Goal: Transaction & Acquisition: Purchase product/service

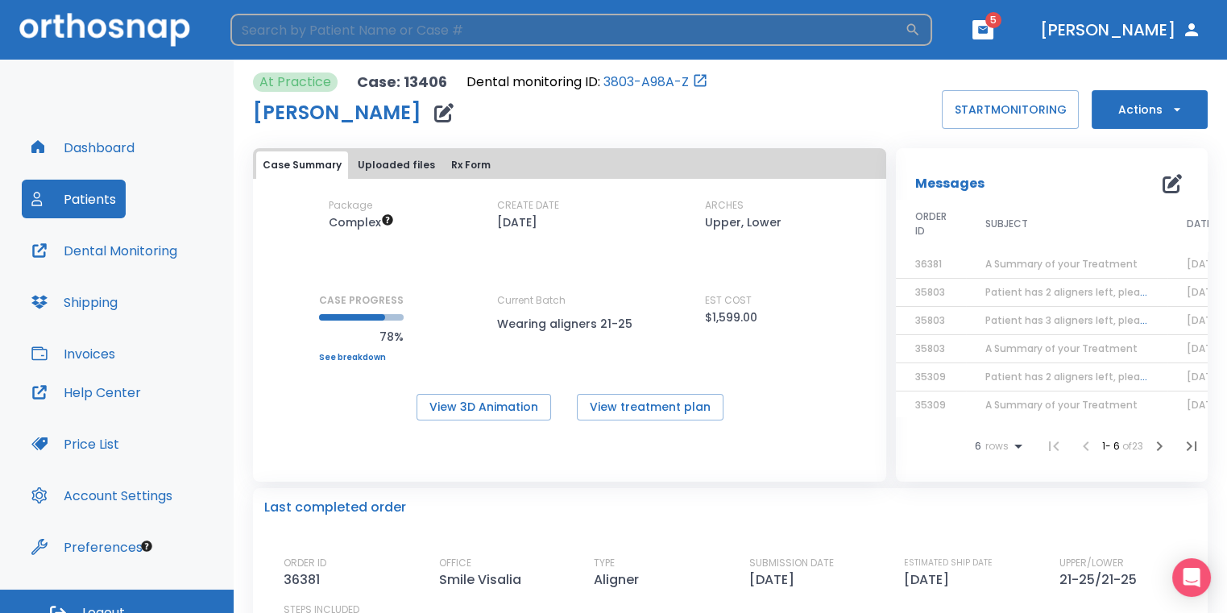
click at [496, 43] on input "search" at bounding box center [567, 30] width 674 height 32
type input "[PERSON_NAME]"
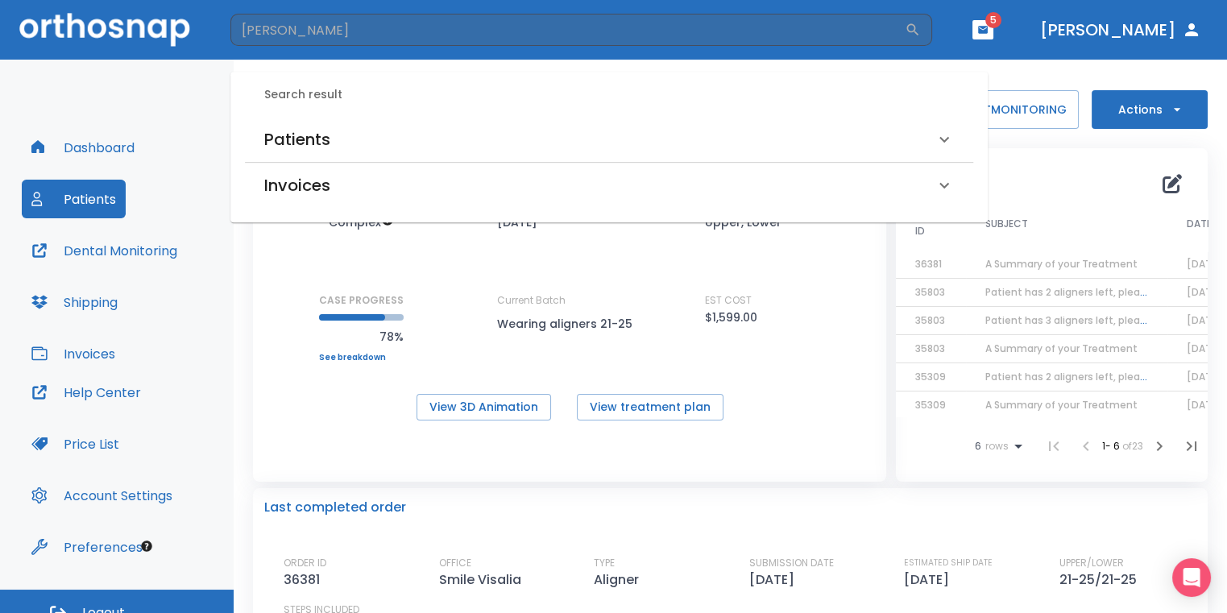
click at [362, 154] on div "Patients" at bounding box center [609, 139] width 728 height 45
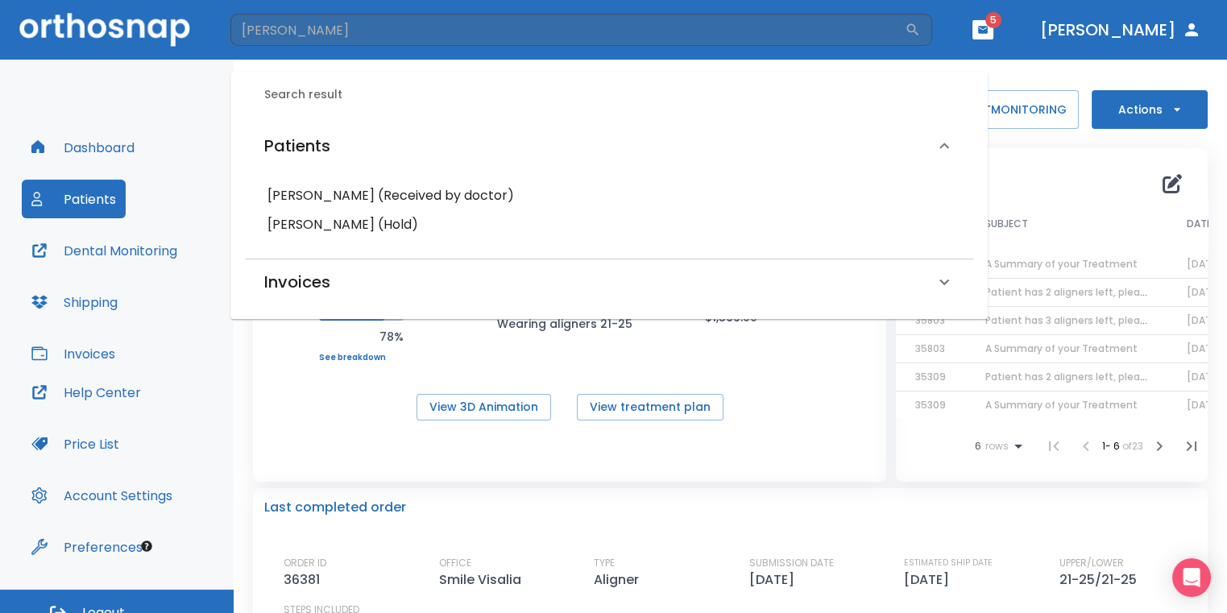
click at [363, 227] on h6 "[PERSON_NAME] (Hold)" at bounding box center [609, 225] width 683 height 23
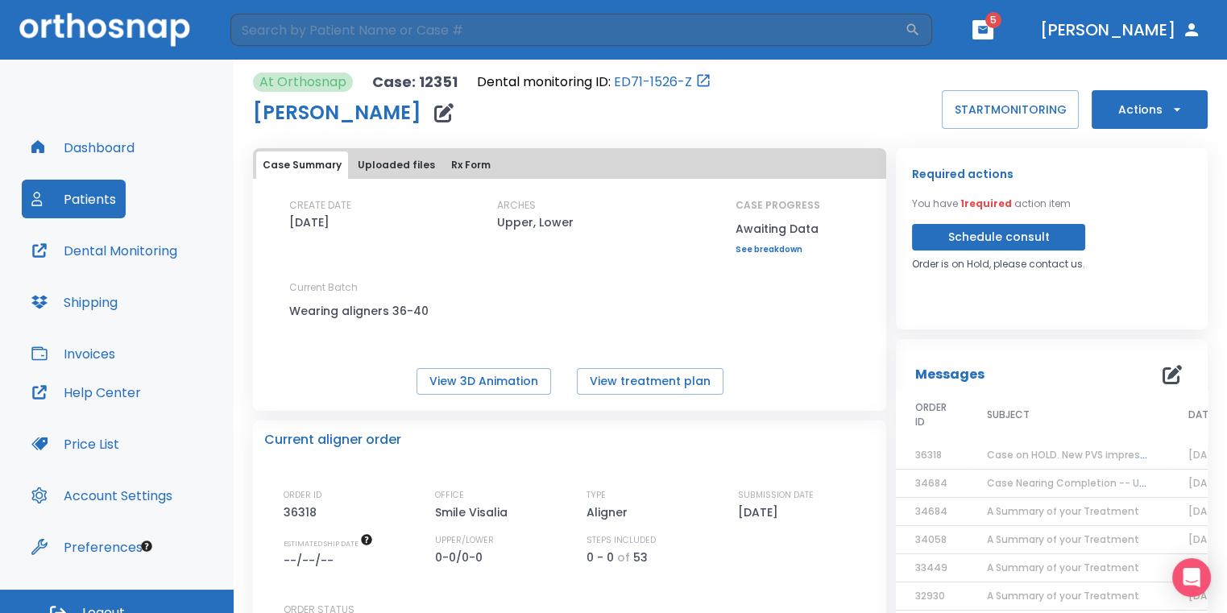
click at [1127, 112] on button "Actions" at bounding box center [1150, 109] width 116 height 39
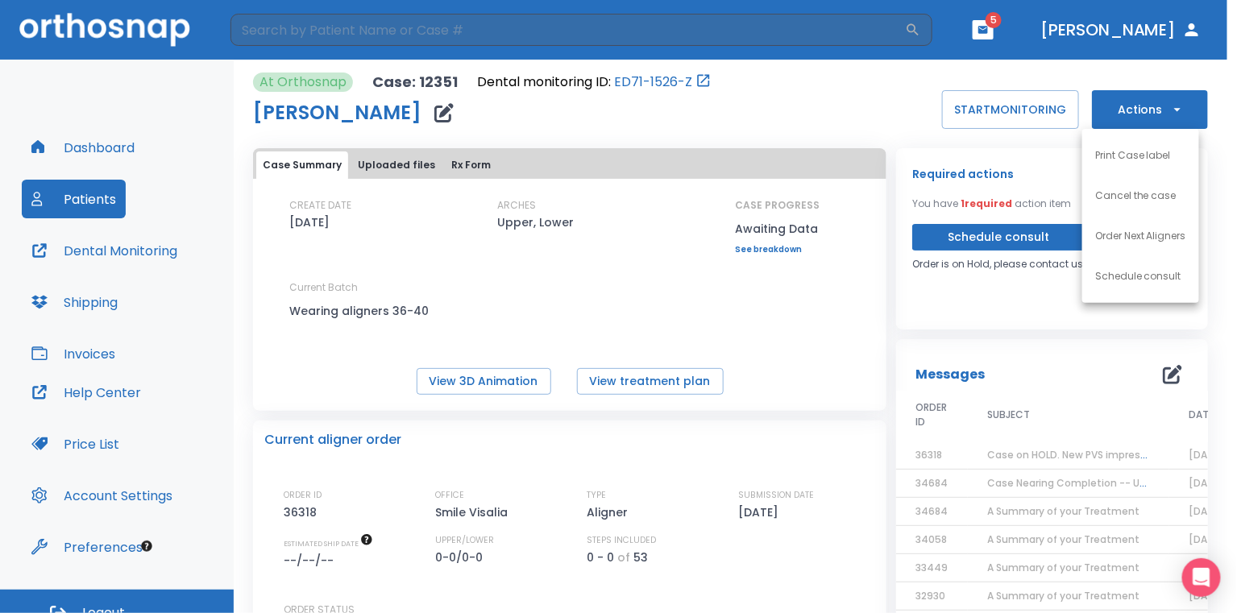
click at [1004, 147] on div at bounding box center [618, 306] width 1237 height 613
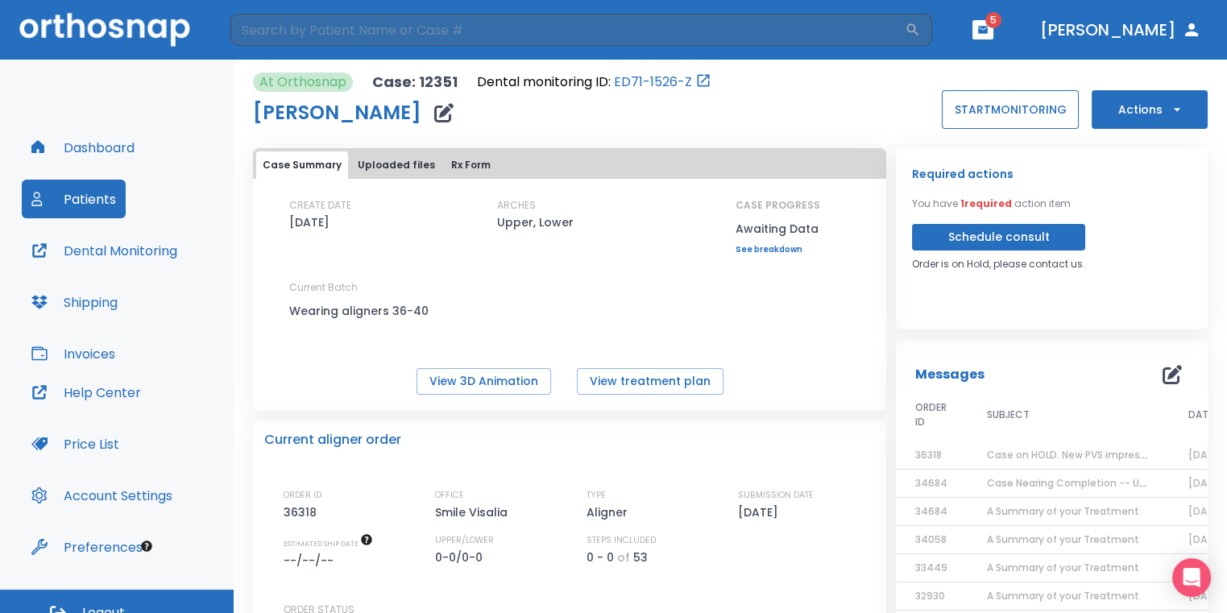
click at [1014, 116] on button "START MONITORING" at bounding box center [1010, 109] width 137 height 39
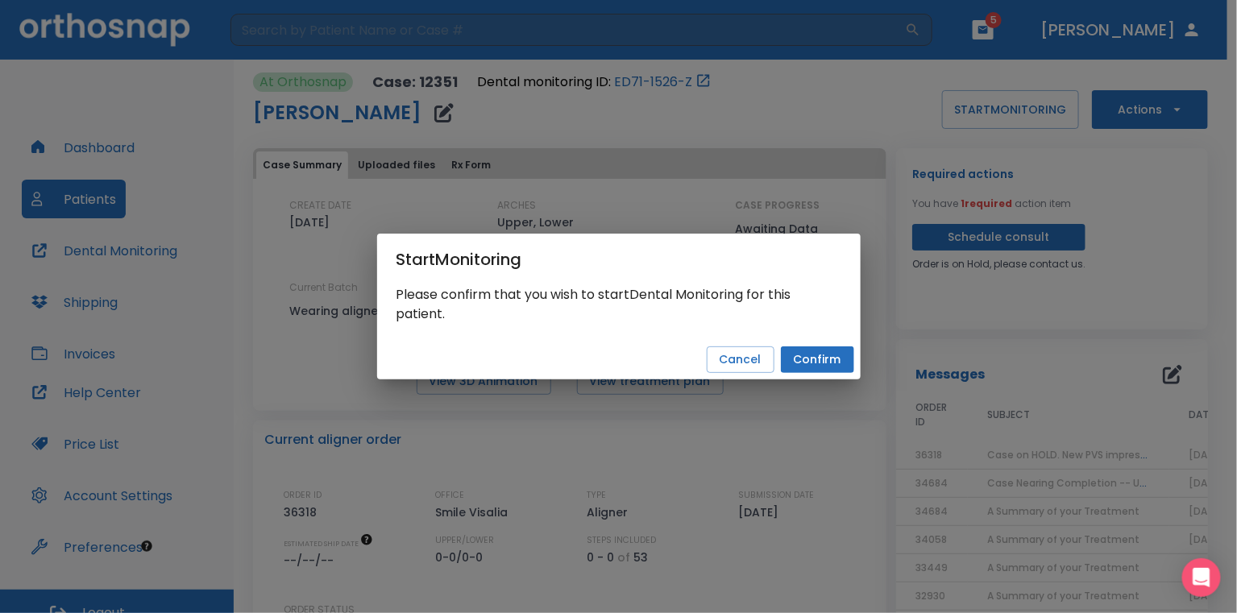
click at [829, 351] on button "Confirm" at bounding box center [817, 359] width 73 height 27
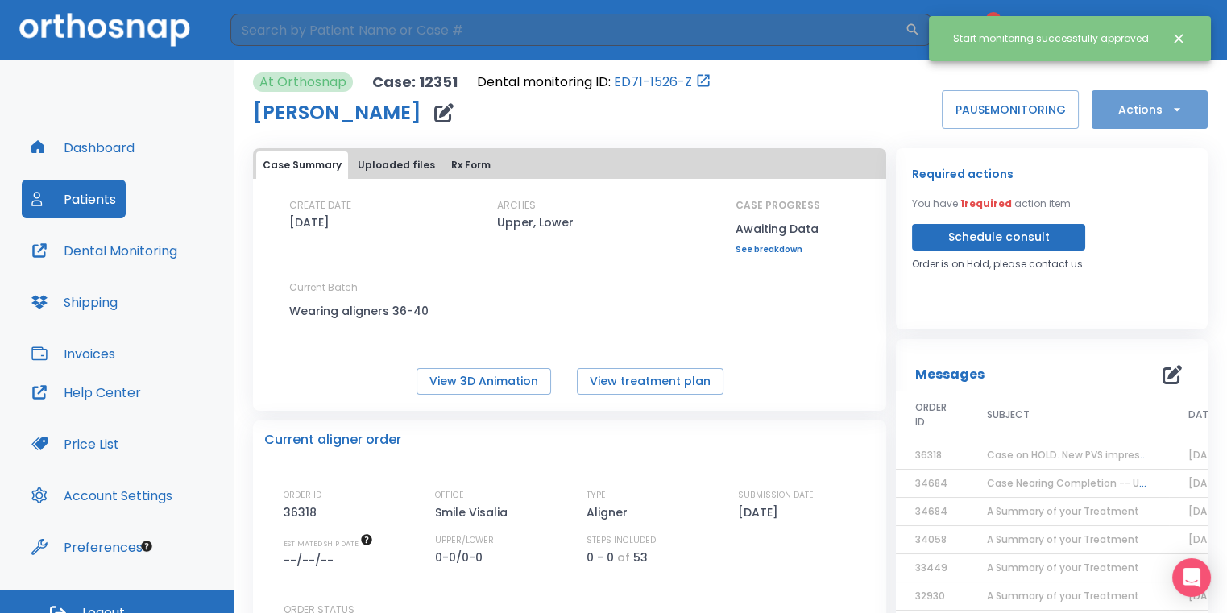
click at [1109, 112] on button "Actions" at bounding box center [1150, 109] width 116 height 39
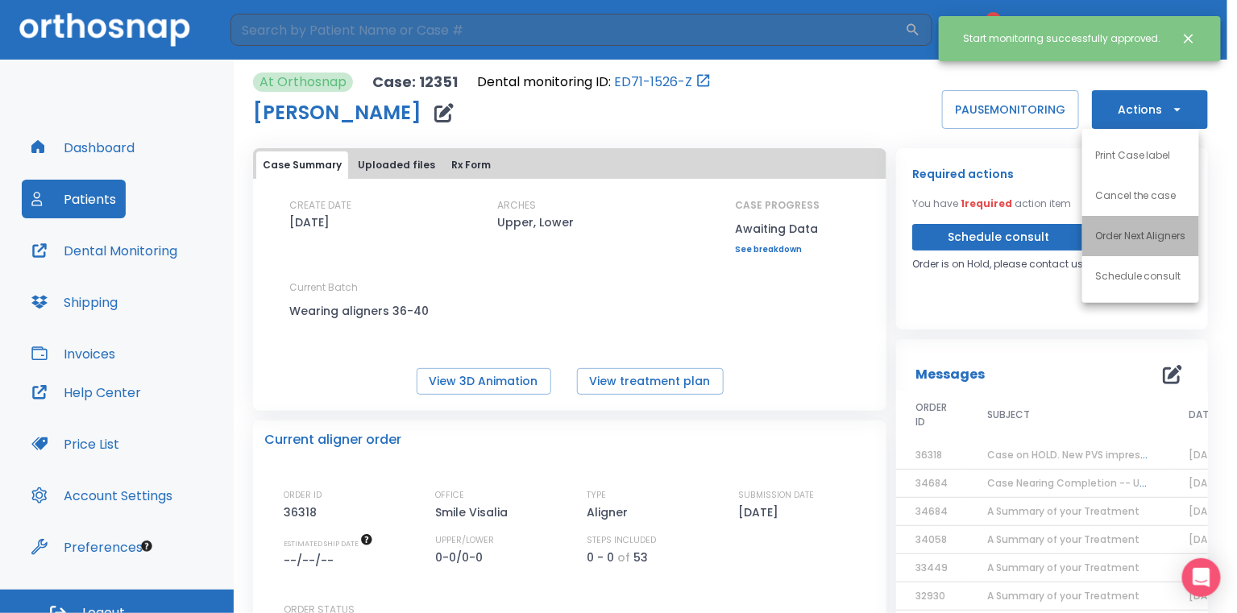
click at [1106, 243] on p "Order Next Aligners" at bounding box center [1140, 236] width 91 height 15
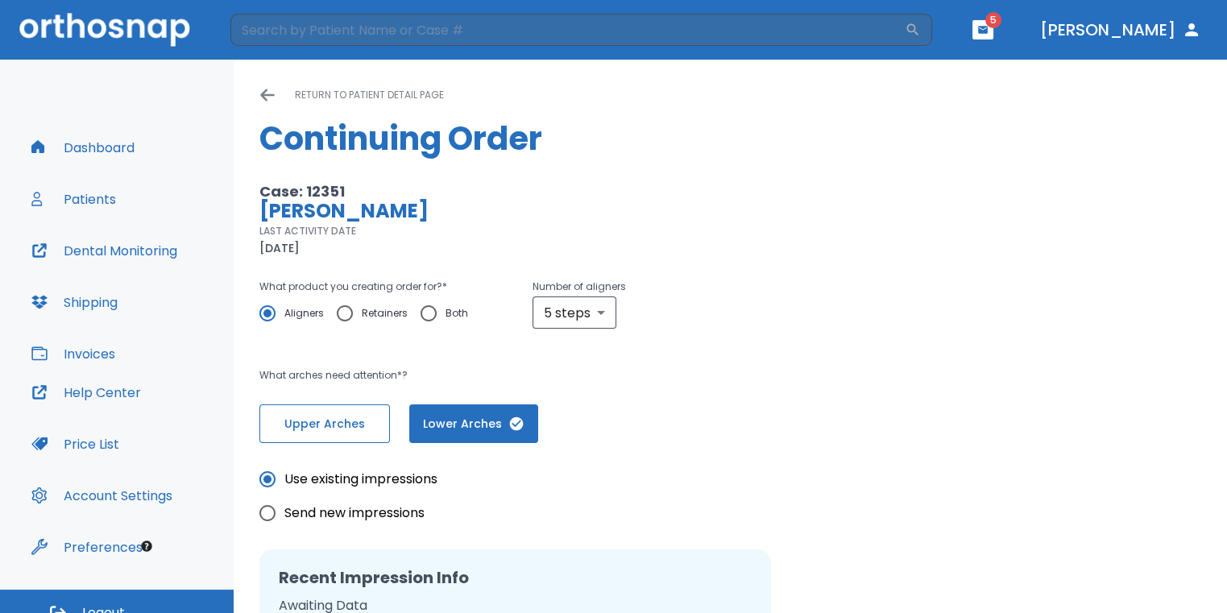
click at [333, 425] on span "Upper Arches" at bounding box center [324, 424] width 97 height 17
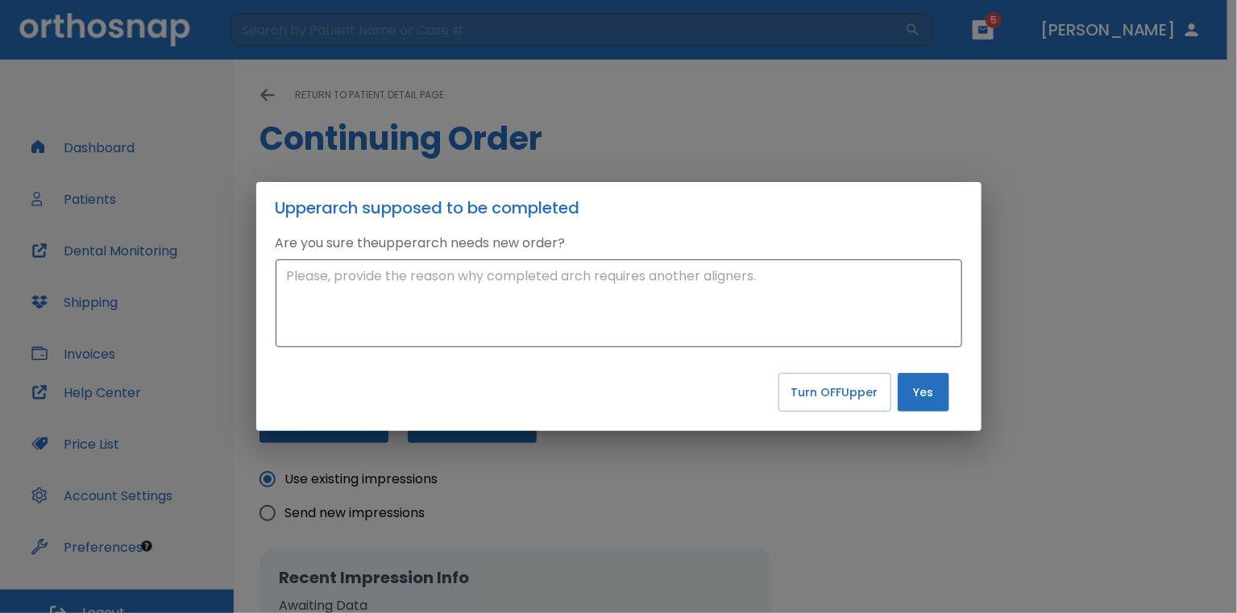
click at [922, 389] on button "Yes" at bounding box center [924, 392] width 52 height 39
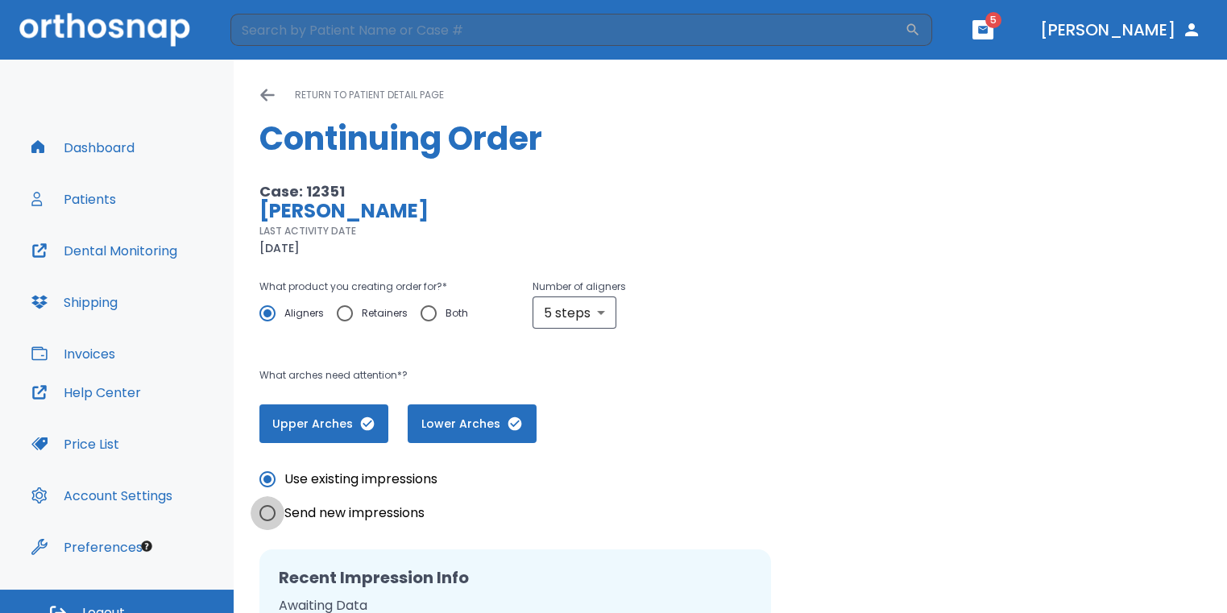
click at [265, 514] on input "Send new impressions" at bounding box center [268, 513] width 34 height 34
radio input "true"
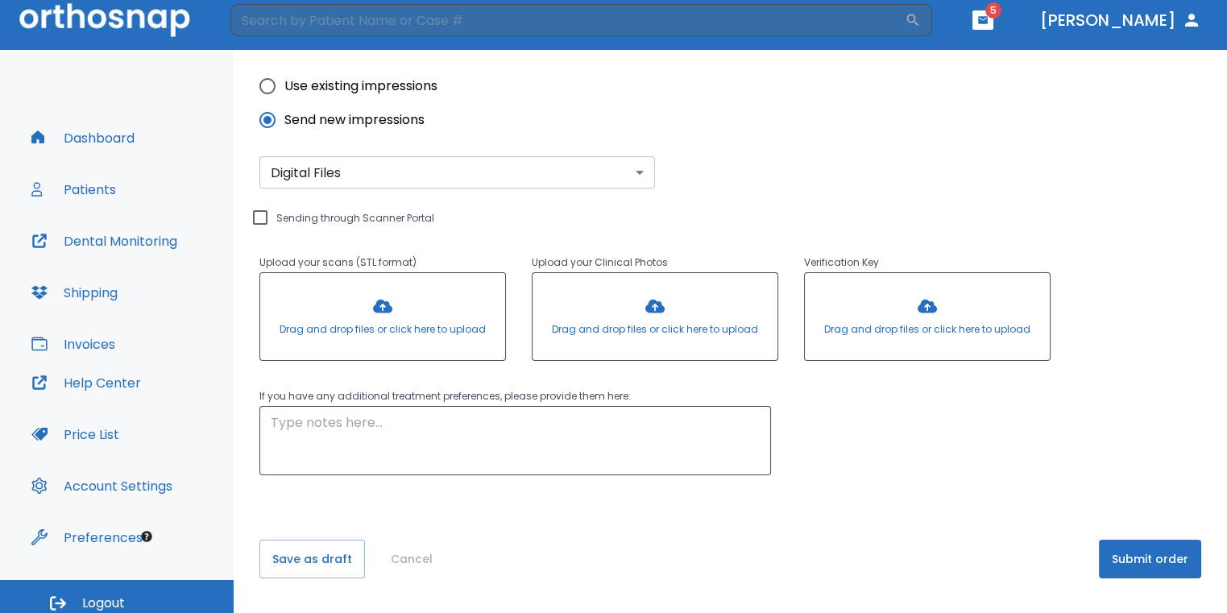
scroll to position [19, 0]
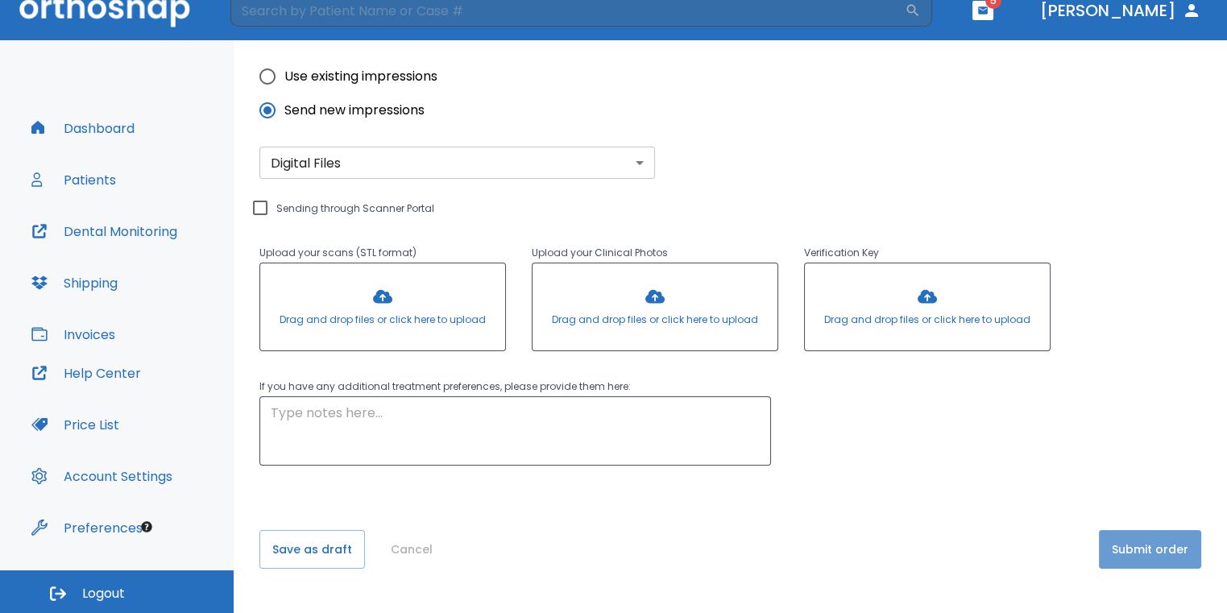
click at [1182, 550] on button "Submit order" at bounding box center [1150, 549] width 102 height 39
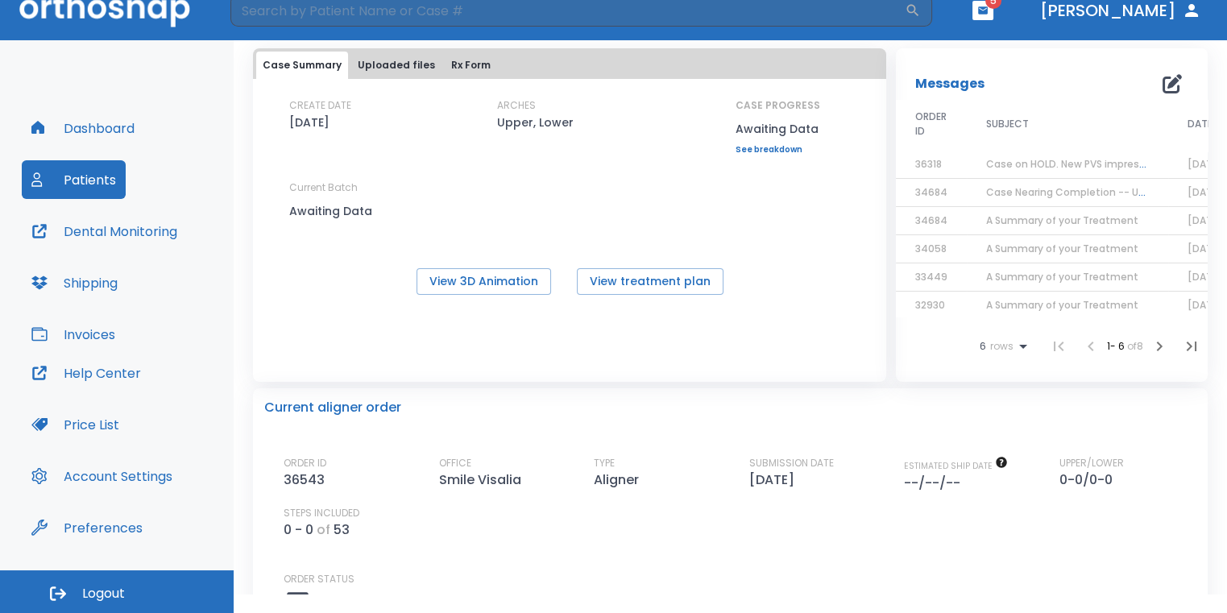
scroll to position [403, 0]
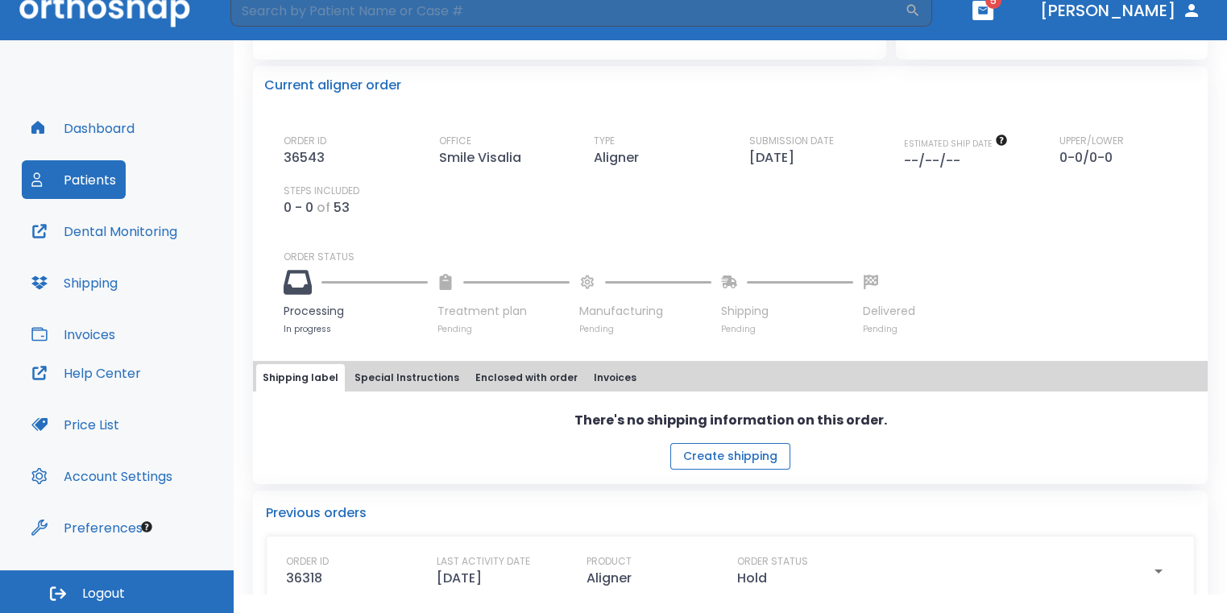
click at [754, 457] on button "Create shipping" at bounding box center [730, 456] width 120 height 27
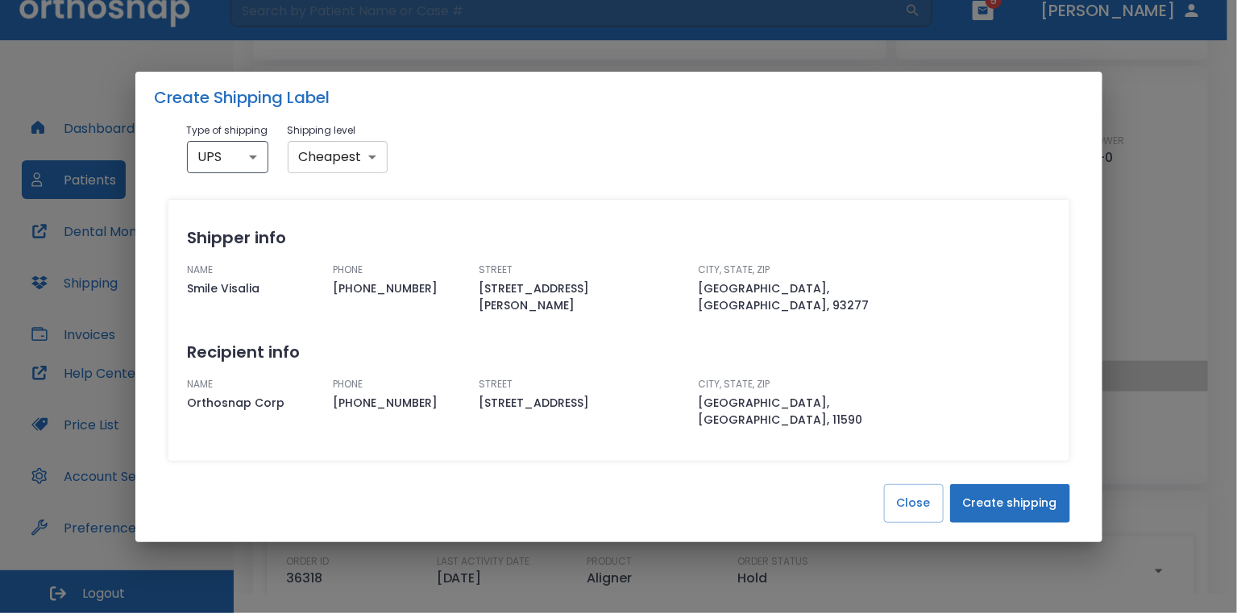
click at [365, 166] on body "​ 5 [PERSON_NAME] Dashboard Patients Dental Monitoring Shipping Invoices Help C…" at bounding box center [618, 287] width 1237 height 613
click at [351, 238] on li "Fastest" at bounding box center [336, 240] width 100 height 29
type input "fastest"
click at [979, 484] on button "Create shipping" at bounding box center [1010, 503] width 120 height 39
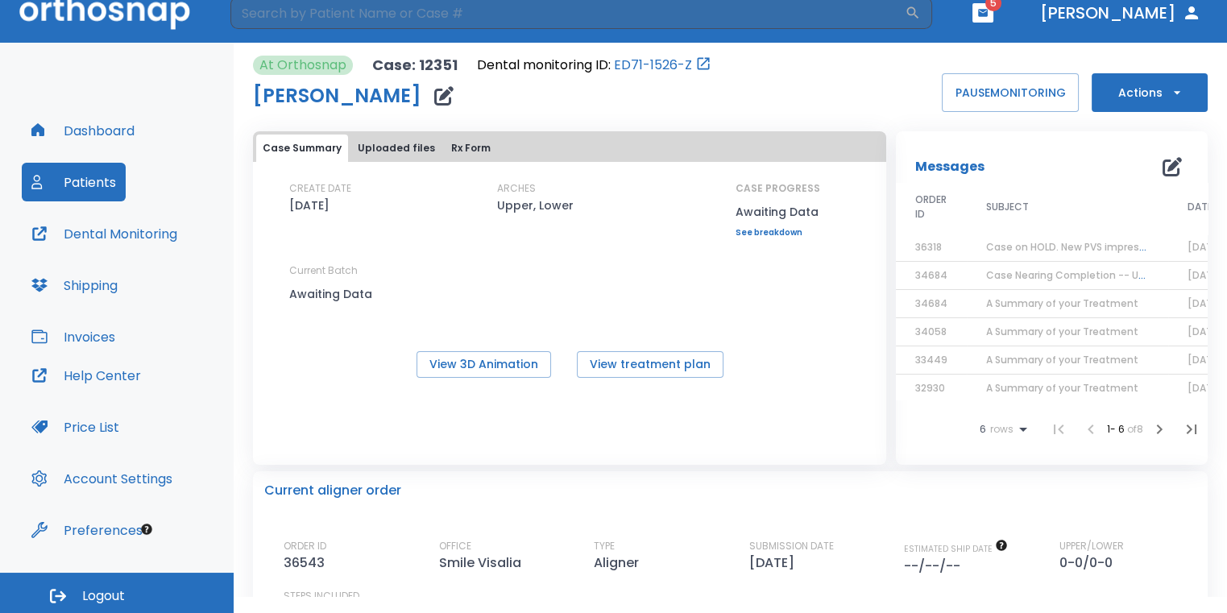
scroll to position [19, 0]
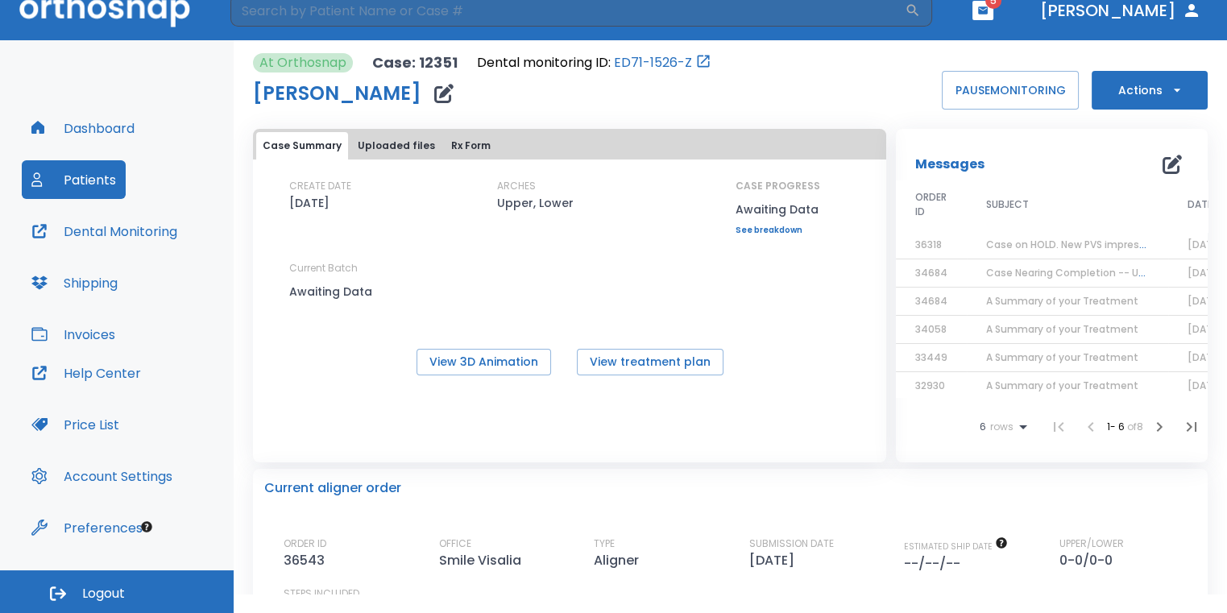
click at [994, 10] on button "button" at bounding box center [983, 10] width 21 height 19
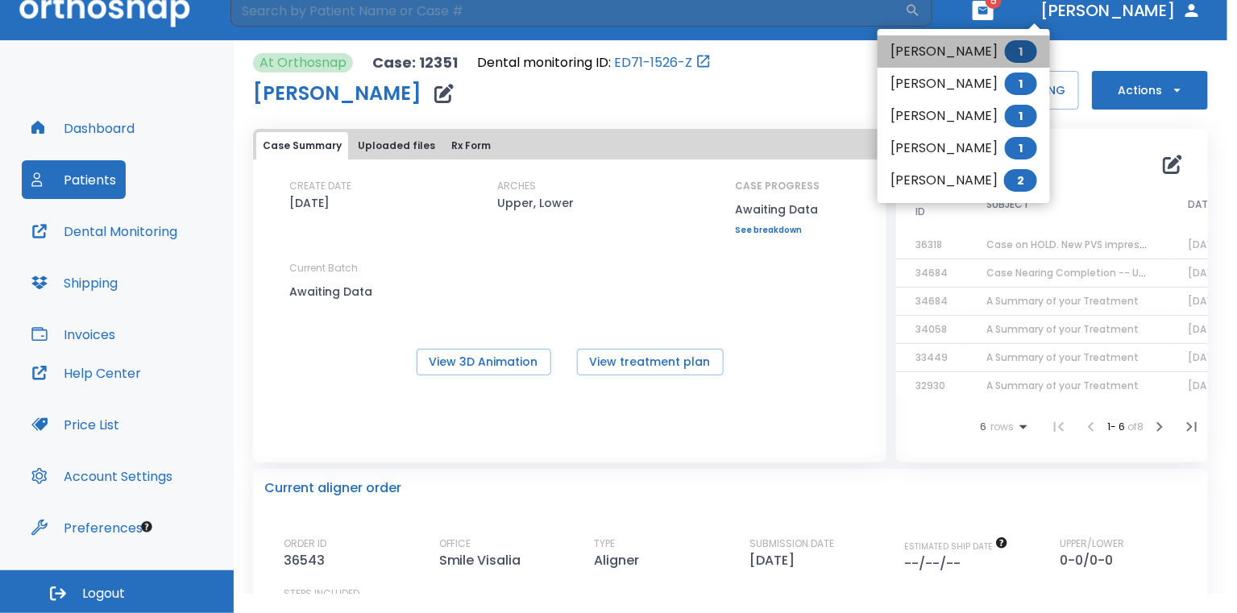
click at [979, 51] on li "[PERSON_NAME] 1" at bounding box center [964, 51] width 172 height 32
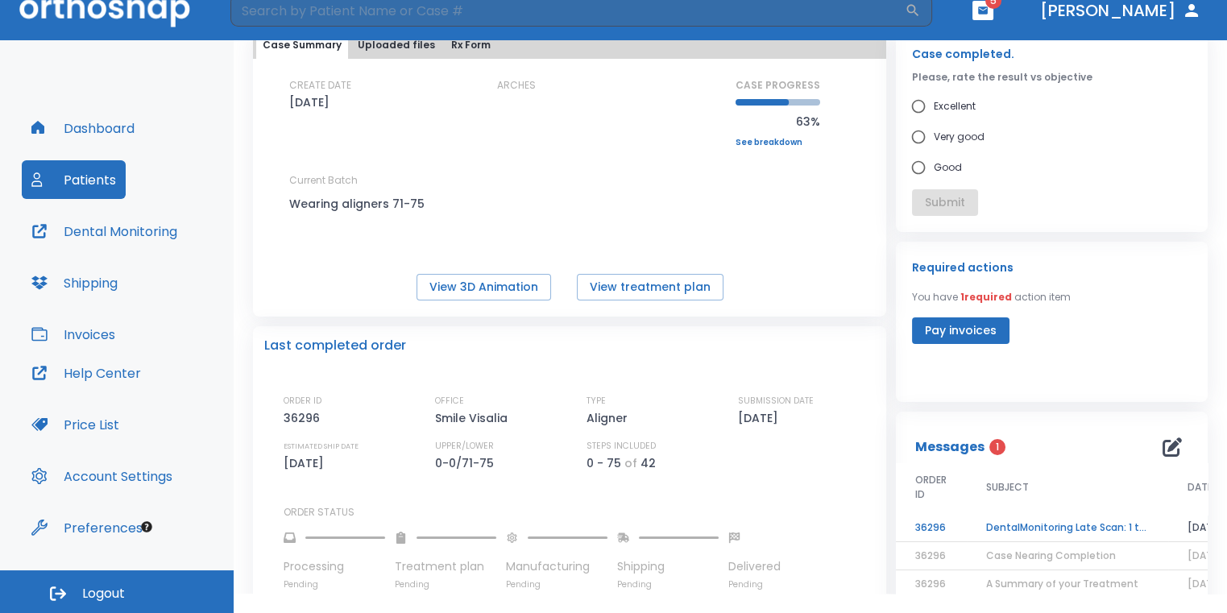
scroll to position [161, 0]
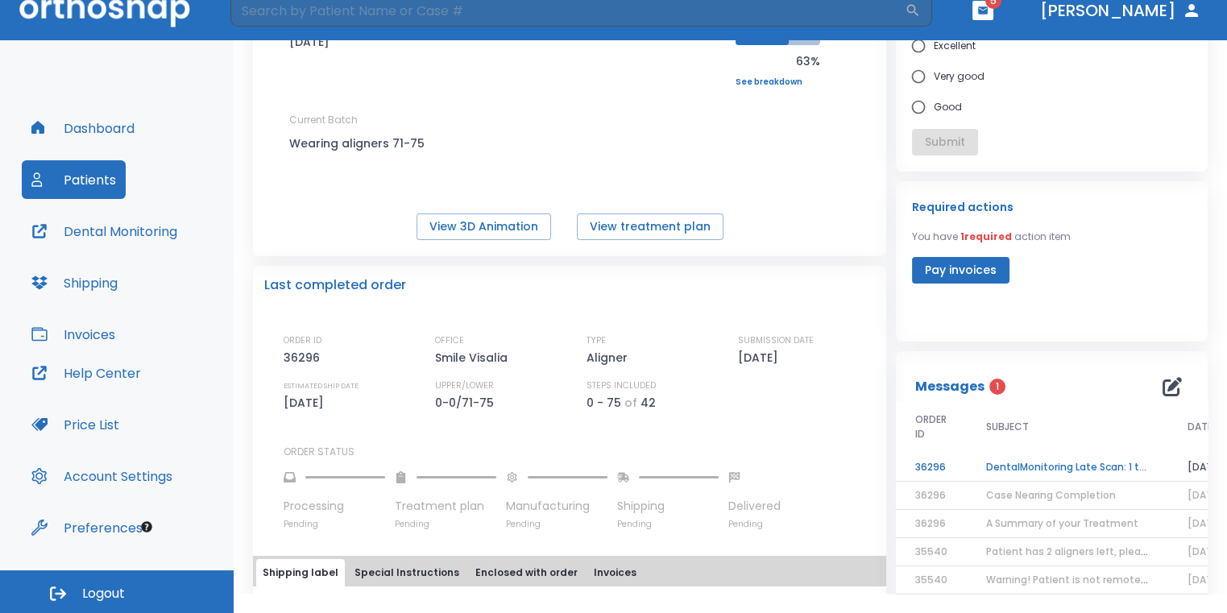
click at [1052, 471] on td "DentalMonitoring Late Scan: 1 to 2 Weeks Notification" at bounding box center [1067, 468] width 201 height 28
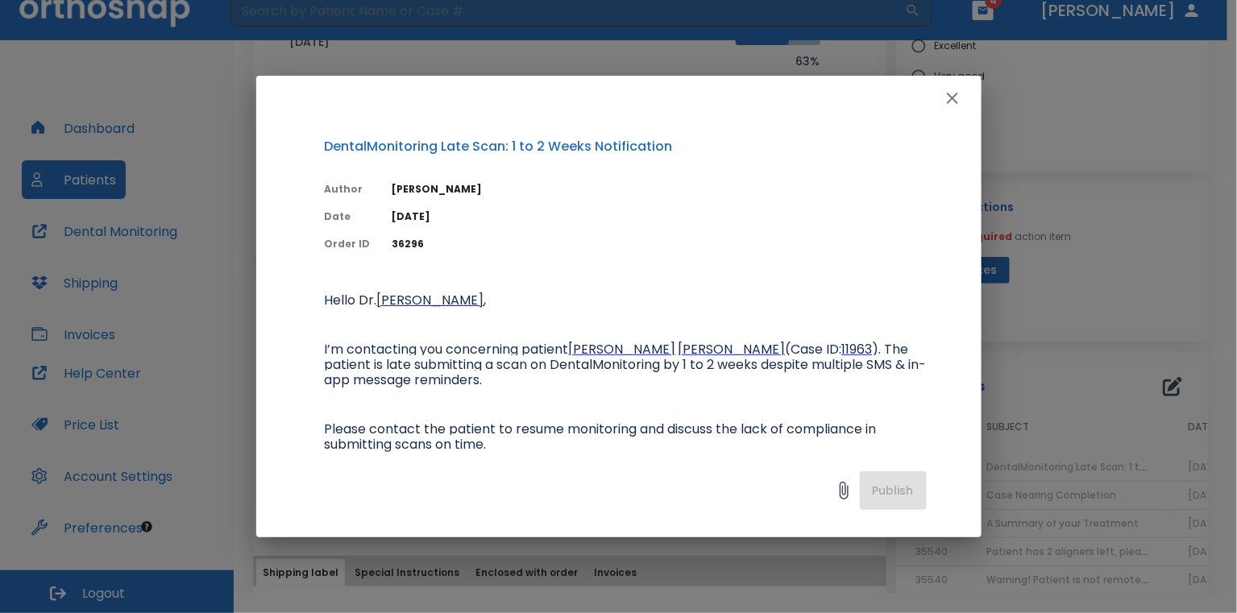
click at [941, 105] on button "button" at bounding box center [952, 98] width 32 height 32
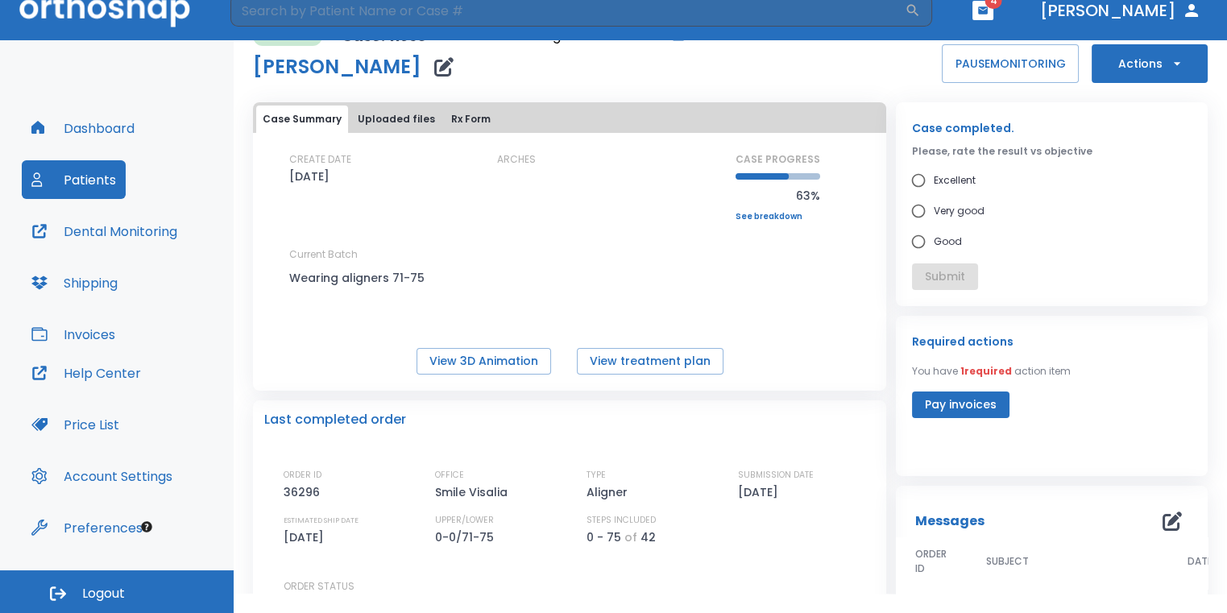
scroll to position [0, 0]
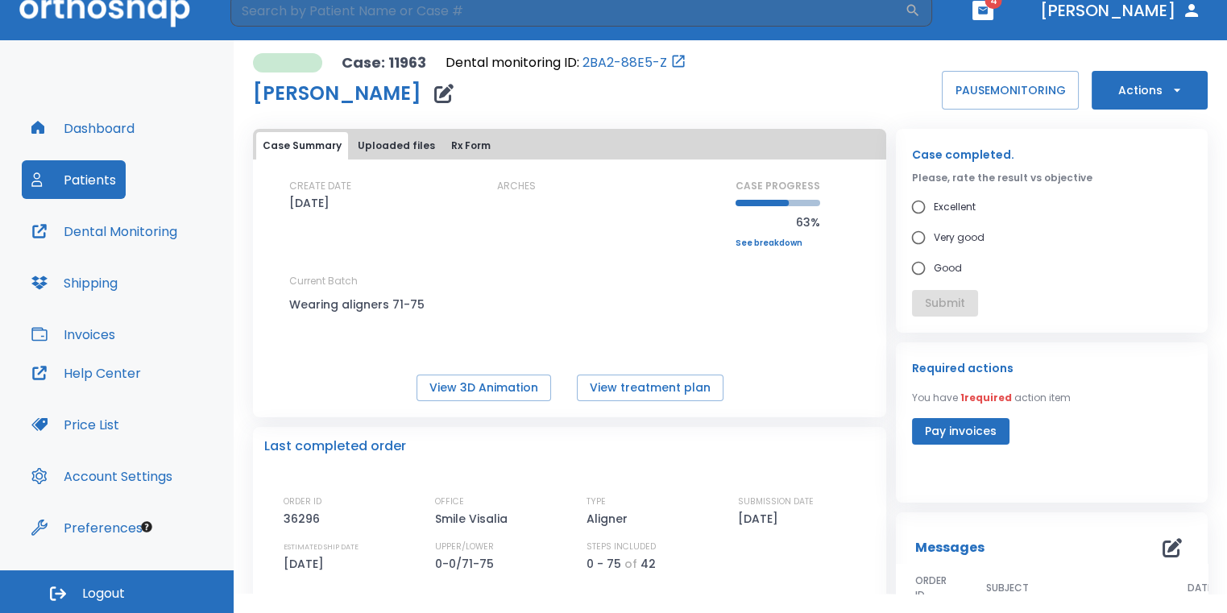
click at [1027, 18] on header "​ 4 [PERSON_NAME]" at bounding box center [613, 11] width 1227 height 60
click at [994, 13] on button "button" at bounding box center [983, 10] width 21 height 19
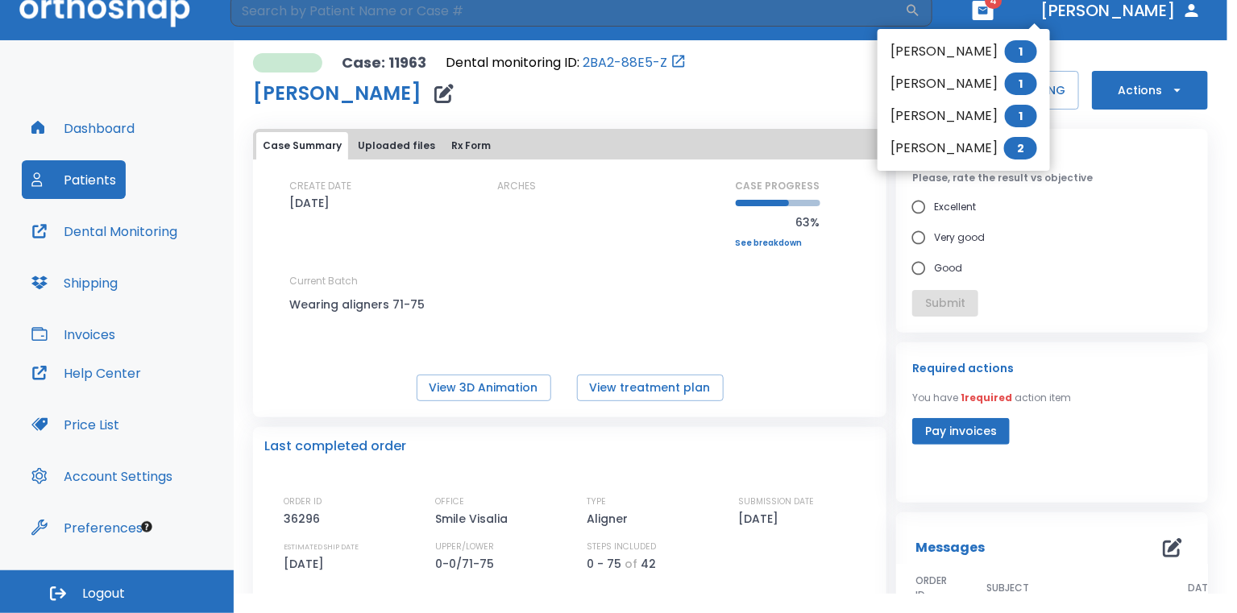
click at [984, 49] on li "[PERSON_NAME] 1" at bounding box center [964, 51] width 172 height 32
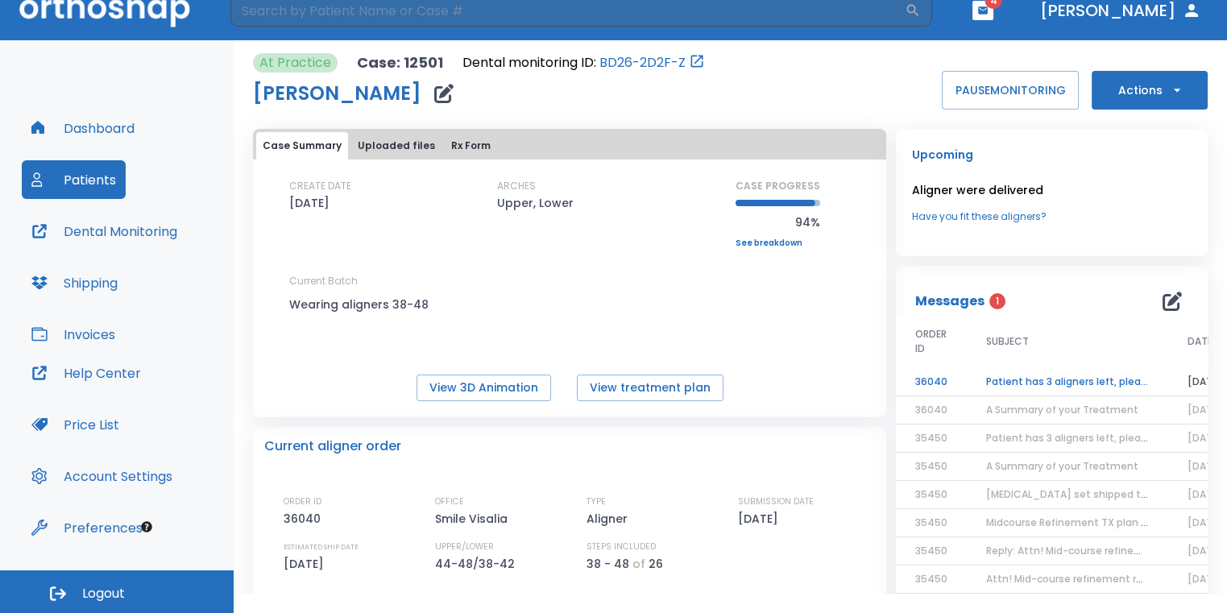
click at [1083, 386] on td "Patient has 3 aligners left, please order next set!" at bounding box center [1067, 382] width 201 height 28
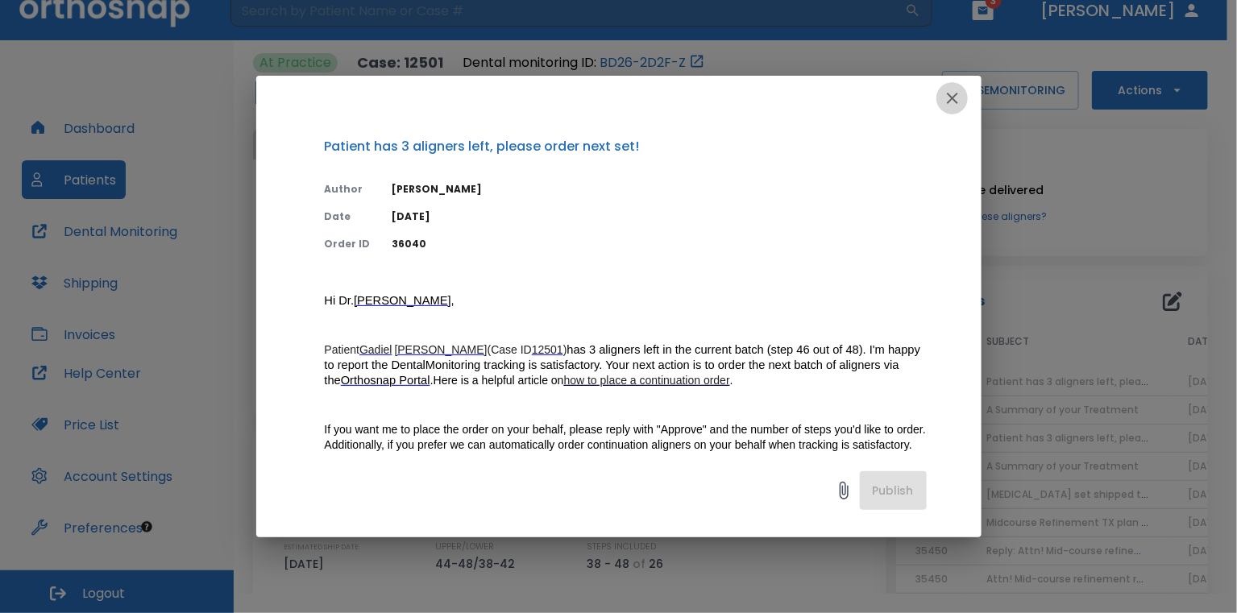
click at [964, 93] on button "button" at bounding box center [952, 98] width 32 height 32
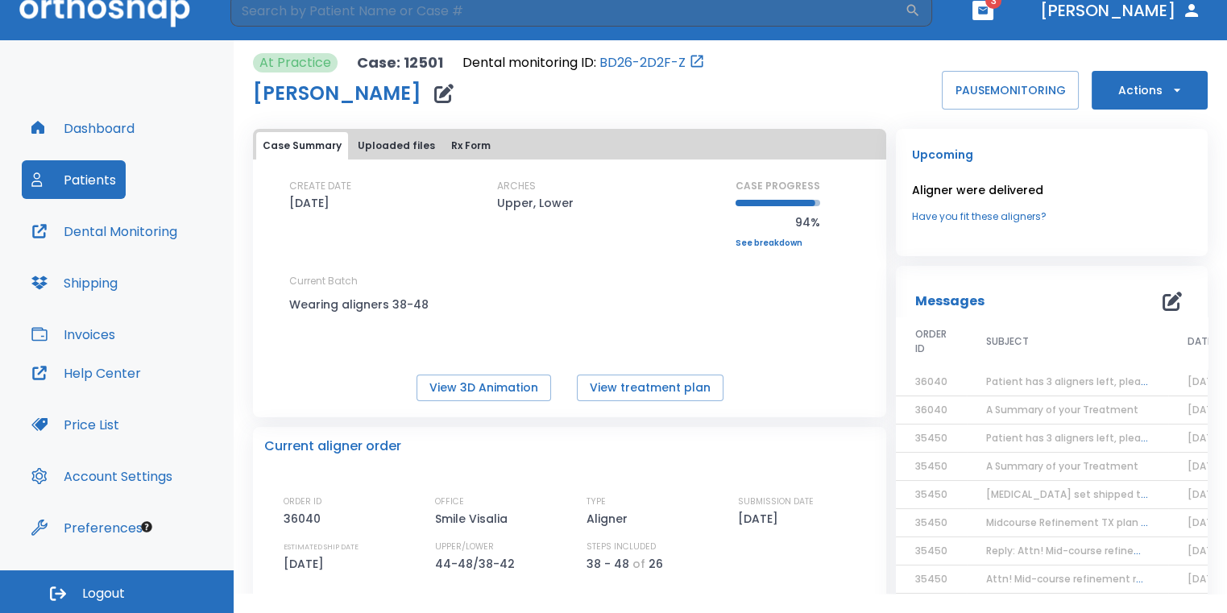
click at [1108, 92] on button "Actions" at bounding box center [1150, 90] width 116 height 39
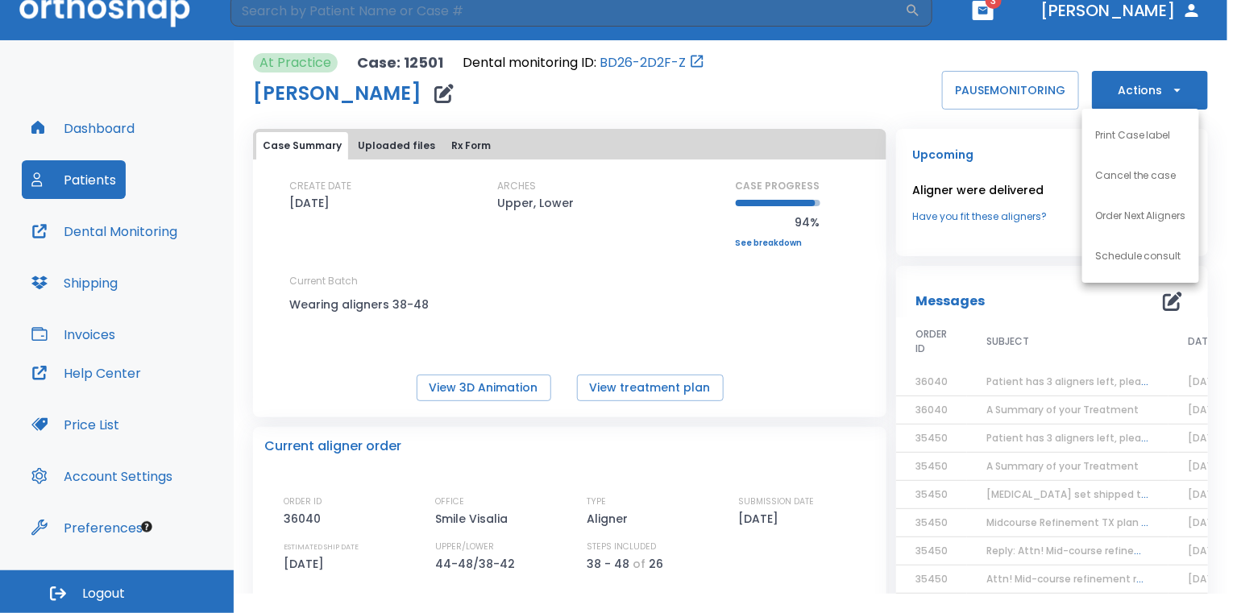
click at [1090, 208] on li "Order Next Aligners" at bounding box center [1140, 216] width 117 height 40
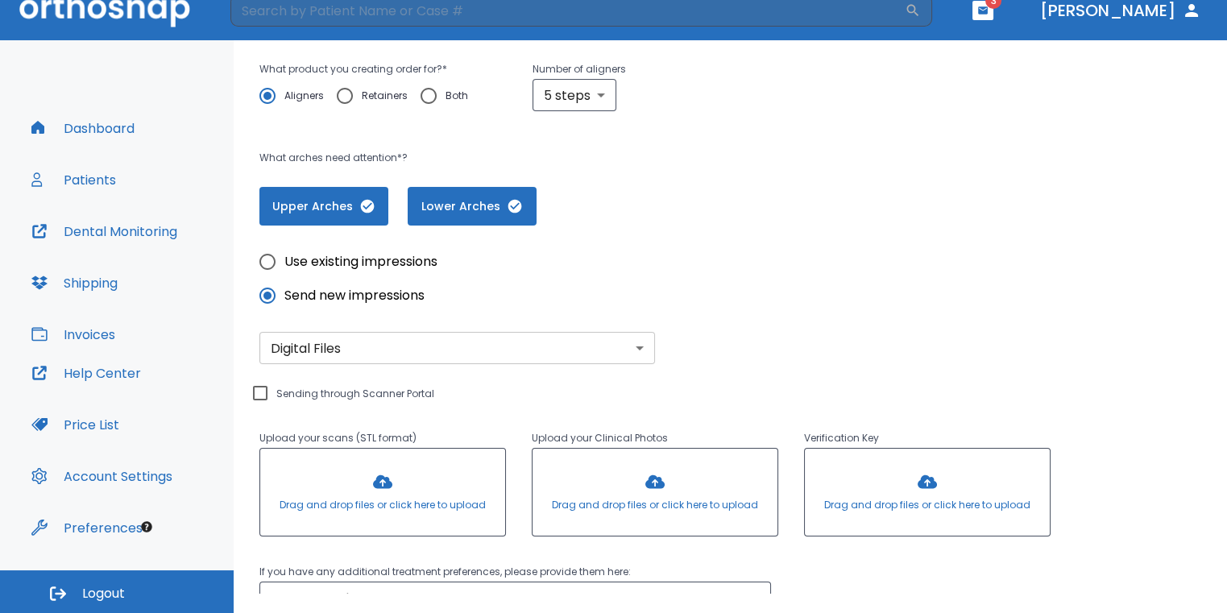
scroll to position [456, 0]
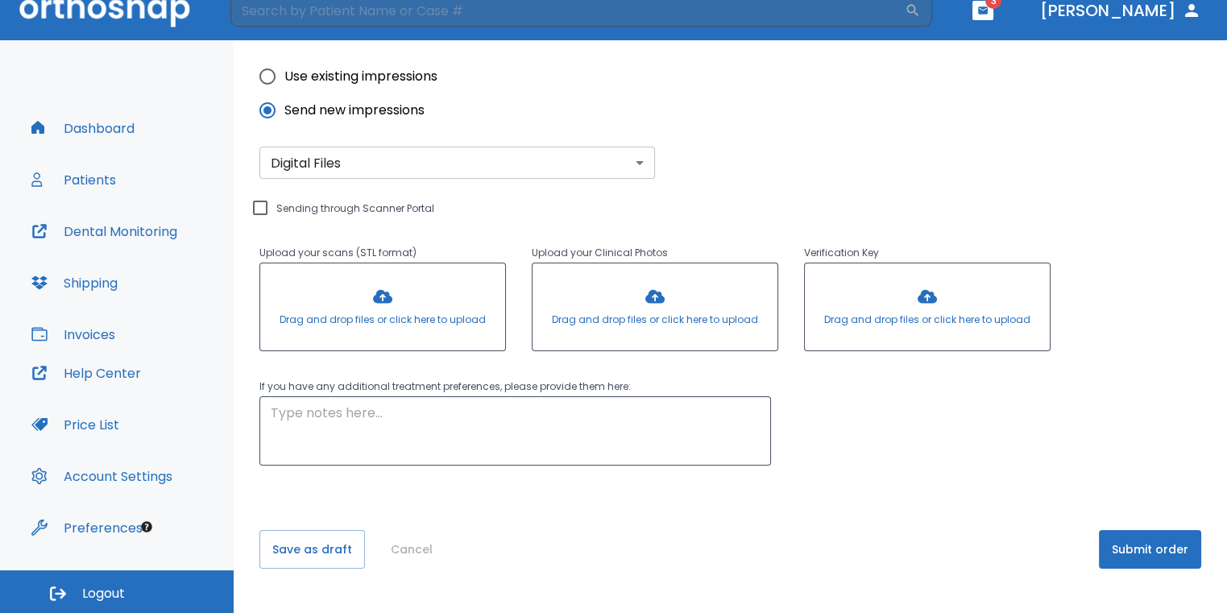
click at [277, 79] on input "Use existing impressions" at bounding box center [268, 77] width 34 height 34
radio input "true"
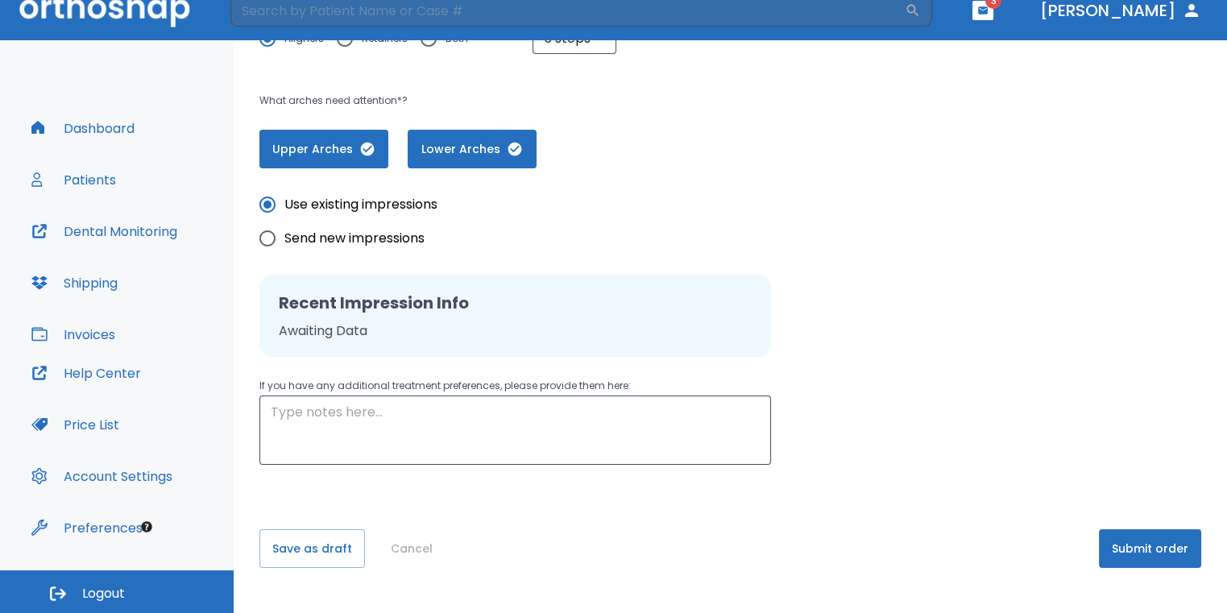
scroll to position [327, 0]
click at [1106, 542] on button "Submit order" at bounding box center [1150, 549] width 102 height 39
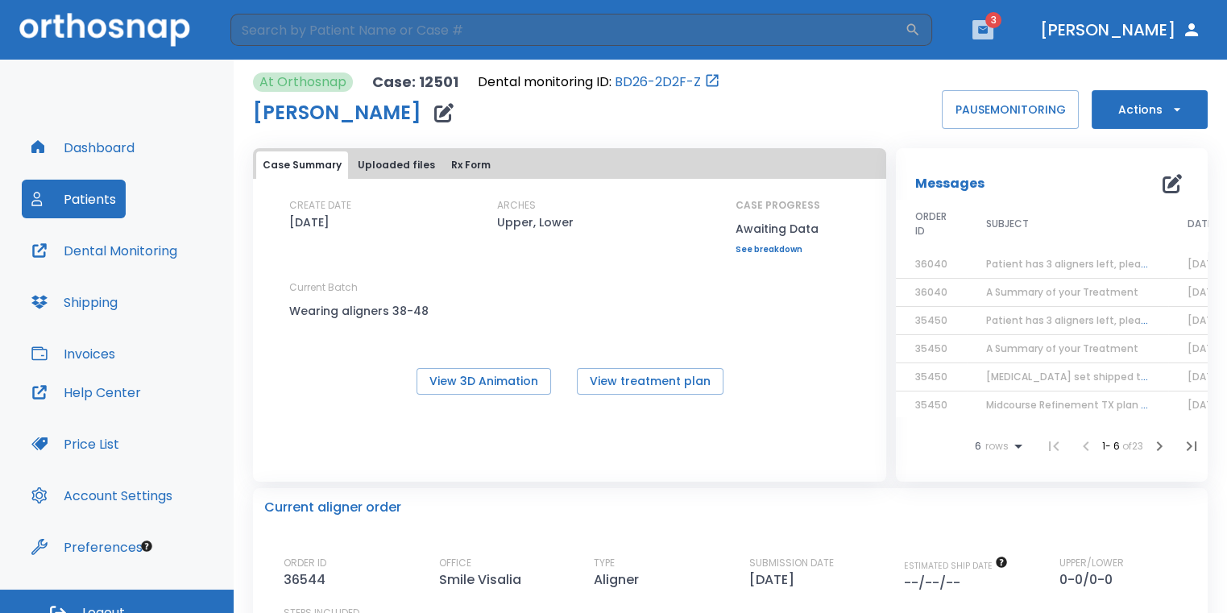
click at [994, 28] on button "button" at bounding box center [983, 29] width 21 height 19
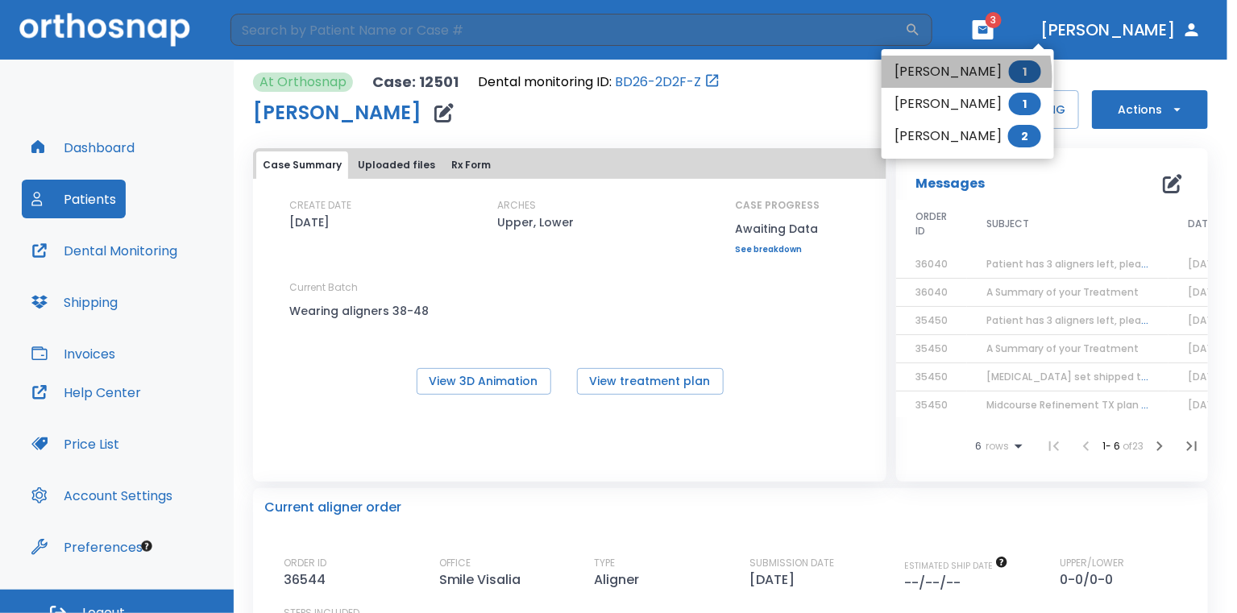
click at [927, 77] on li "[PERSON_NAME] 1" at bounding box center [968, 72] width 172 height 32
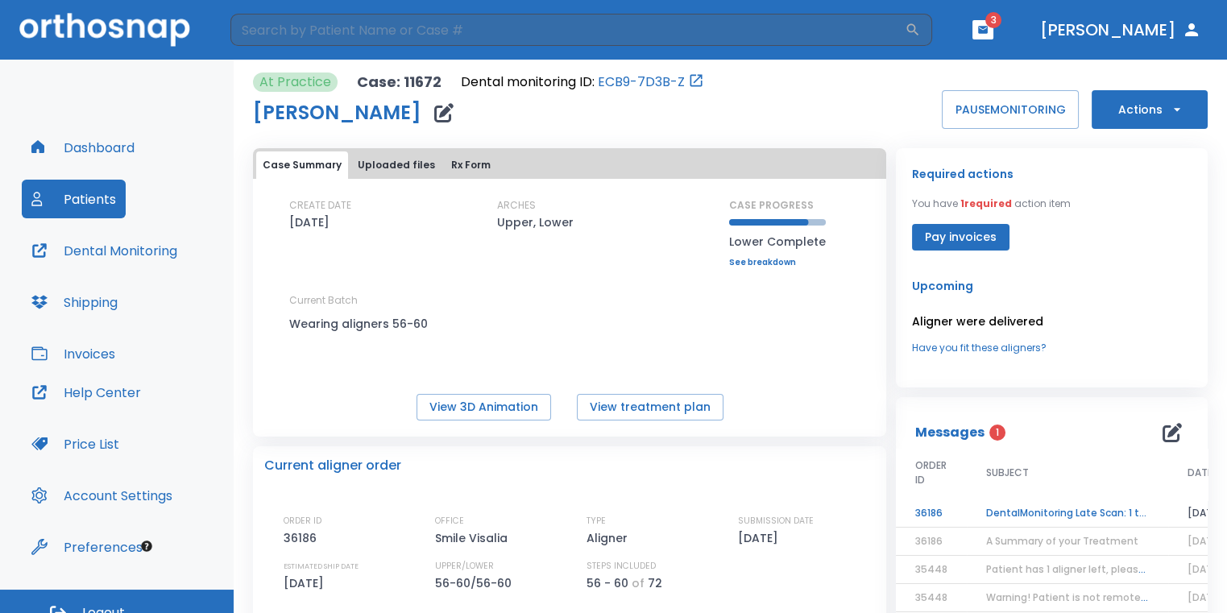
click at [1102, 508] on td "DentalMonitoring Late Scan: 1 to 2 Weeks Notification" at bounding box center [1067, 514] width 201 height 28
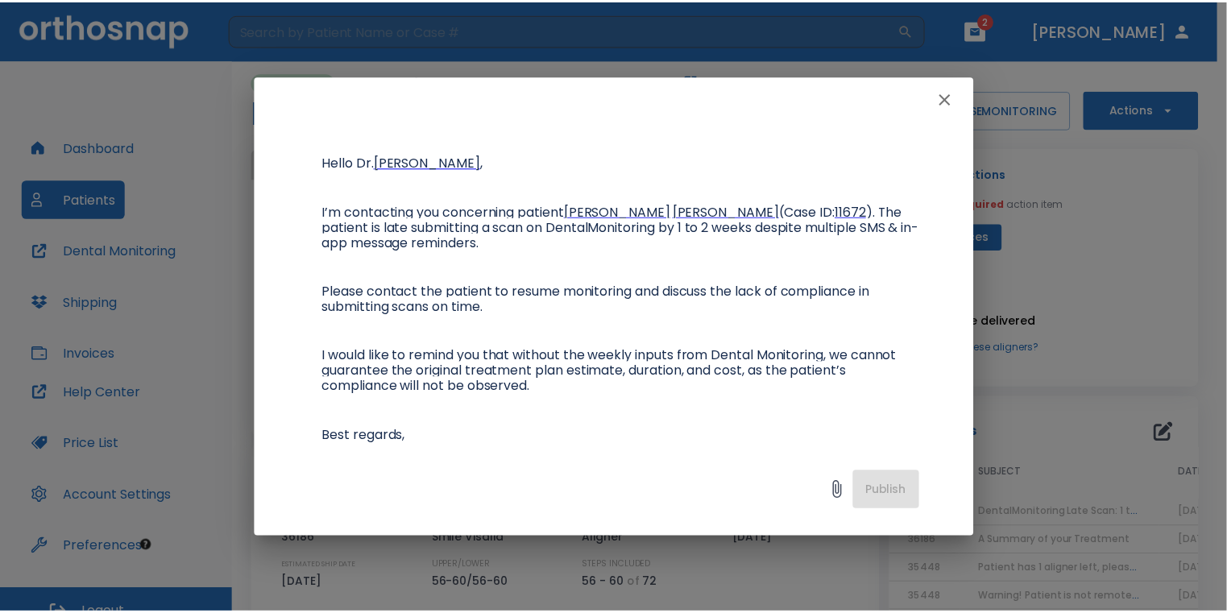
scroll to position [161, 0]
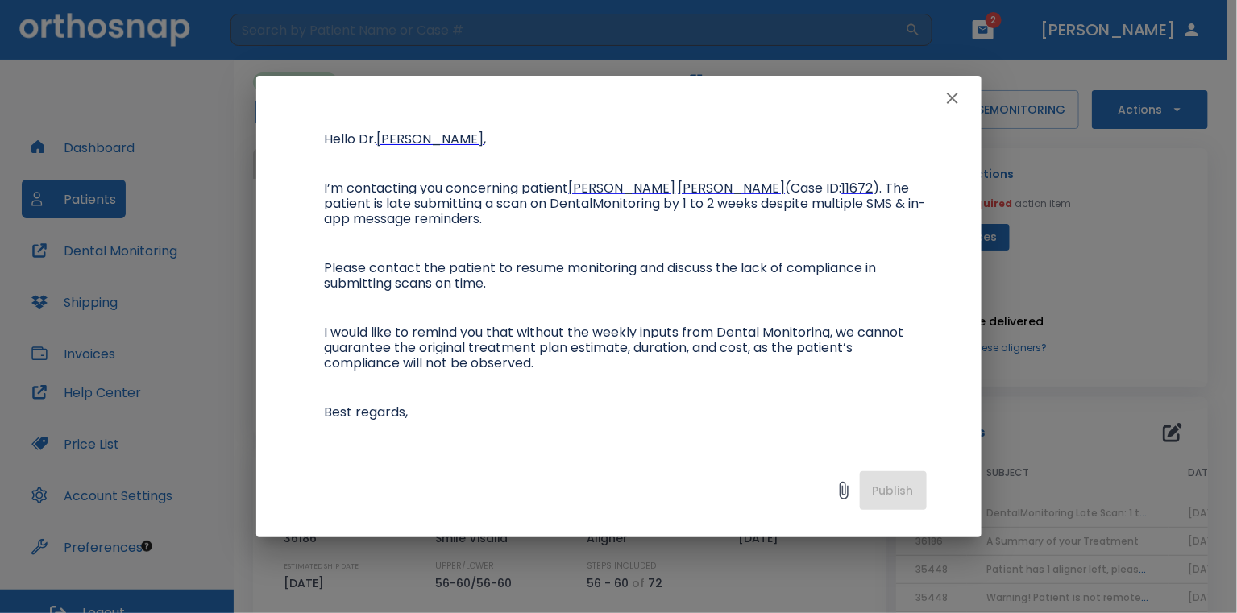
click at [950, 104] on icon "button" at bounding box center [952, 98] width 19 height 19
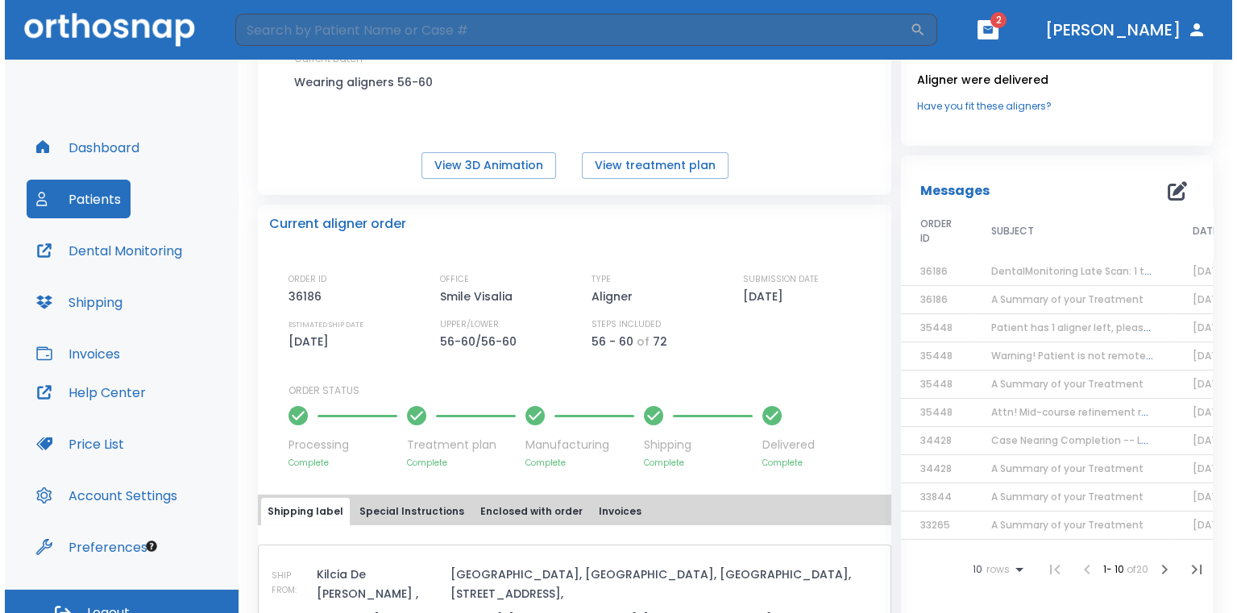
scroll to position [0, 0]
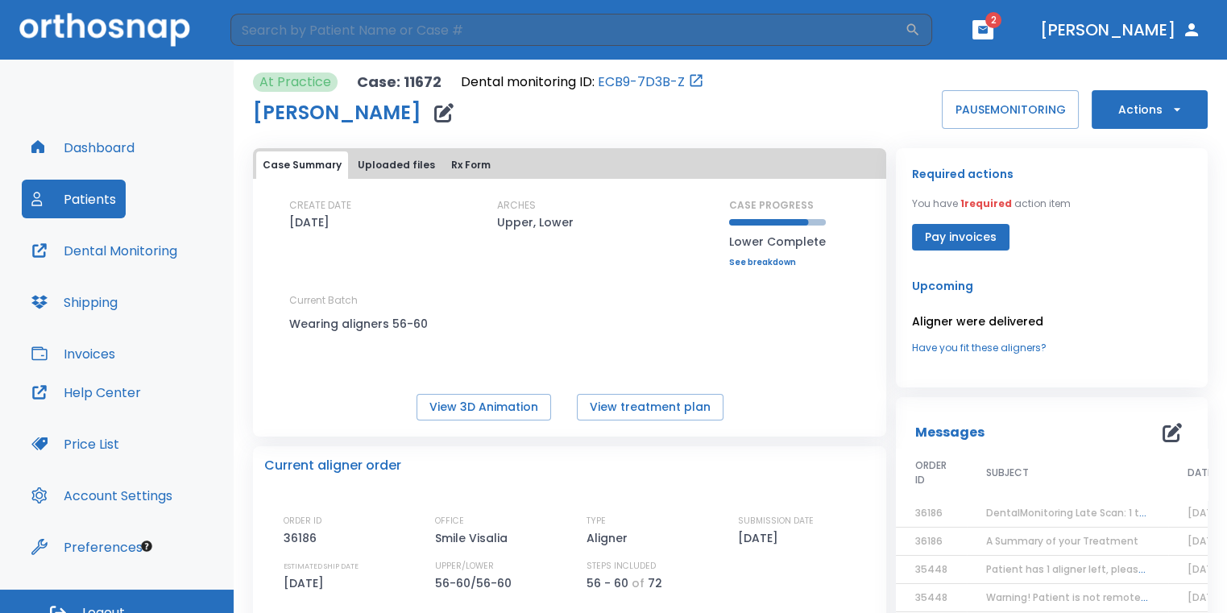
click at [994, 35] on button "button" at bounding box center [983, 29] width 21 height 19
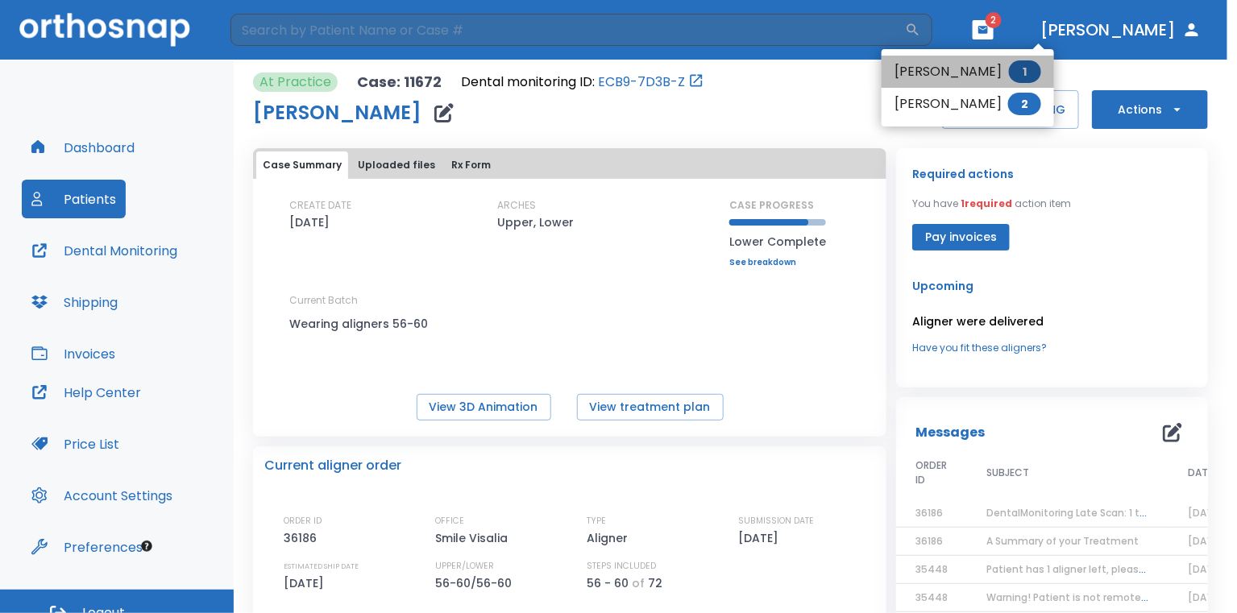
click at [988, 76] on li "[PERSON_NAME] 1" at bounding box center [968, 72] width 172 height 32
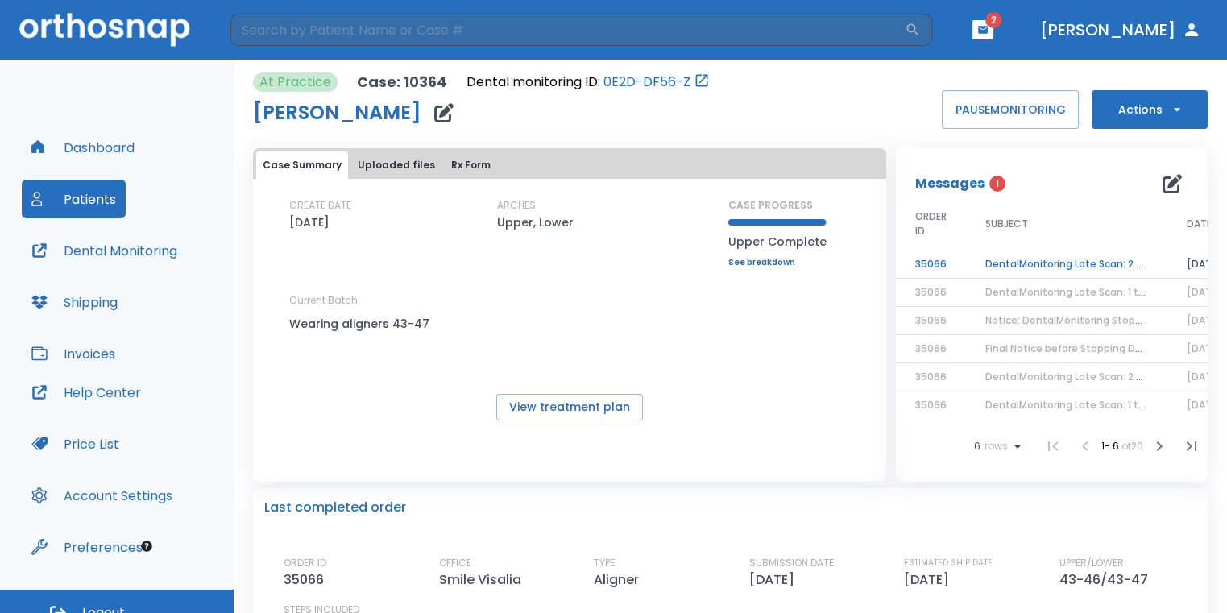
click at [1050, 266] on td "DentalMonitoring Late Scan: 2 - 4 Weeks Notification" at bounding box center [1066, 265] width 201 height 28
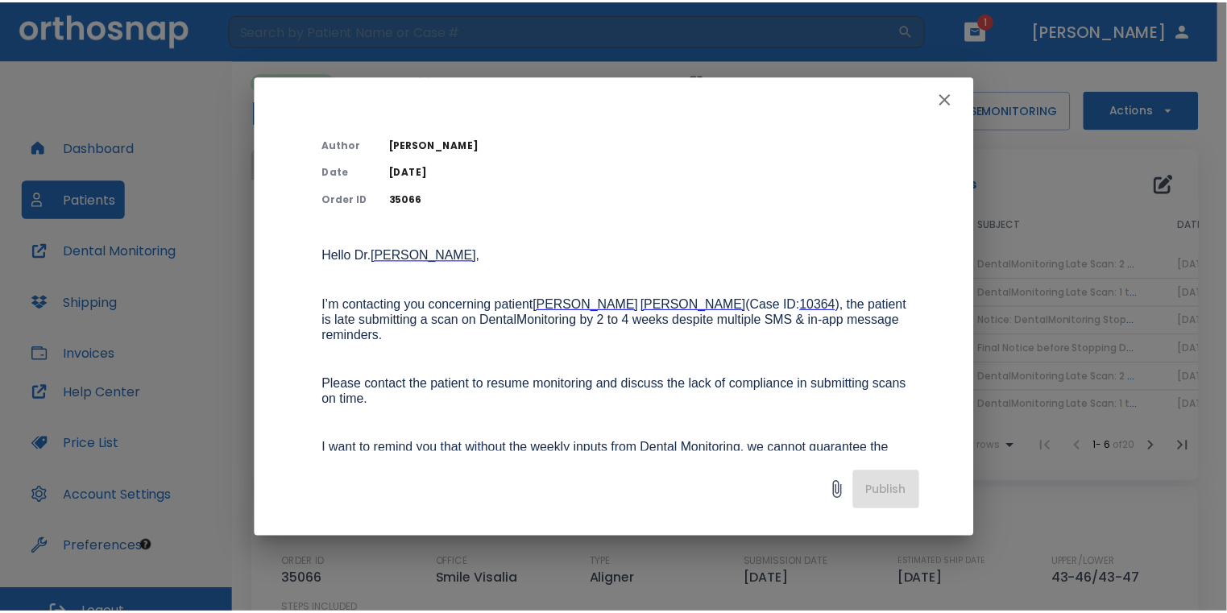
scroll to position [81, 0]
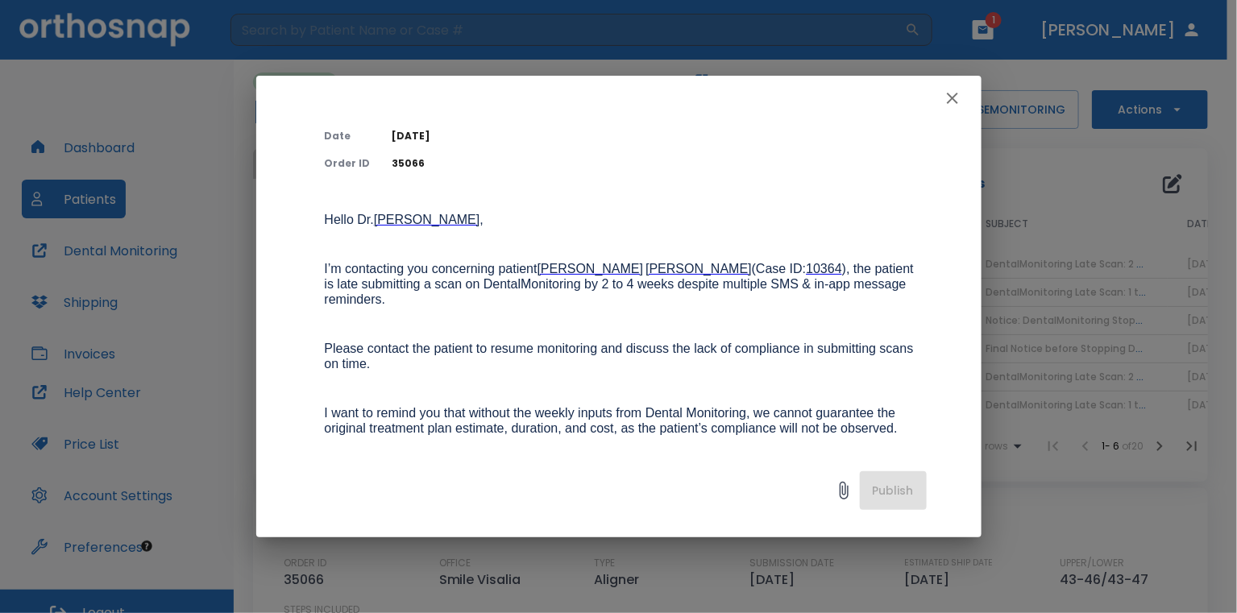
click at [955, 98] on icon "button" at bounding box center [952, 98] width 19 height 19
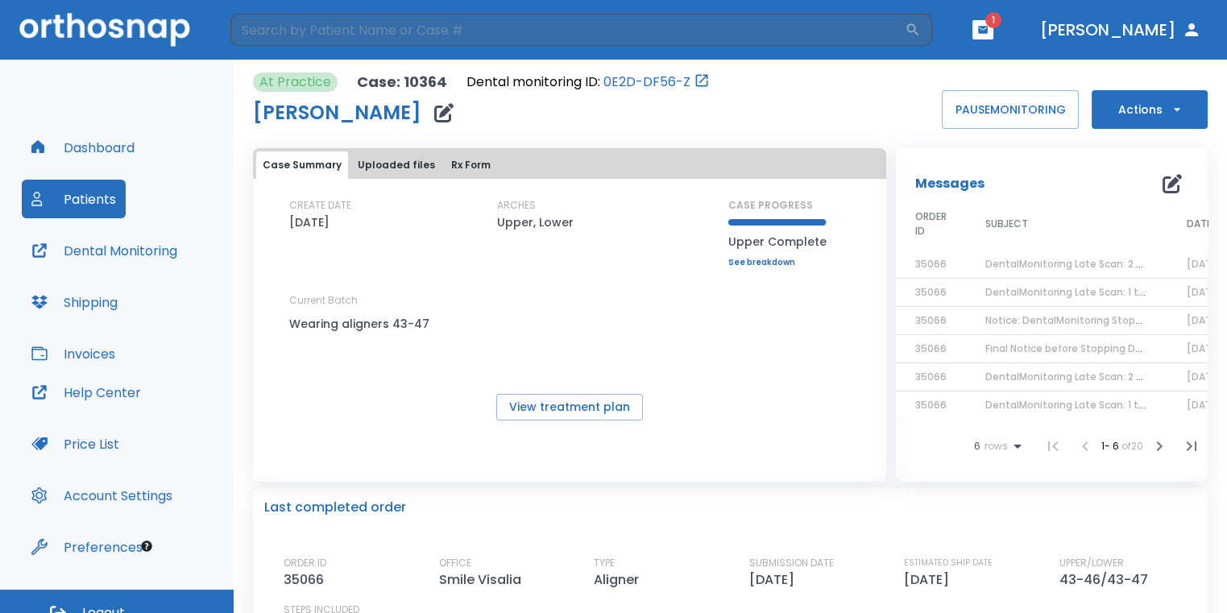
click at [994, 23] on button "button" at bounding box center [983, 29] width 21 height 19
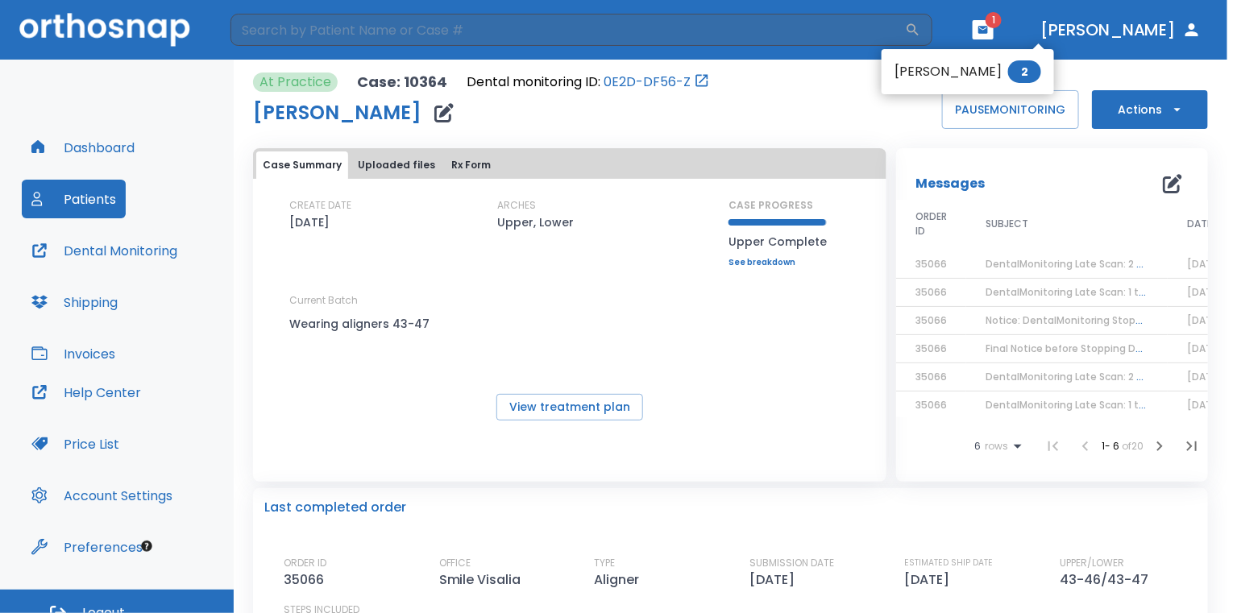
click at [994, 61] on li "[PERSON_NAME] 2" at bounding box center [968, 72] width 172 height 32
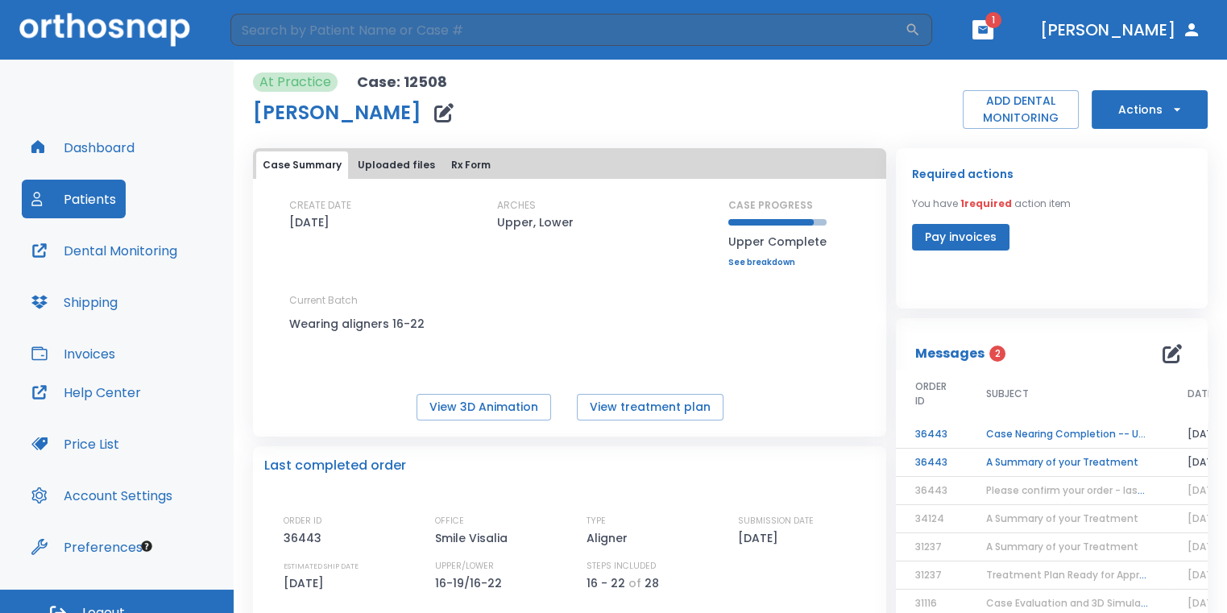
click at [1070, 465] on td "A Summary of your Treatment" at bounding box center [1067, 463] width 201 height 28
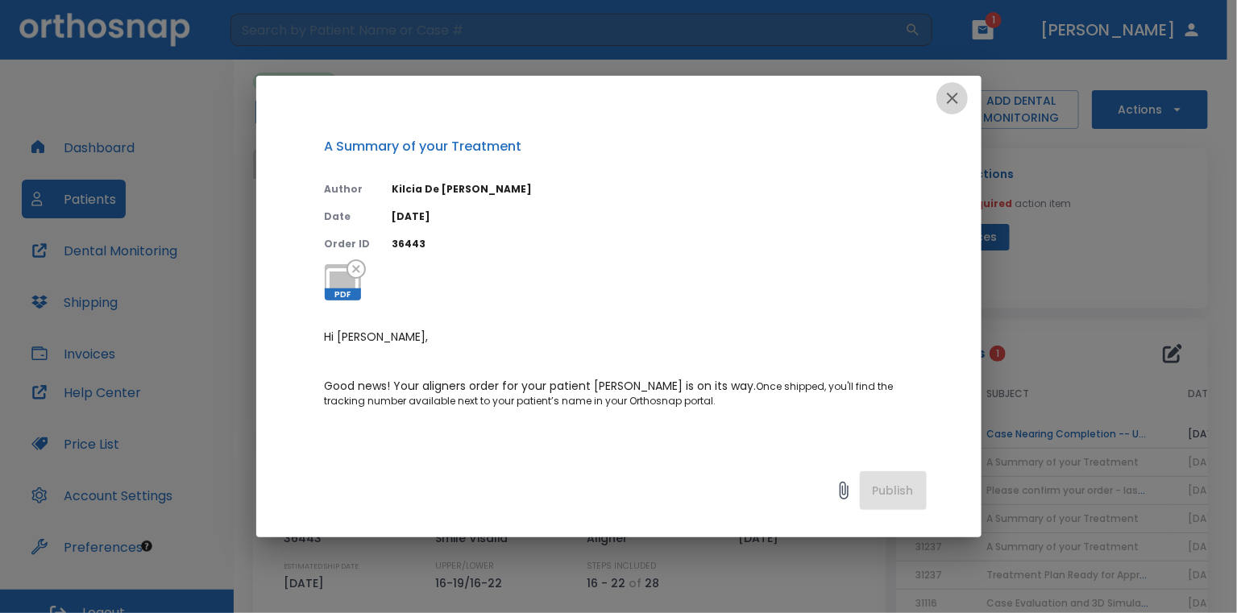
click at [945, 106] on icon "button" at bounding box center [952, 98] width 19 height 19
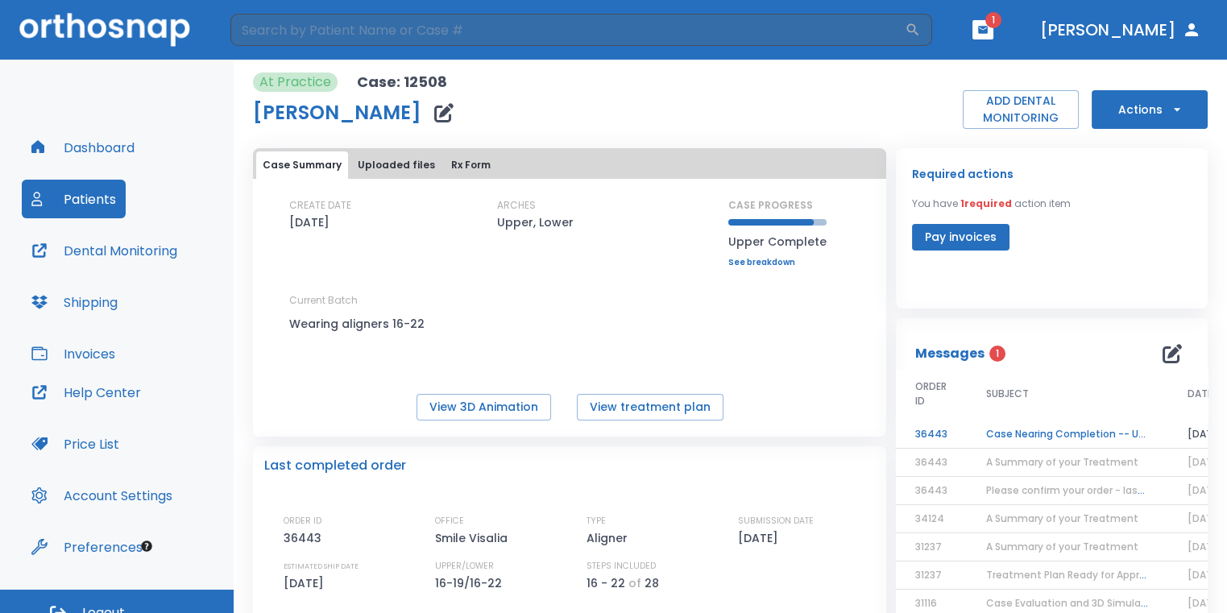
click at [1009, 428] on td "Case Nearing Completion -- Upper" at bounding box center [1067, 435] width 201 height 28
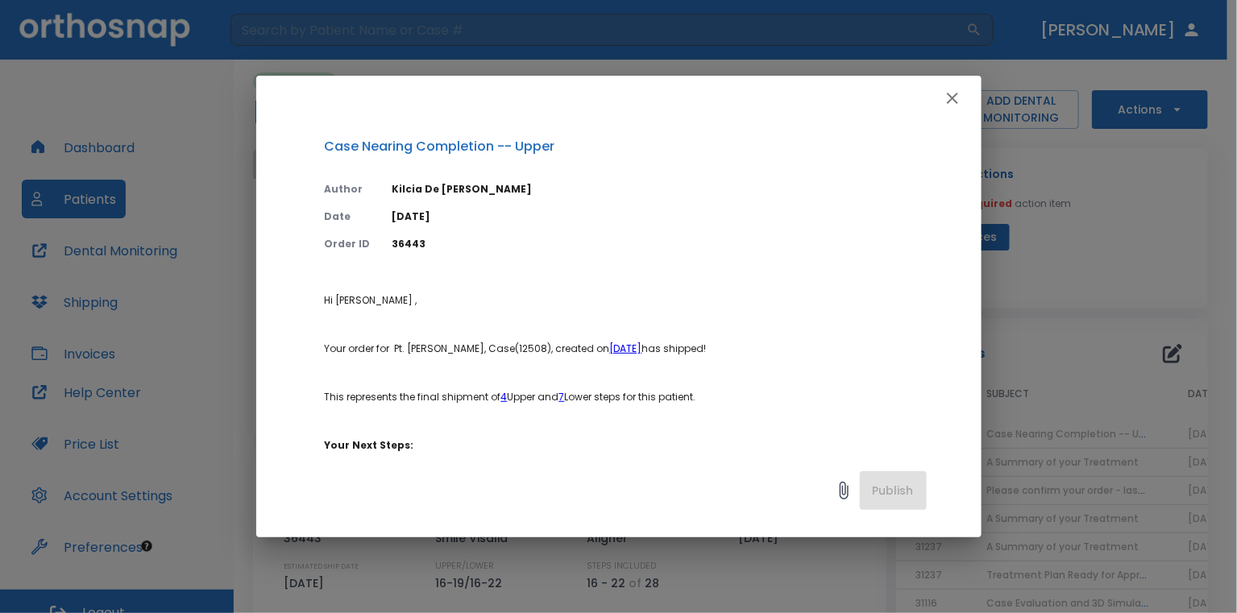
click at [945, 97] on icon "button" at bounding box center [952, 98] width 19 height 19
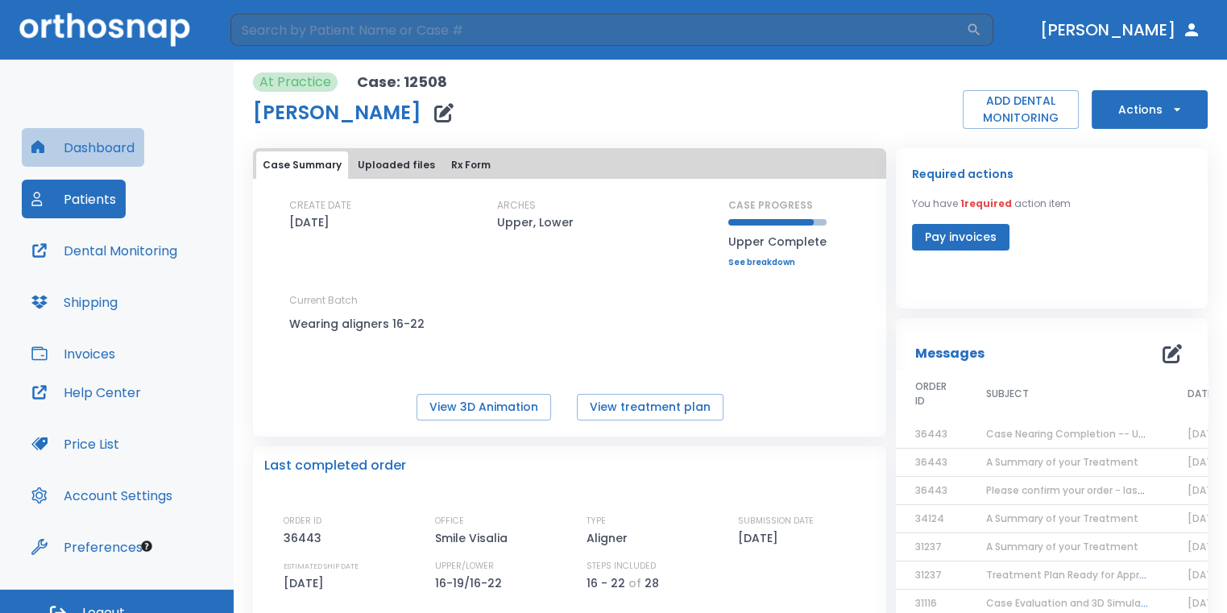
click at [131, 150] on button "Dashboard" at bounding box center [83, 147] width 122 height 39
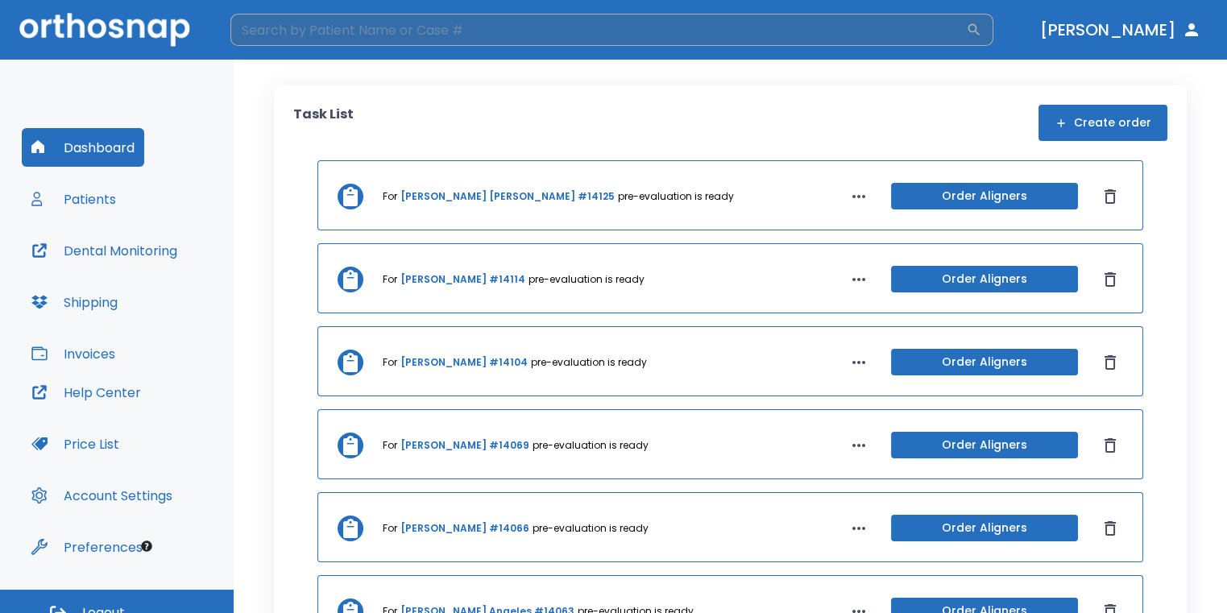
click at [276, 37] on input "search" at bounding box center [598, 30] width 736 height 32
click at [1063, 131] on button "Create order" at bounding box center [1103, 123] width 129 height 36
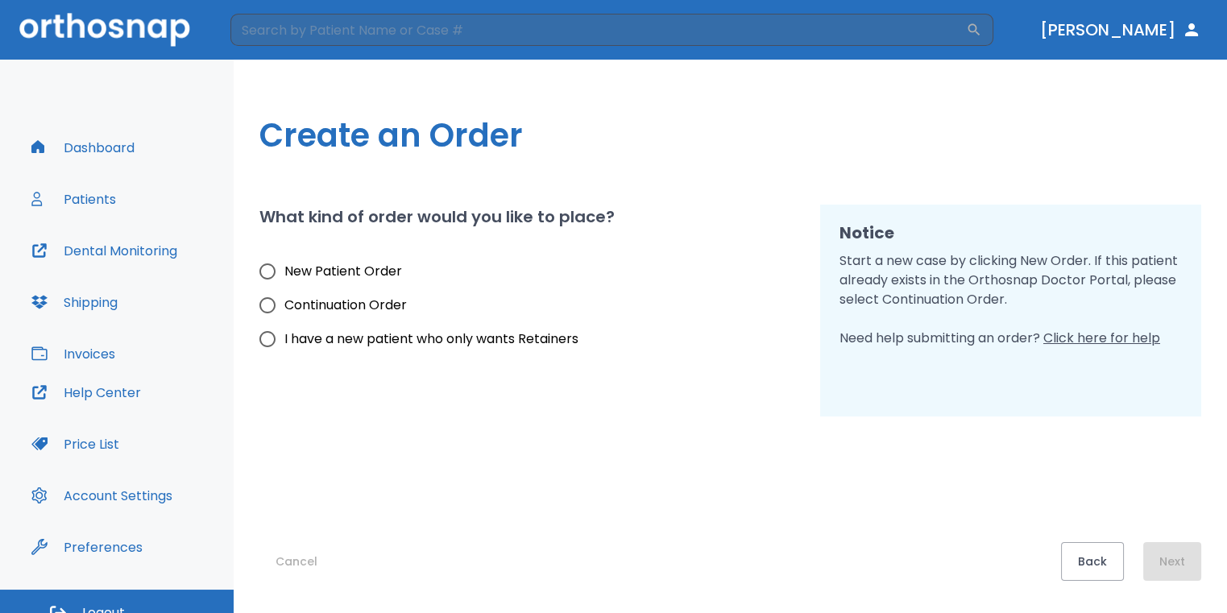
click at [367, 272] on span "New Patient Order" at bounding box center [343, 271] width 118 height 19
click at [284, 272] on input "New Patient Order" at bounding box center [268, 272] width 34 height 34
radio input "true"
click at [1182, 554] on button "Next" at bounding box center [1172, 561] width 58 height 39
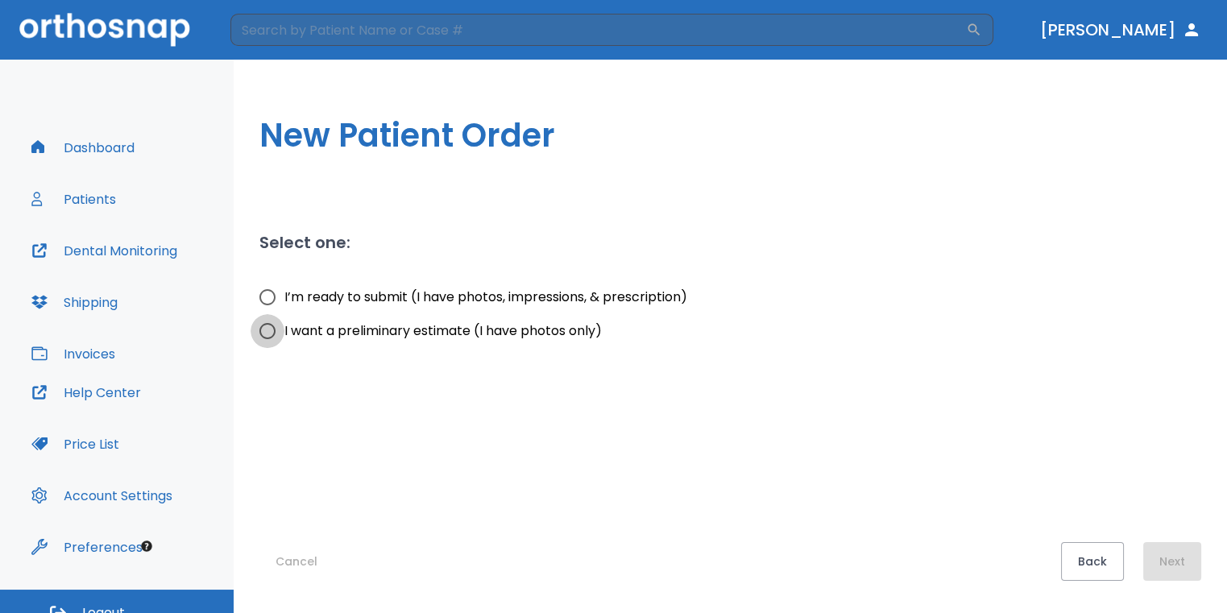
click at [265, 334] on input "I want a preliminary estimate (I have photos only)" at bounding box center [268, 331] width 34 height 34
radio input "true"
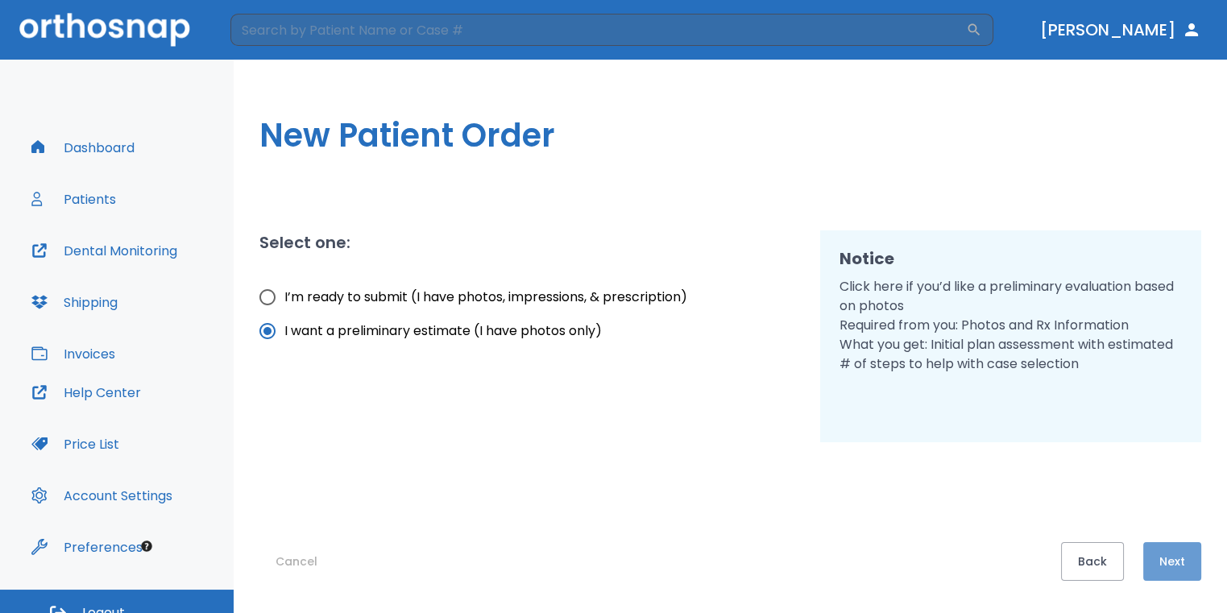
click at [1158, 558] on button "Next" at bounding box center [1172, 561] width 58 height 39
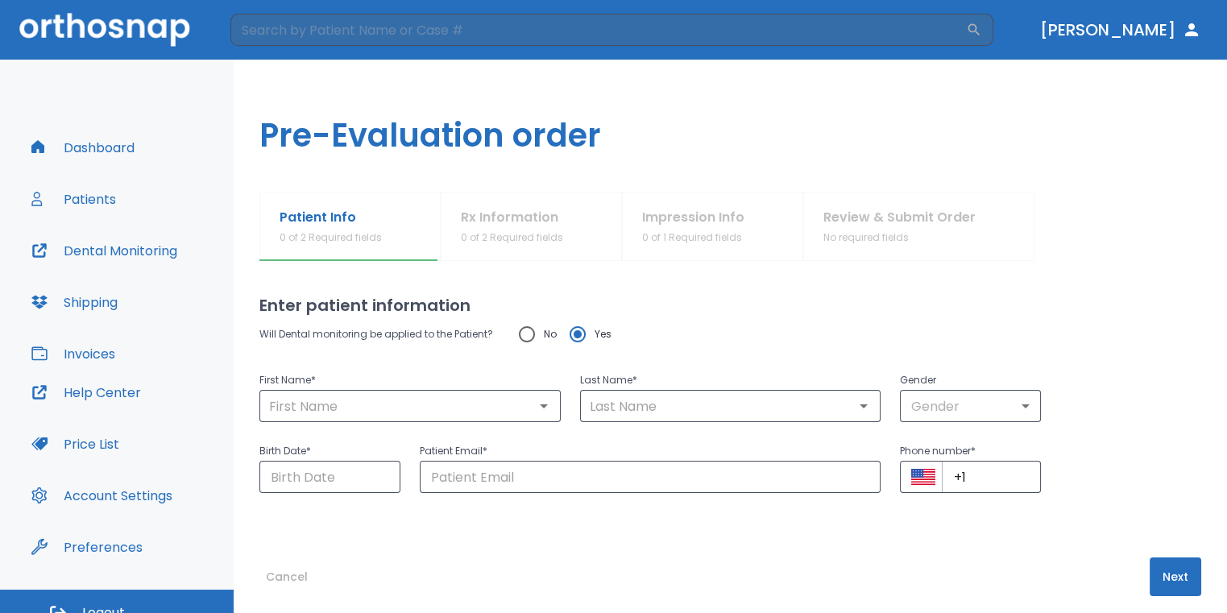
click at [526, 338] on input "No" at bounding box center [527, 334] width 34 height 34
radio input "true"
click at [473, 409] on input "text" at bounding box center [410, 406] width 292 height 23
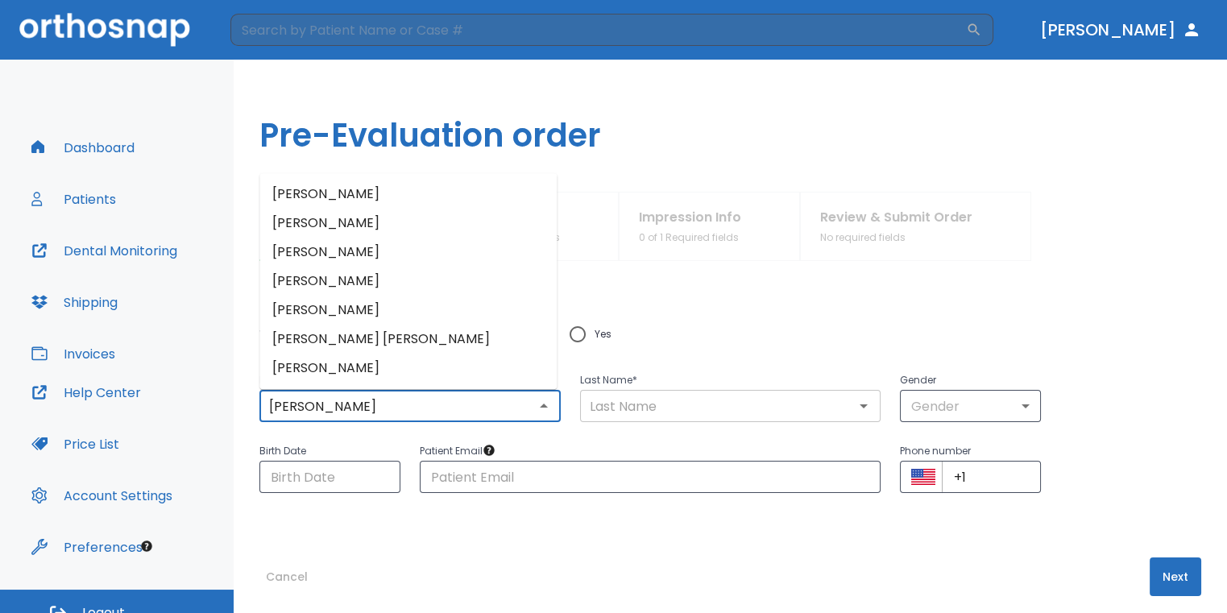
type input "[PERSON_NAME]"
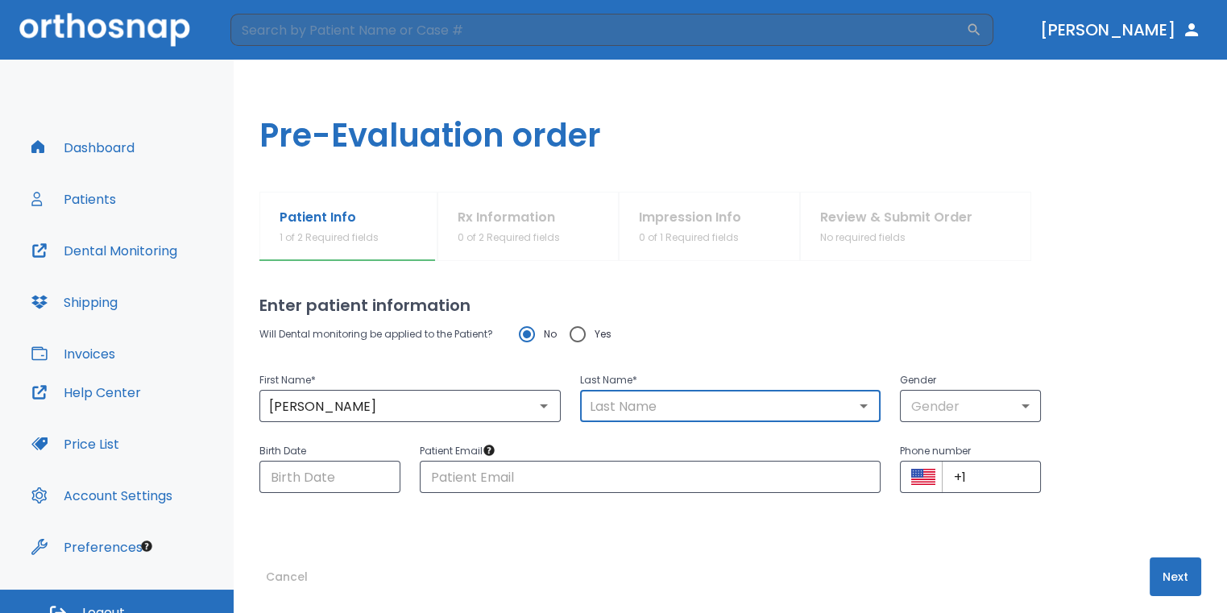
click at [662, 409] on input "text" at bounding box center [731, 406] width 292 height 23
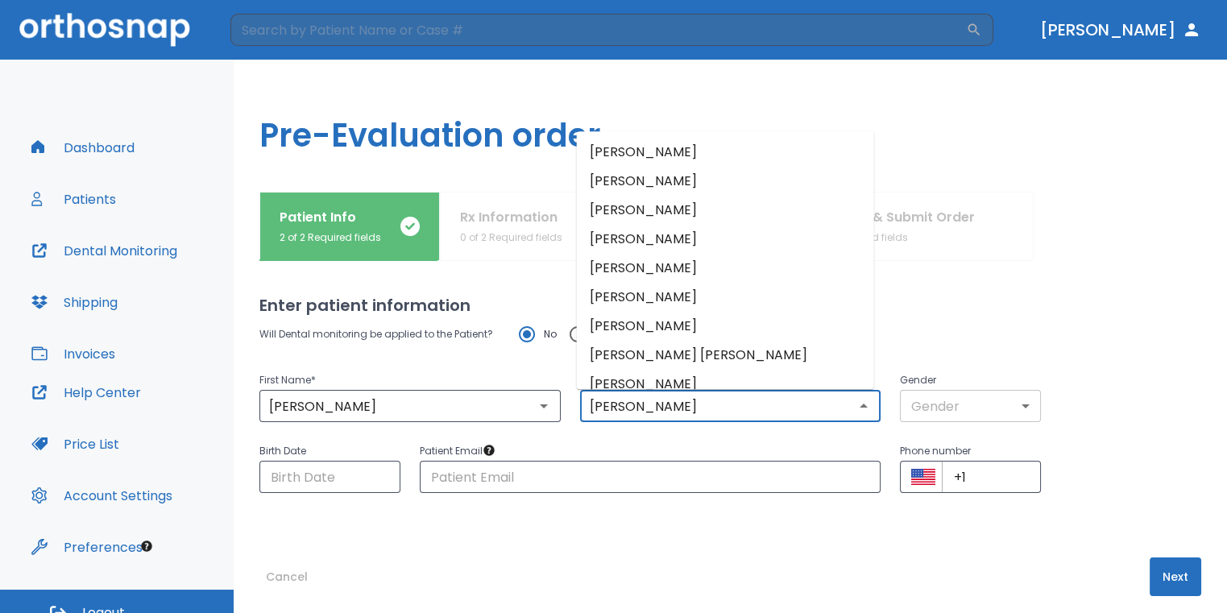
type input "[PERSON_NAME]"
click at [933, 413] on body "​ [PERSON_NAME] Dashboard Patients Dental Monitoring Shipping Invoices Help Cen…" at bounding box center [613, 306] width 1227 height 613
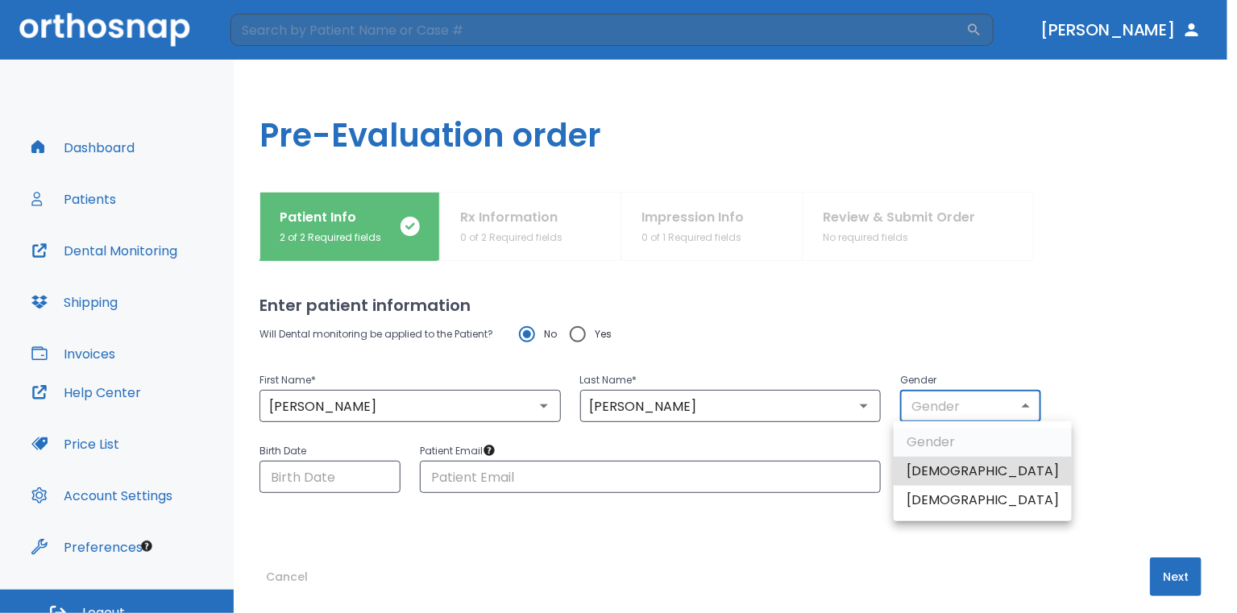
click at [936, 503] on li "[DEMOGRAPHIC_DATA]" at bounding box center [983, 500] width 178 height 29
type input "0"
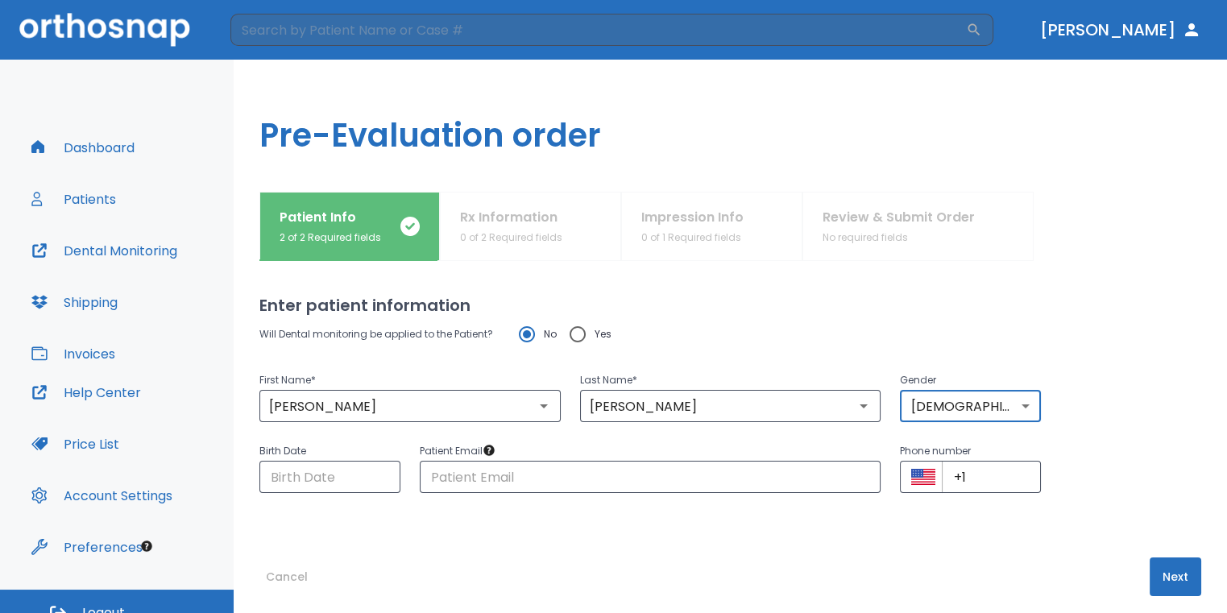
click at [1159, 566] on button "Next" at bounding box center [1176, 577] width 52 height 39
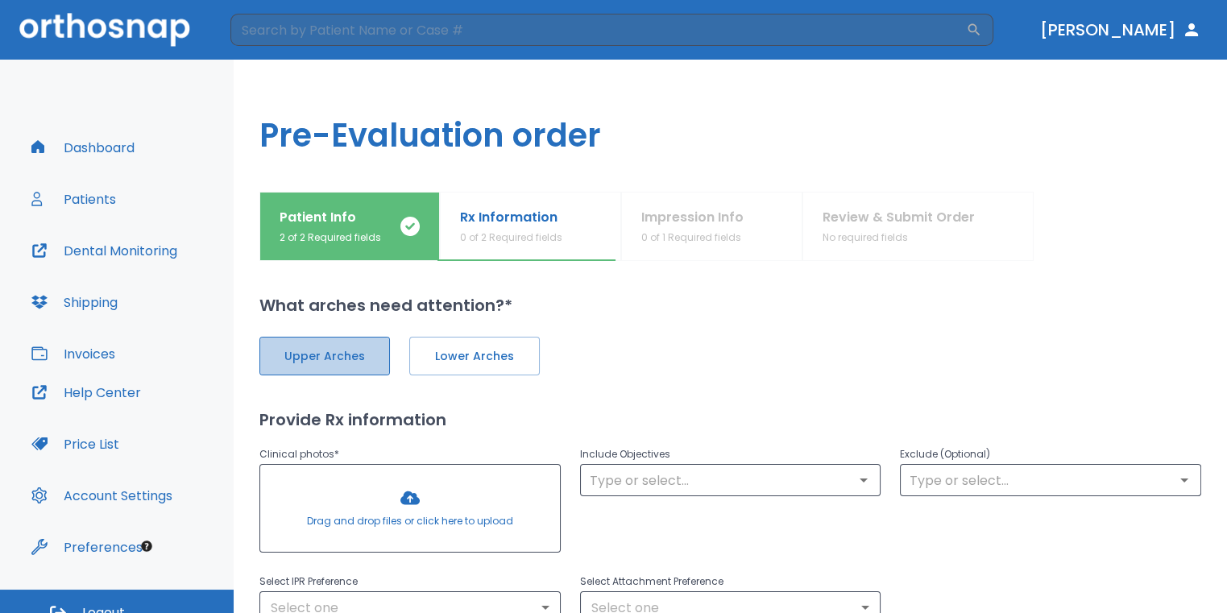
click at [377, 353] on button "Upper Arches" at bounding box center [324, 356] width 131 height 39
click at [491, 365] on button "Lower Arches" at bounding box center [473, 356] width 131 height 39
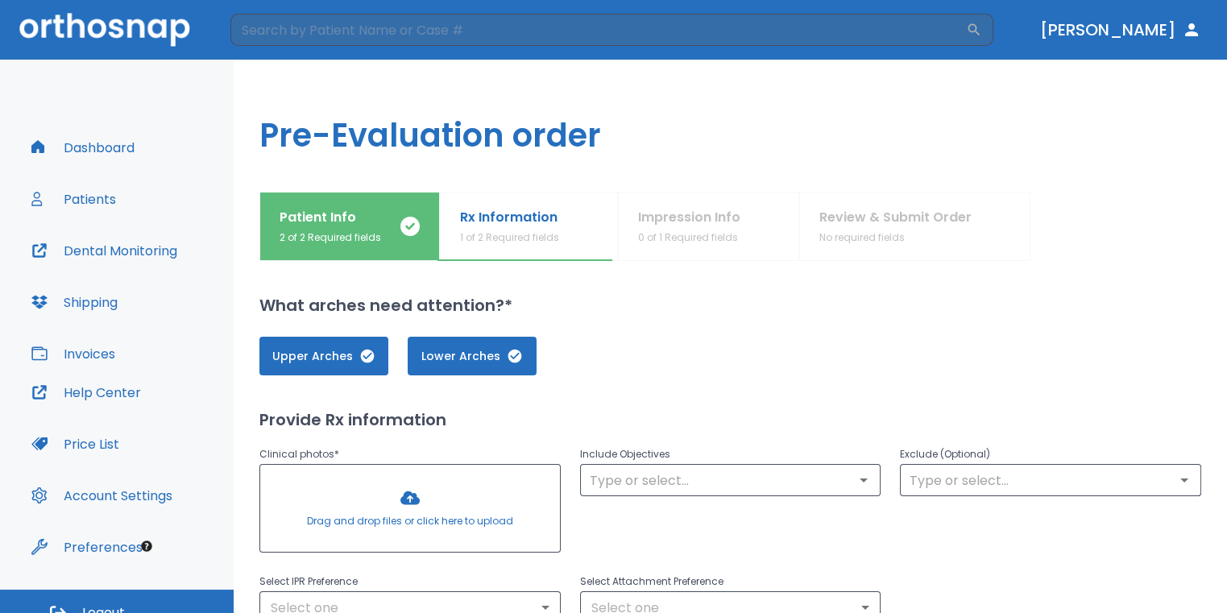
click at [438, 495] on div at bounding box center [410, 508] width 300 height 87
click at [400, 500] on div at bounding box center [410, 508] width 300 height 87
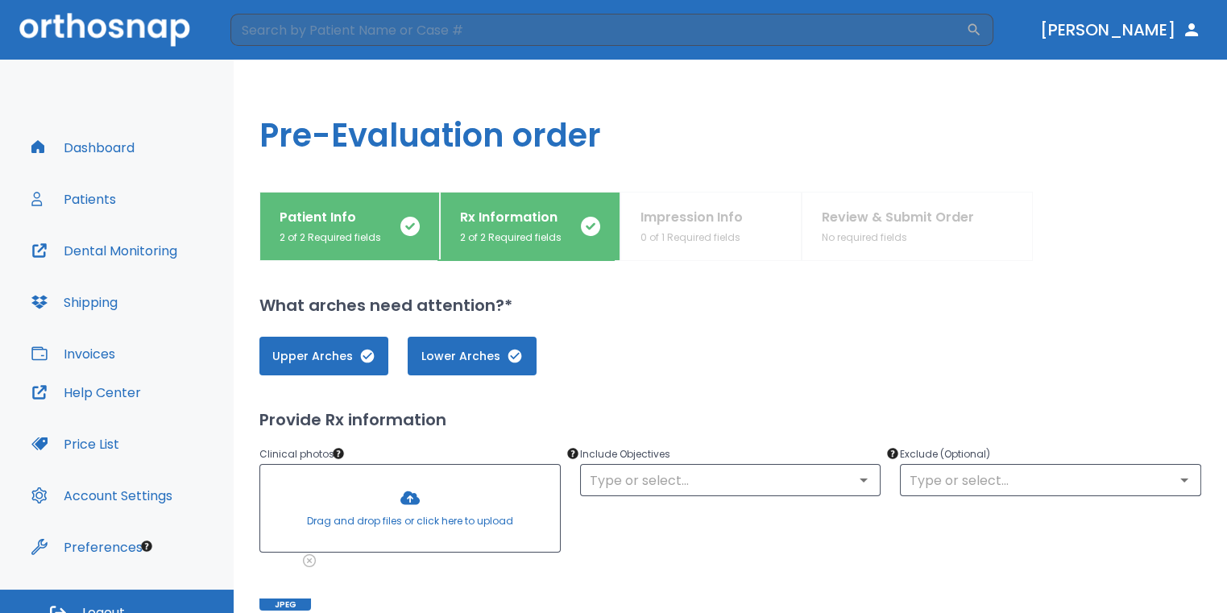
click at [424, 508] on div at bounding box center [410, 508] width 300 height 87
click at [409, 527] on div at bounding box center [410, 508] width 300 height 87
click at [413, 507] on div at bounding box center [410, 508] width 300 height 87
click at [412, 479] on div at bounding box center [410, 508] width 300 height 87
click at [387, 507] on div at bounding box center [410, 508] width 300 height 87
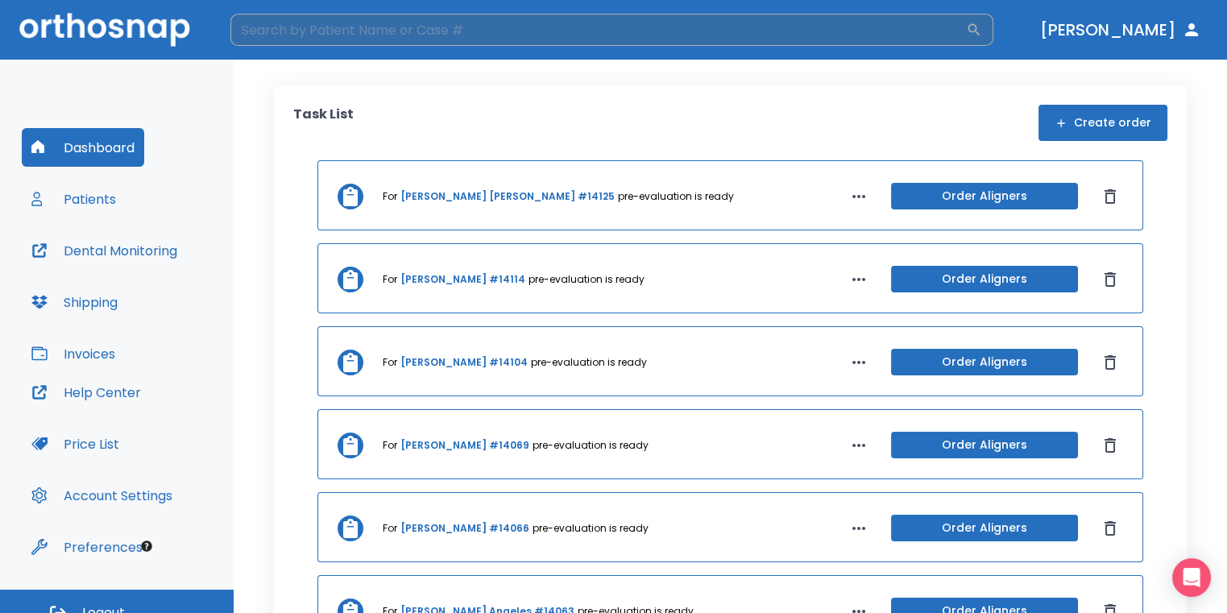
click at [458, 35] on input "search" at bounding box center [598, 30] width 736 height 32
type input "rodriguez"
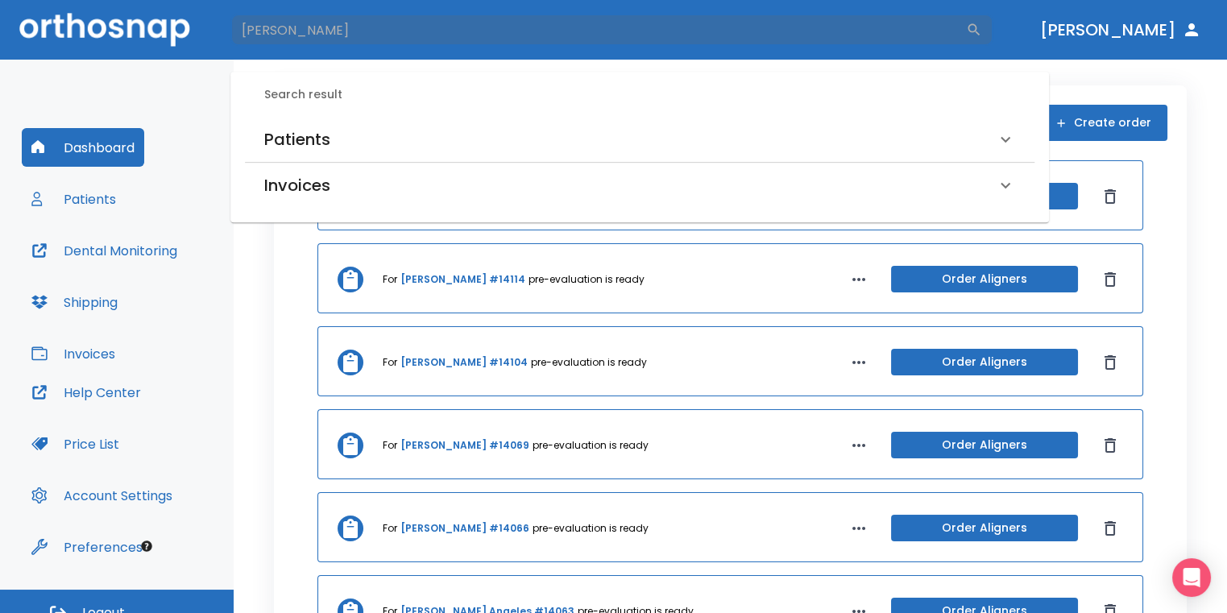
click at [450, 127] on div "Patients" at bounding box center [630, 140] width 732 height 26
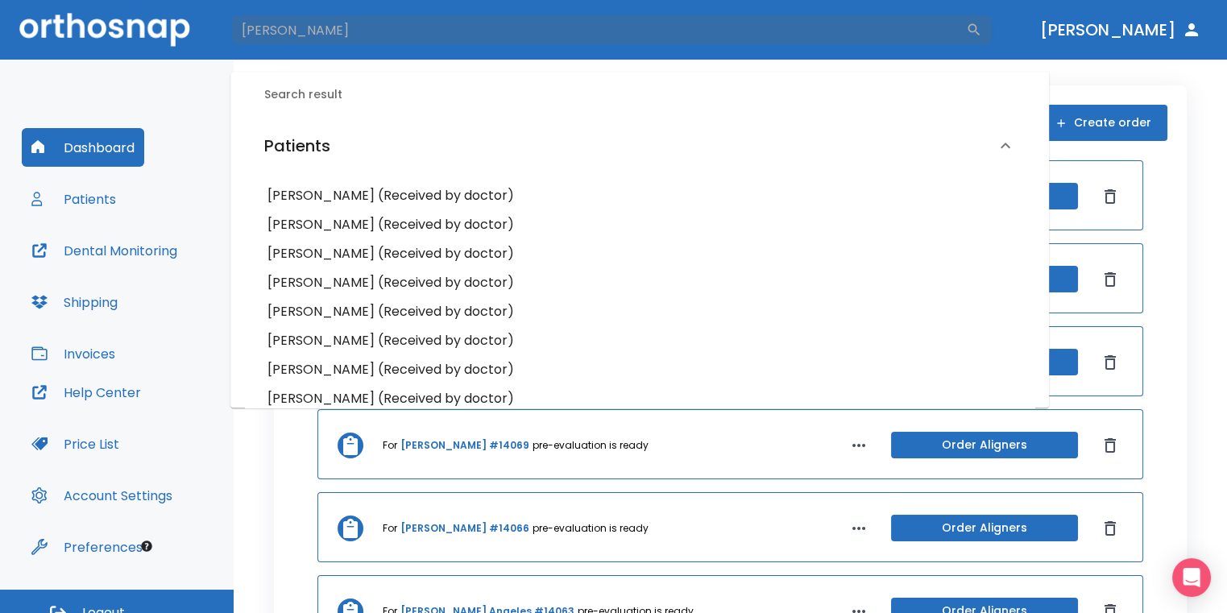
drag, startPoint x: 364, startPoint y: 28, endPoint x: 42, endPoint y: 76, distance: 325.8
click at [42, 76] on div "rodriguez ​ Dr. Sedillo Dashboard Patients Dental Monitoring Shipping Invoices …" at bounding box center [613, 306] width 1227 height 613
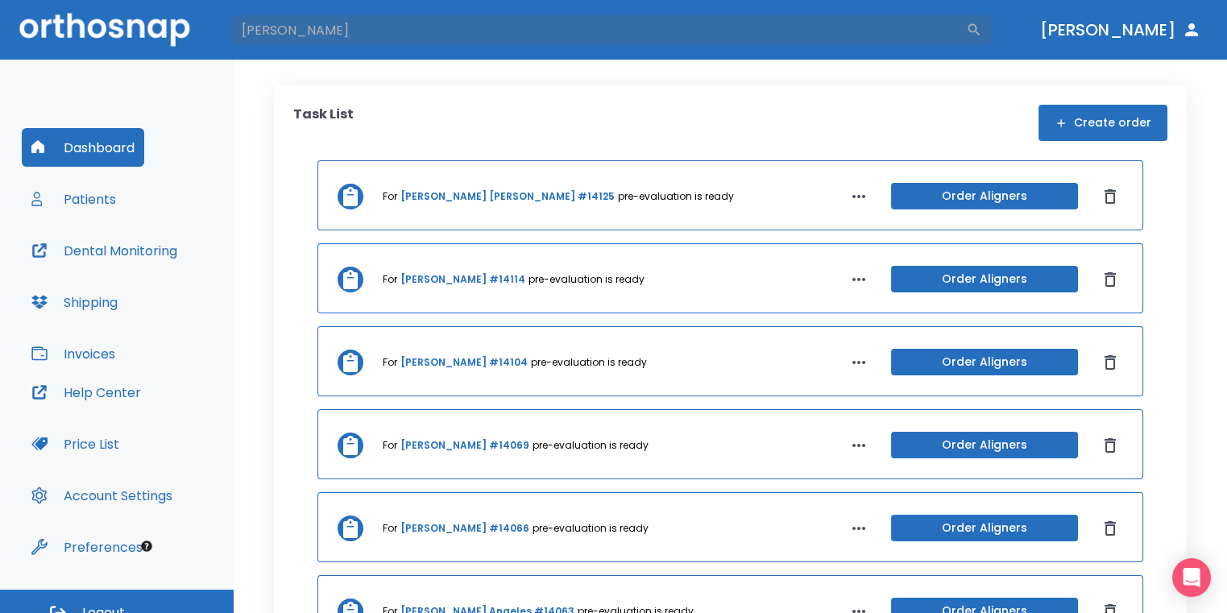
type input "joanne"
drag, startPoint x: 322, startPoint y: 44, endPoint x: 193, endPoint y: 51, distance: 129.1
click at [193, 51] on header "joanne ​ Dr. Sedillo" at bounding box center [613, 30] width 1227 height 60
type input "rodriguez"
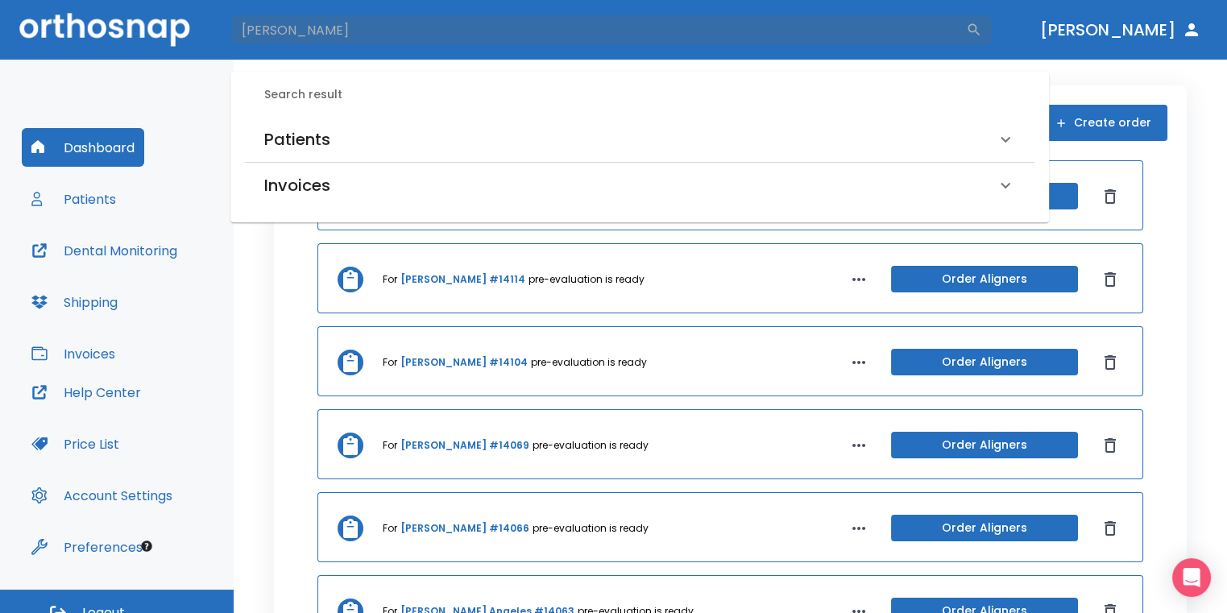
click at [355, 133] on div "Patients" at bounding box center [630, 140] width 732 height 26
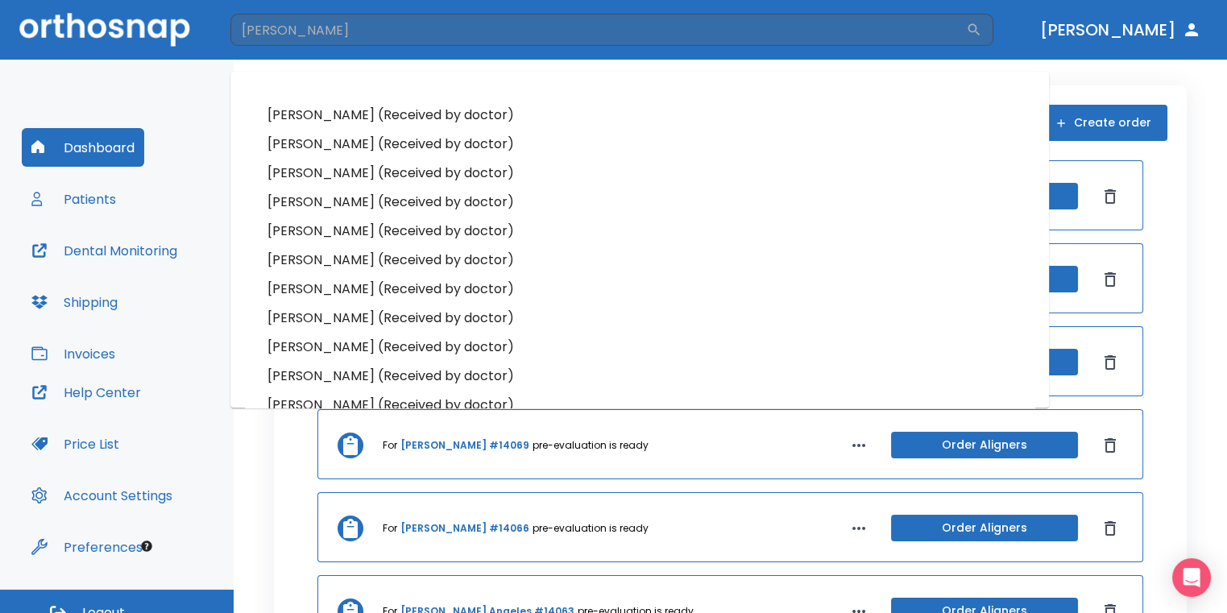
scroll to position [172, 0]
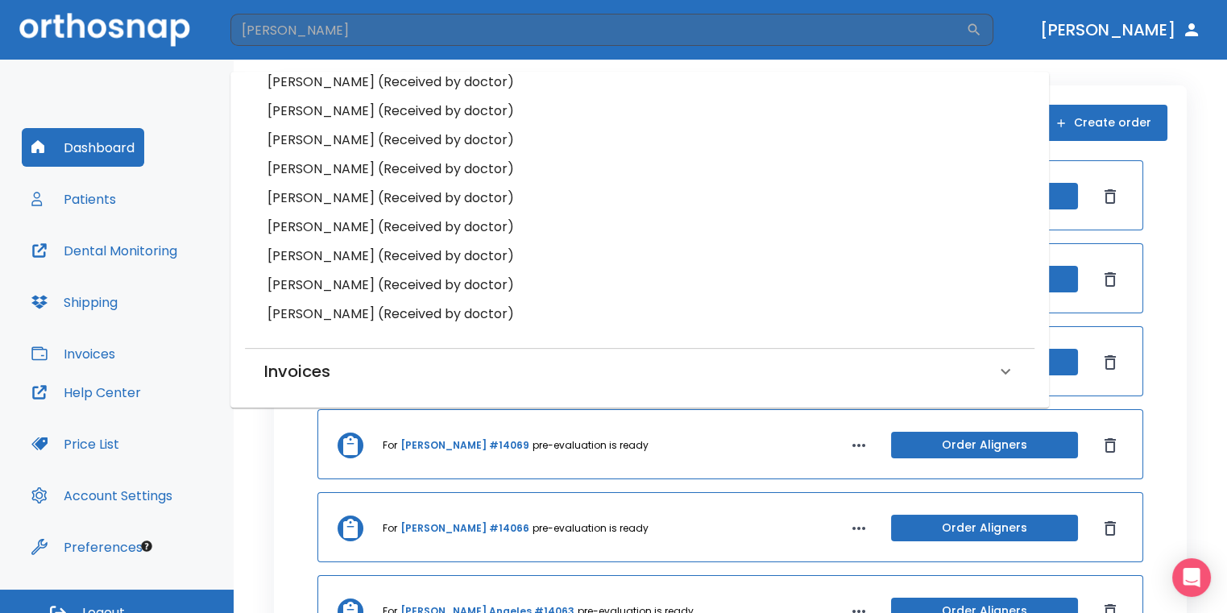
click at [1168, 330] on div "Task List Create order For Jose Garcia Veronica #14125 pre-evaluation is ready …" at bounding box center [730, 387] width 913 height 604
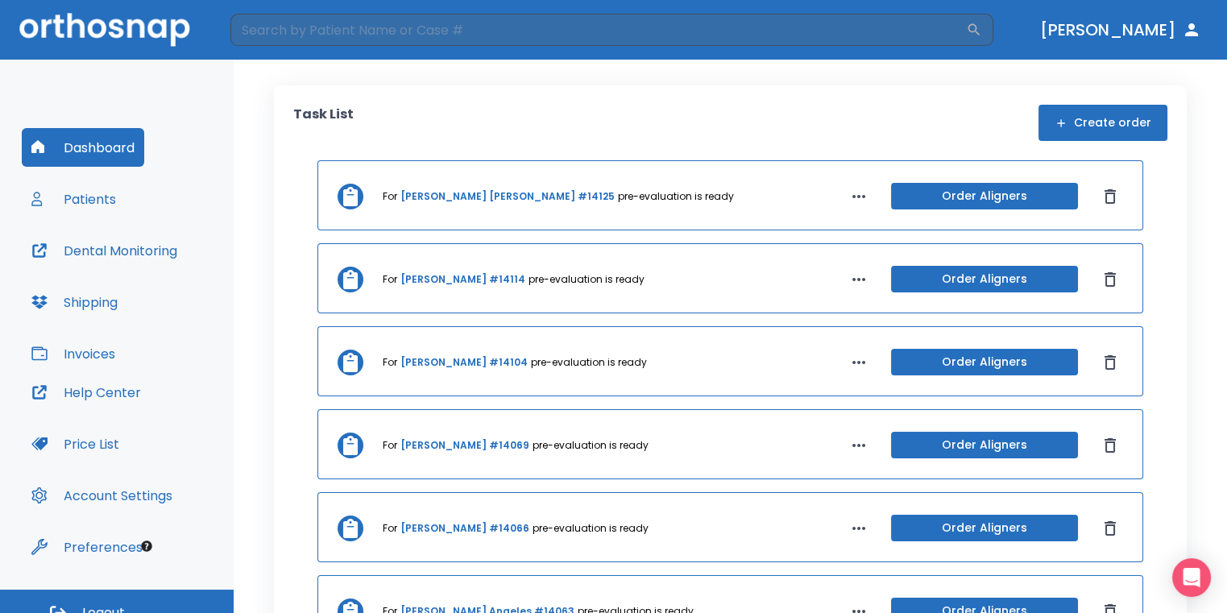
click at [1152, 122] on button "Create order" at bounding box center [1103, 123] width 129 height 36
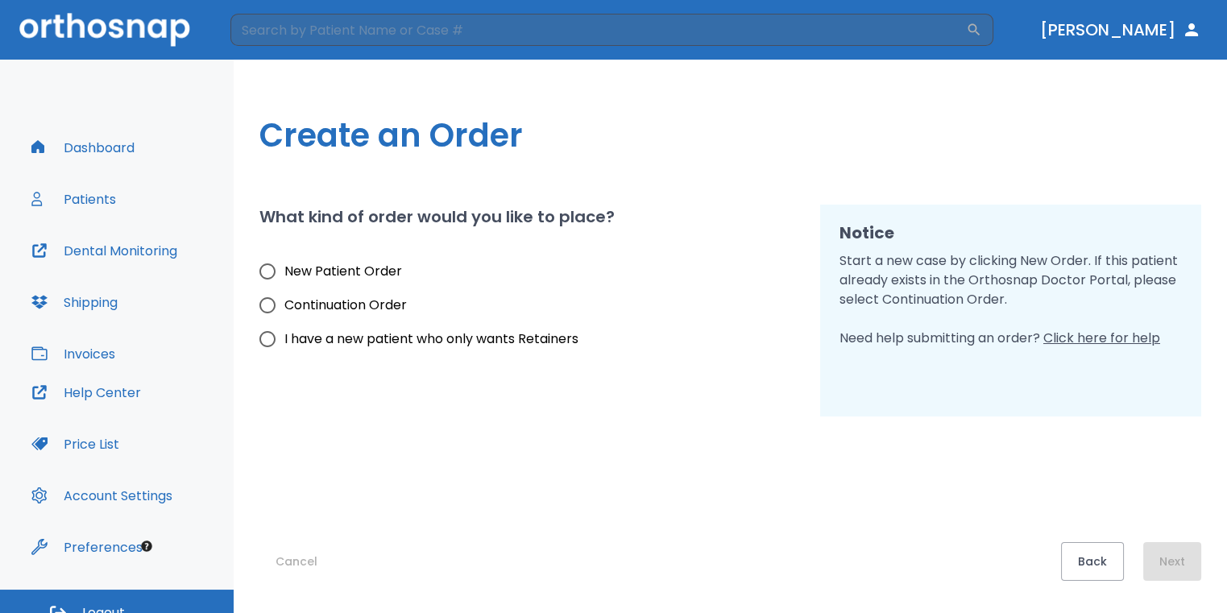
click at [341, 265] on span "New Patient Order" at bounding box center [343, 271] width 118 height 19
click at [284, 265] on input "New Patient Order" at bounding box center [268, 272] width 34 height 34
radio input "true"
click at [1157, 555] on button "Next" at bounding box center [1172, 561] width 58 height 39
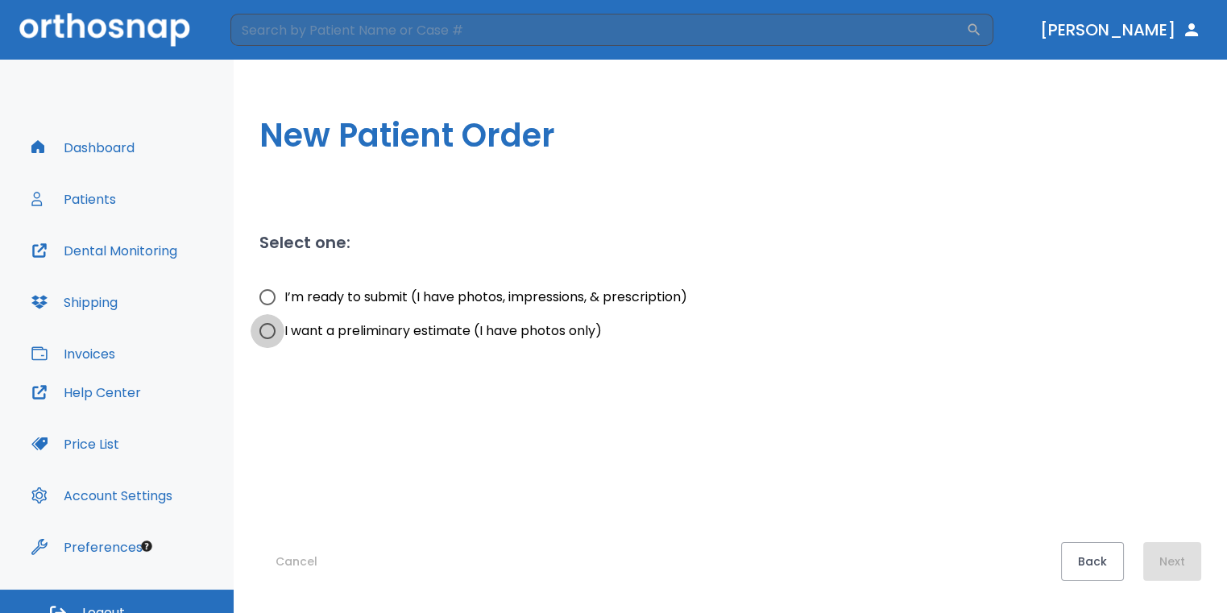
click at [273, 330] on input "I want a preliminary estimate (I have photos only)" at bounding box center [268, 331] width 34 height 34
radio input "true"
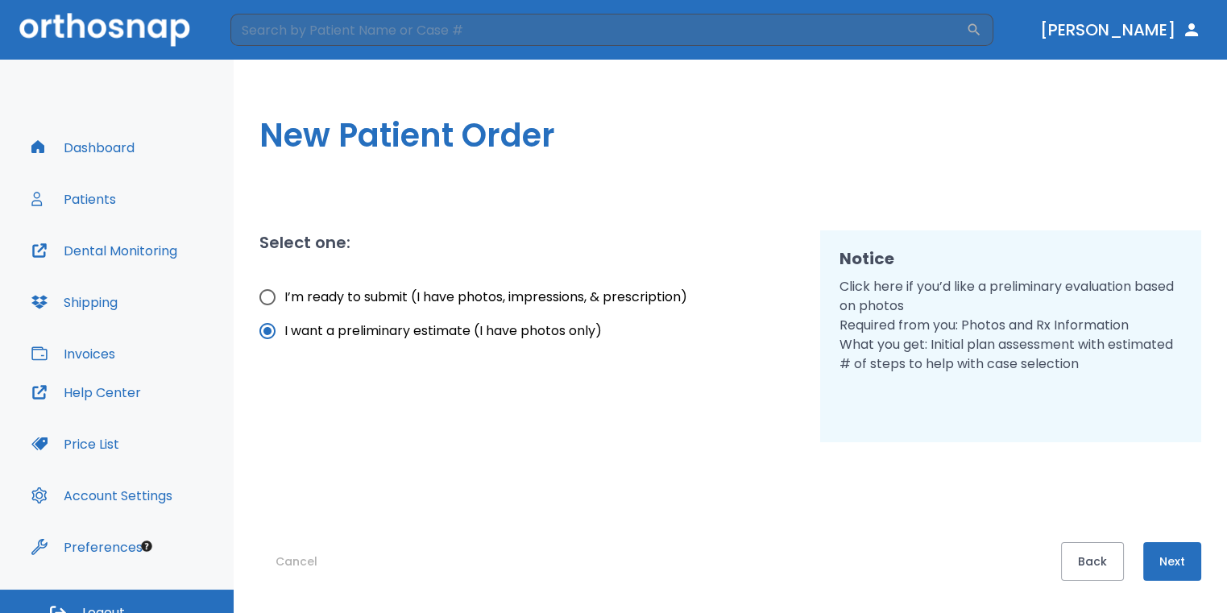
click at [1188, 579] on button "Next" at bounding box center [1172, 561] width 58 height 39
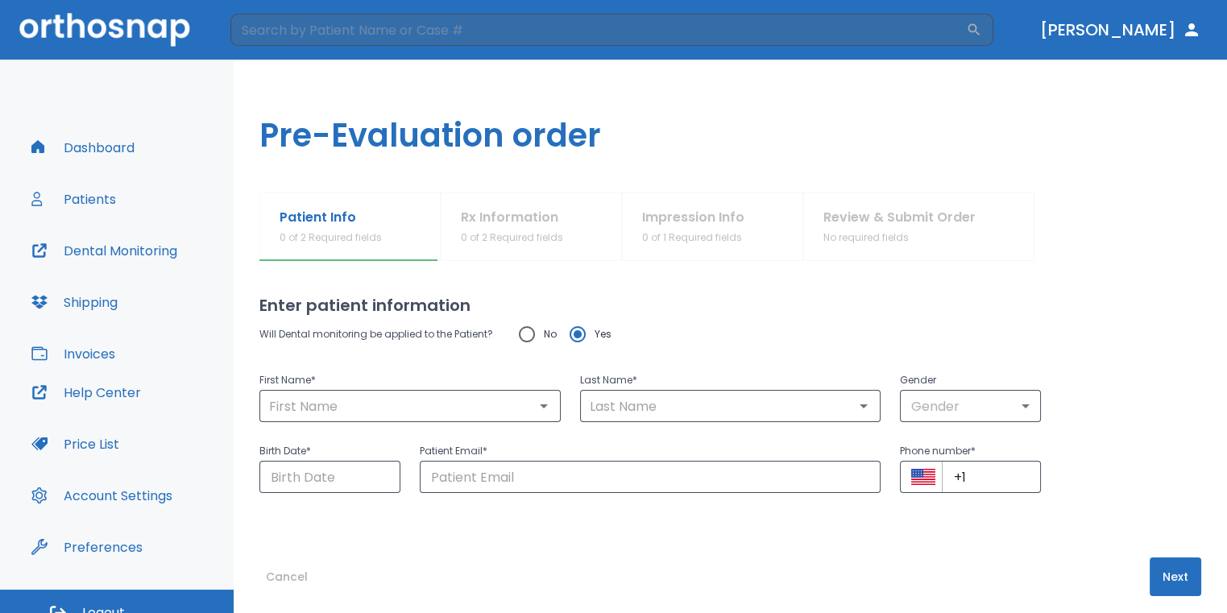
click at [520, 334] on input "No" at bounding box center [527, 334] width 34 height 34
radio input "true"
click at [485, 412] on input "text" at bounding box center [410, 406] width 292 height 23
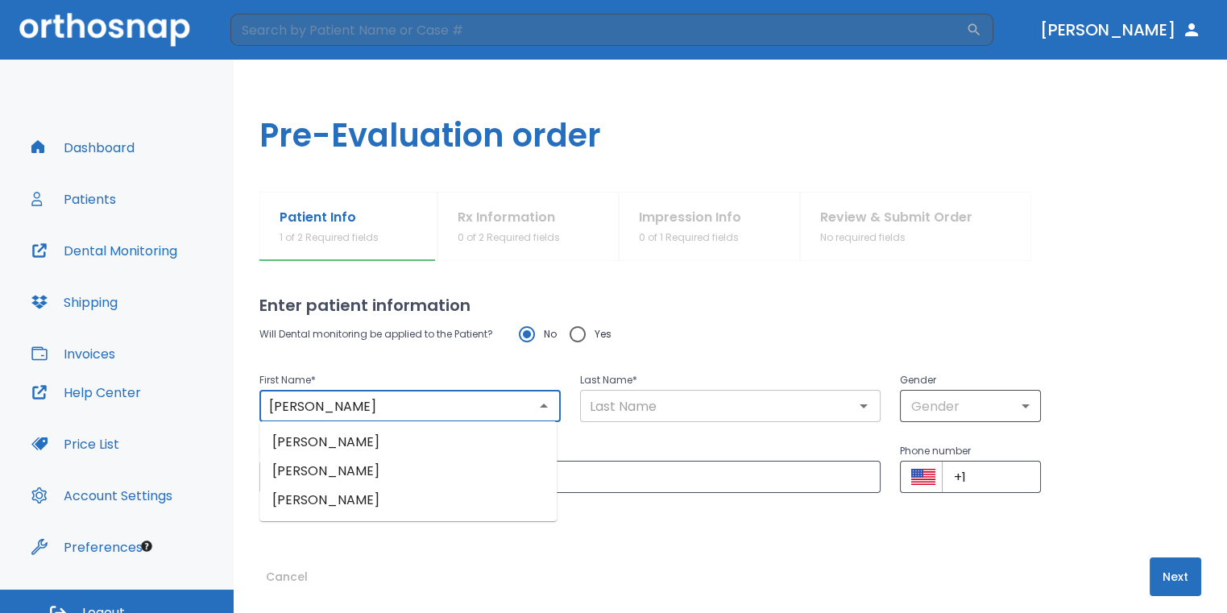
type input "Joanne"
click at [649, 408] on input "text" at bounding box center [731, 406] width 292 height 23
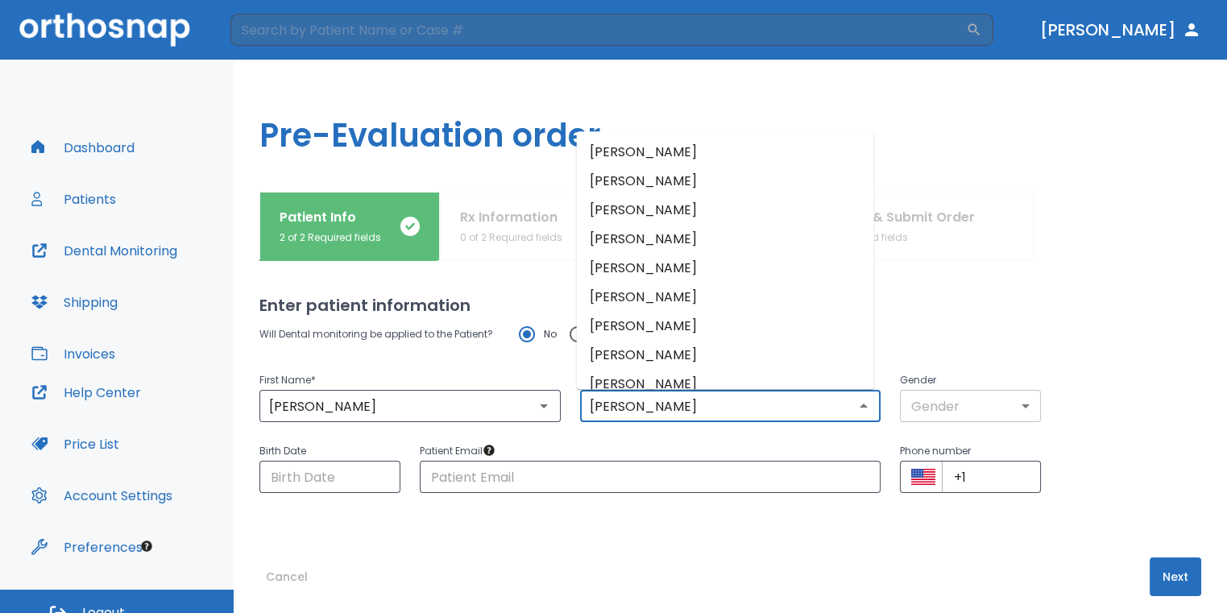
type input "Rodriguez"
click at [952, 406] on body "​ Dr. Sedillo Dashboard Patients Dental Monitoring Shipping Invoices Help Cente…" at bounding box center [613, 306] width 1227 height 613
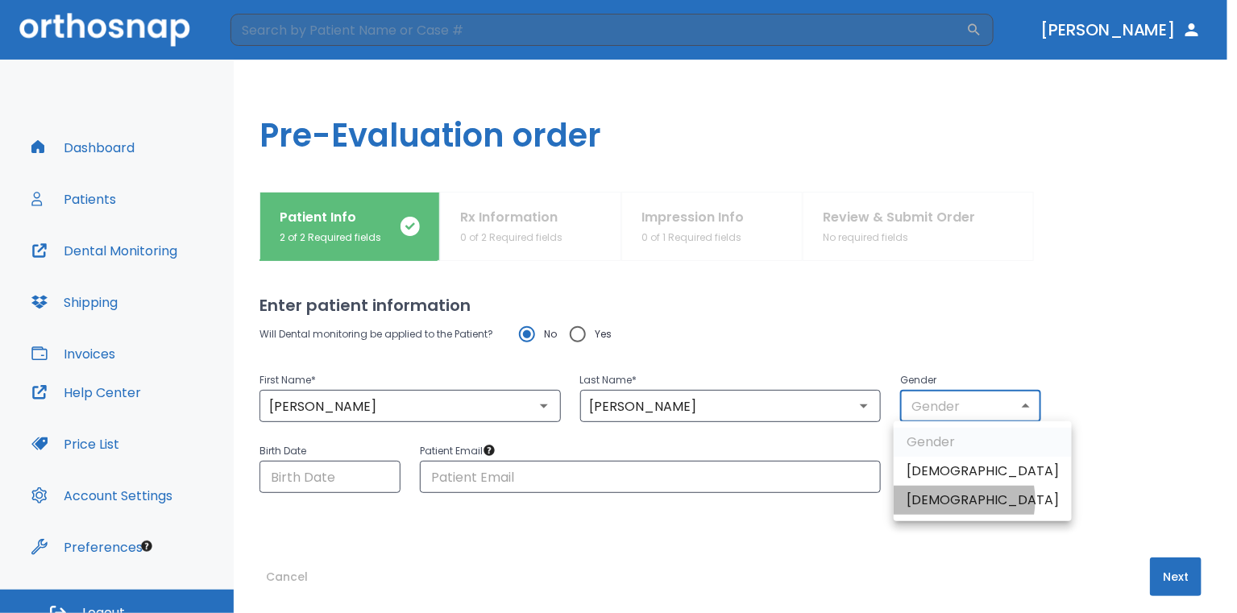
click at [946, 500] on li "[DEMOGRAPHIC_DATA]" at bounding box center [983, 500] width 178 height 29
type input "0"
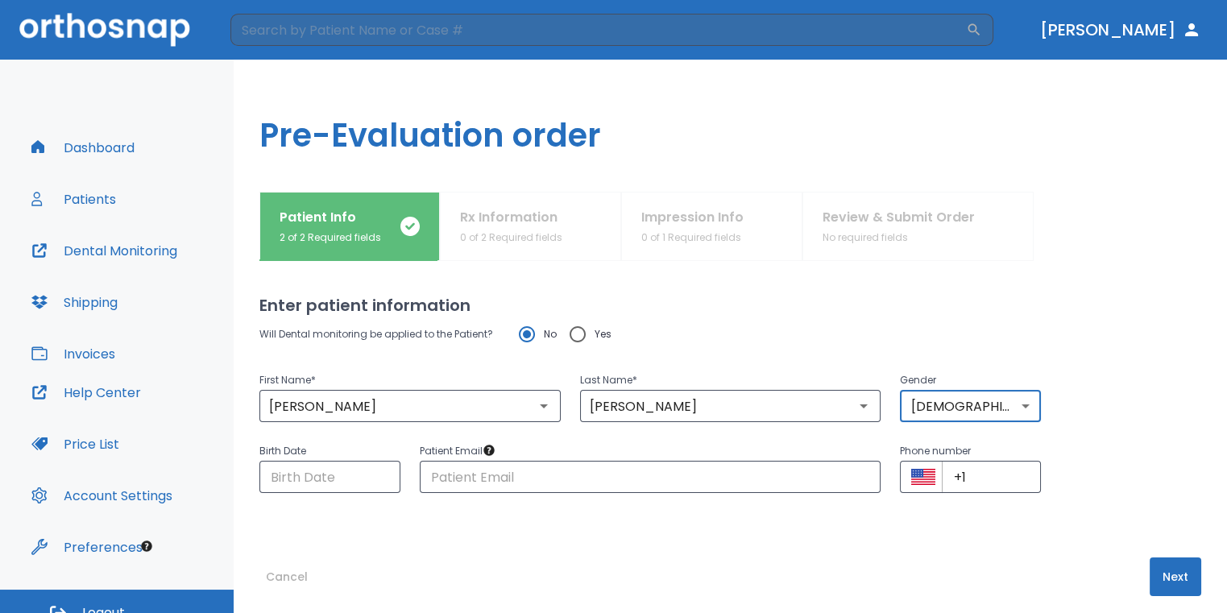
click at [1168, 579] on button "Next" at bounding box center [1176, 577] width 52 height 39
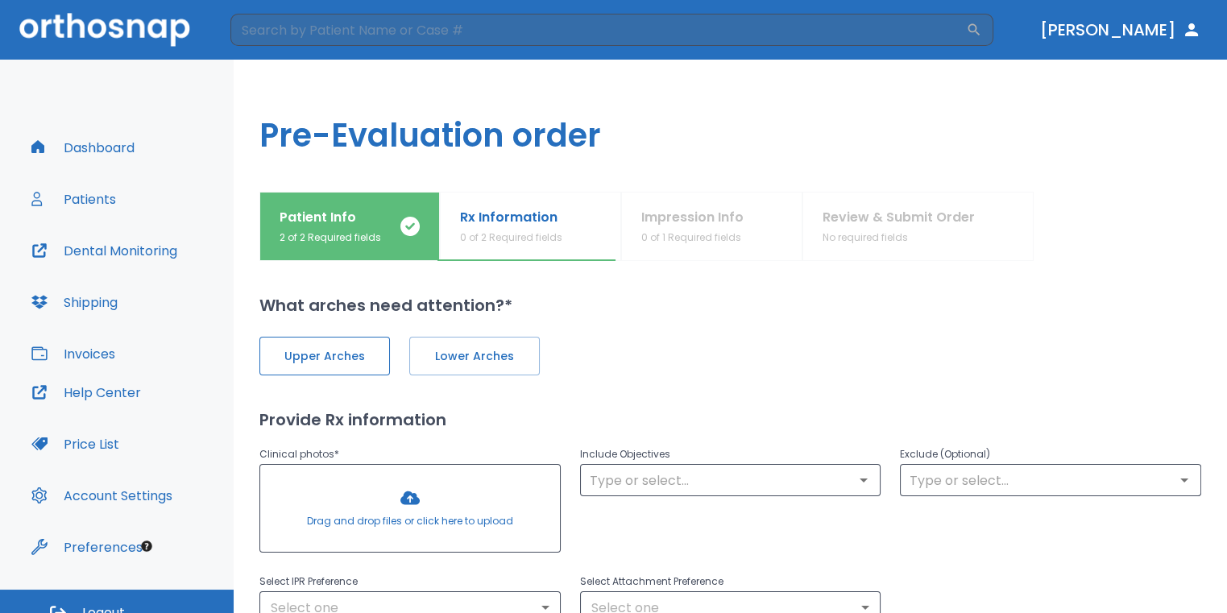
click at [333, 363] on span "Upper Arches" at bounding box center [324, 356] width 97 height 17
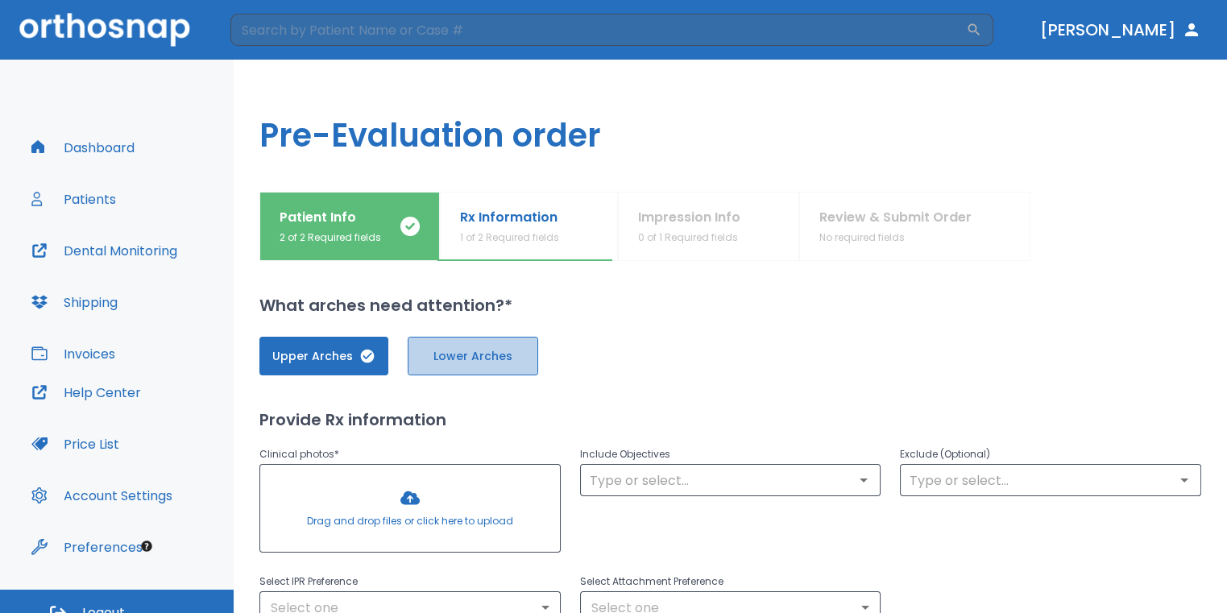
click at [462, 361] on span "Lower Arches" at bounding box center [473, 356] width 97 height 17
click at [422, 491] on div at bounding box center [410, 508] width 300 height 87
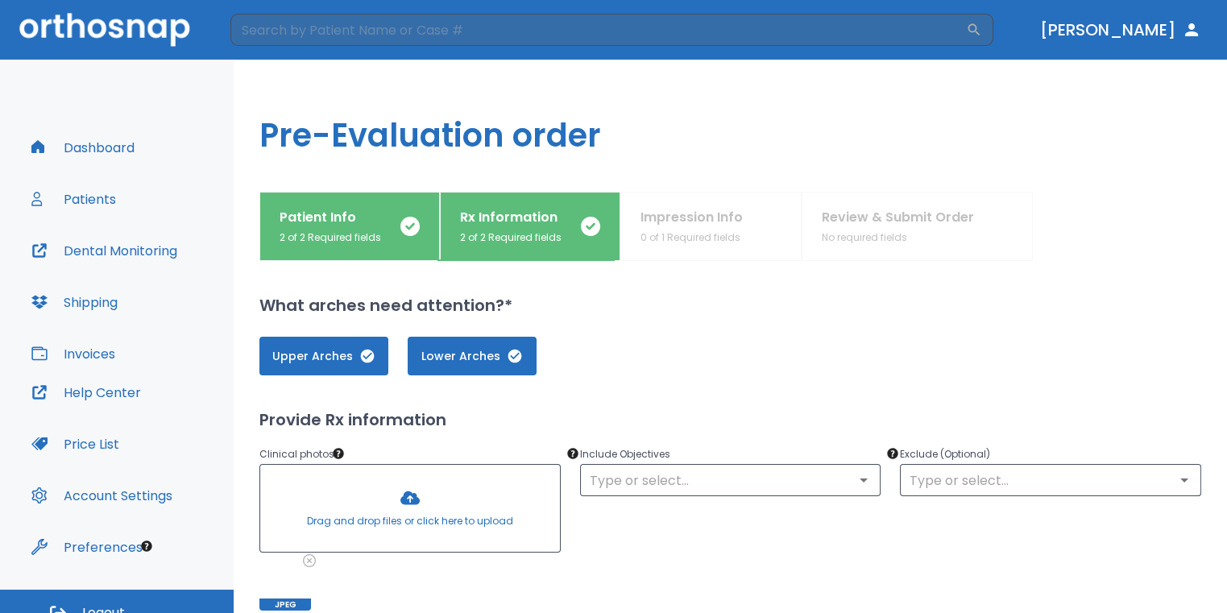
click at [421, 504] on div at bounding box center [410, 508] width 300 height 87
click at [414, 488] on div at bounding box center [410, 508] width 300 height 87
click at [408, 487] on div at bounding box center [410, 508] width 300 height 87
click at [417, 498] on div at bounding box center [410, 508] width 300 height 87
click at [400, 503] on div at bounding box center [410, 508] width 300 height 87
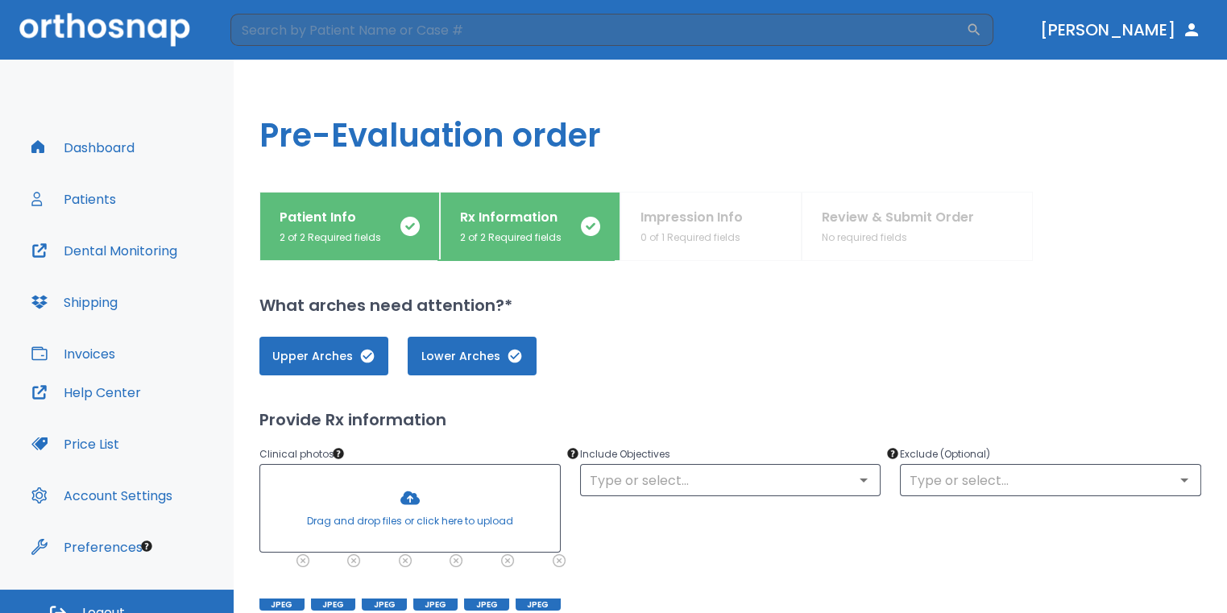
click at [417, 503] on div at bounding box center [410, 508] width 300 height 87
click at [433, 494] on div at bounding box center [410, 508] width 300 height 87
click at [403, 498] on div at bounding box center [410, 508] width 300 height 87
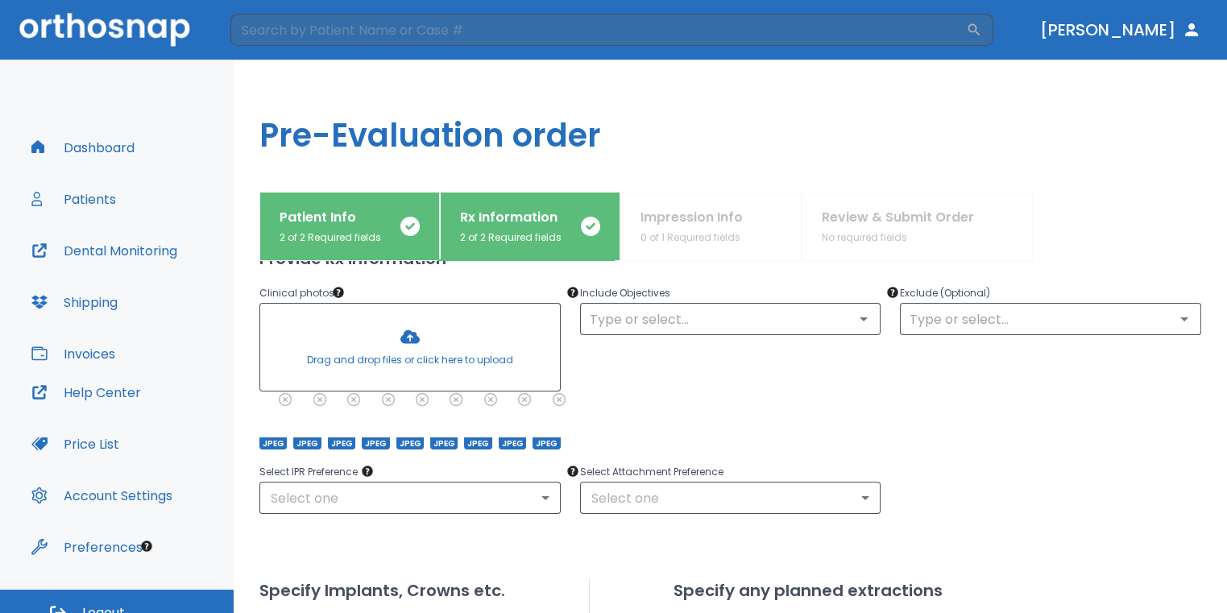
click at [424, 358] on div at bounding box center [410, 347] width 300 height 87
click at [455, 358] on div at bounding box center [410, 347] width 300 height 87
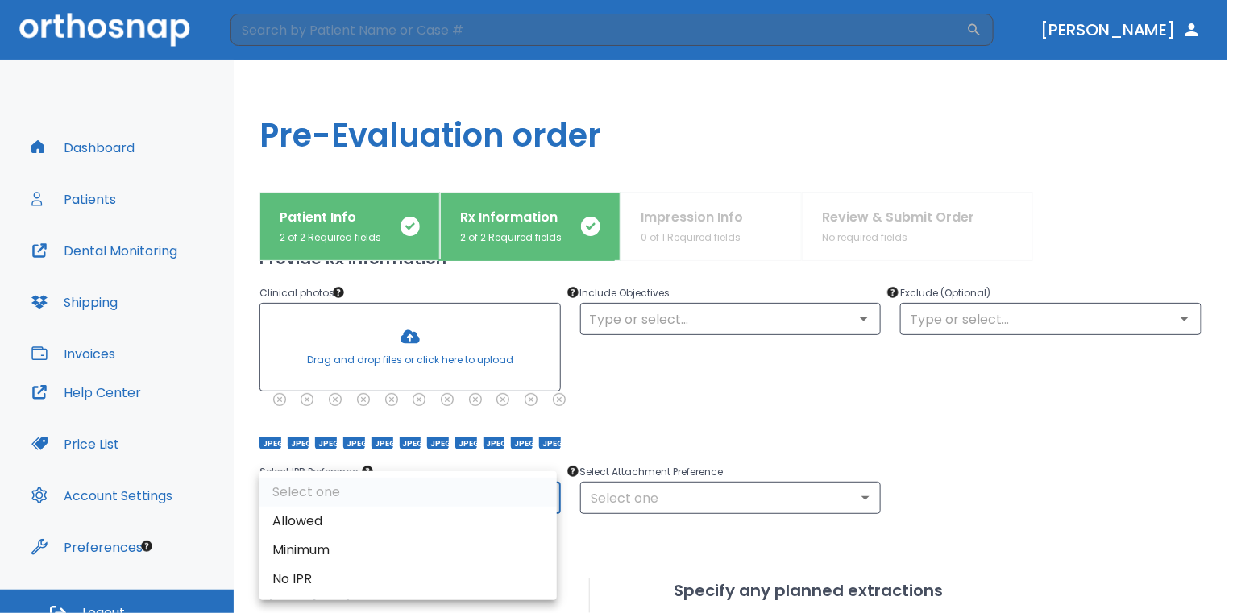
click at [511, 486] on body "​ Dr. Sedillo Dashboard Patients Dental Monitoring Shipping Invoices Help Cente…" at bounding box center [618, 306] width 1237 height 613
click at [447, 517] on li "Allowed" at bounding box center [407, 521] width 297 height 29
type input "1"
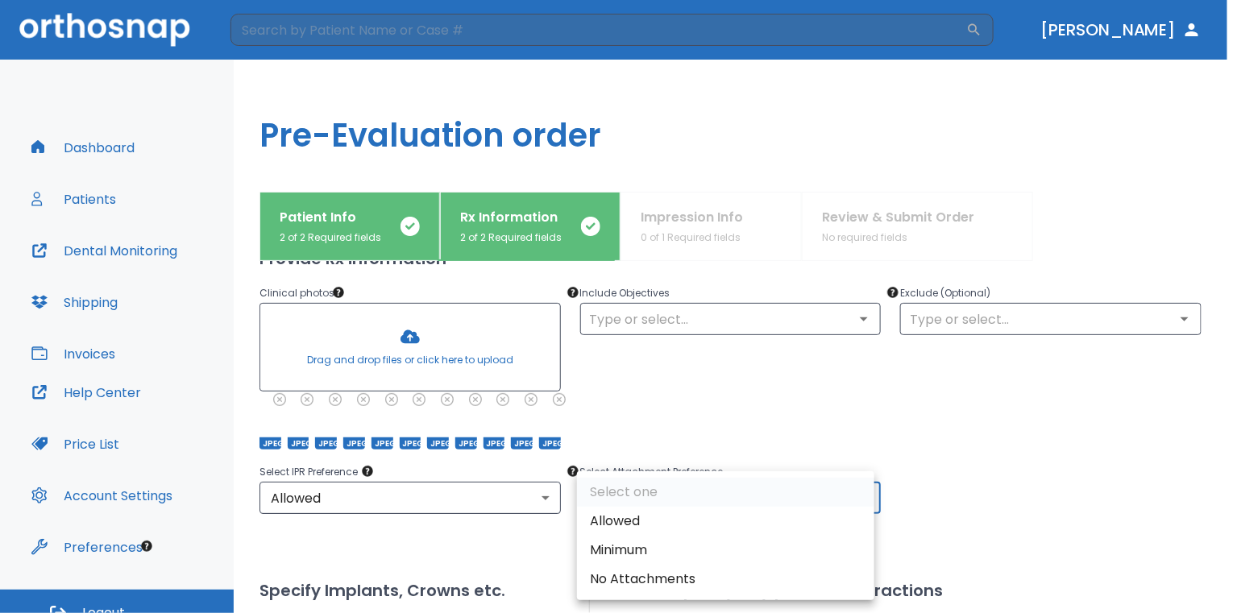
click at [604, 498] on body "​ Dr. Sedillo Dashboard Patients Dental Monitoring Shipping Invoices Help Cente…" at bounding box center [618, 306] width 1237 height 613
click at [607, 518] on li "Allowed" at bounding box center [725, 521] width 297 height 29
type input "1"
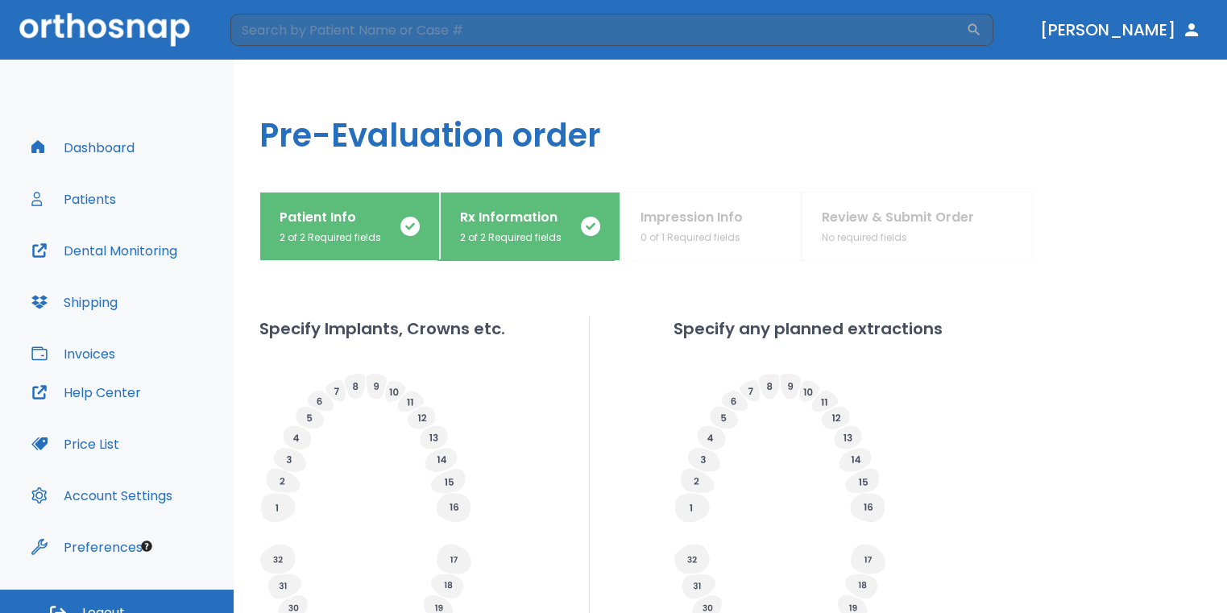
scroll to position [632, 0]
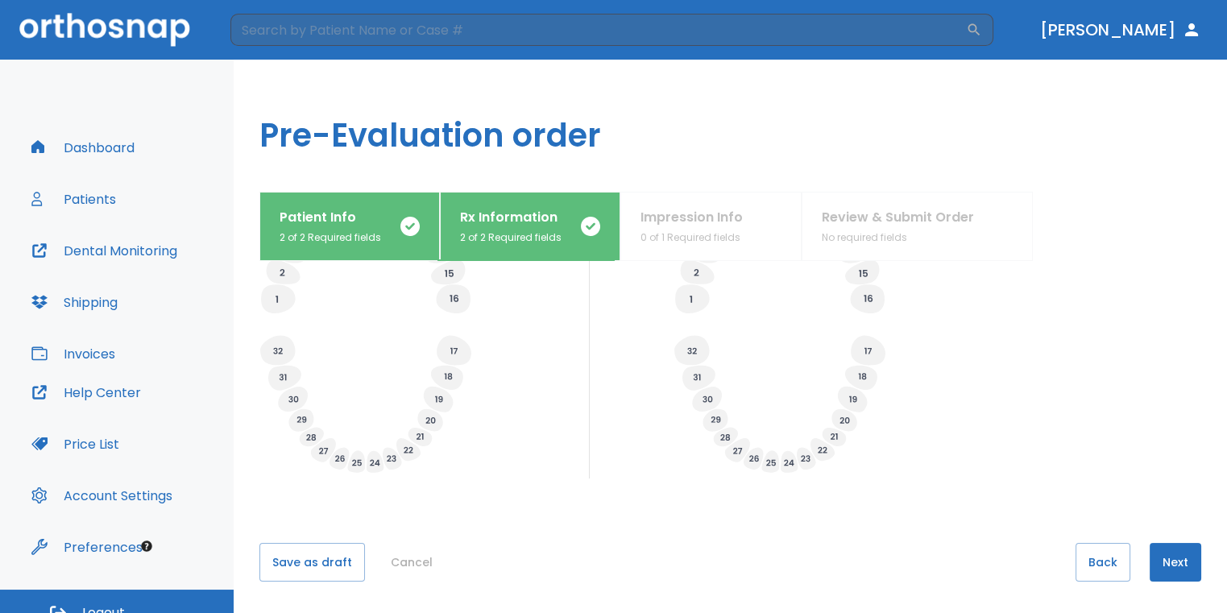
click at [1161, 559] on button "Next" at bounding box center [1176, 562] width 52 height 39
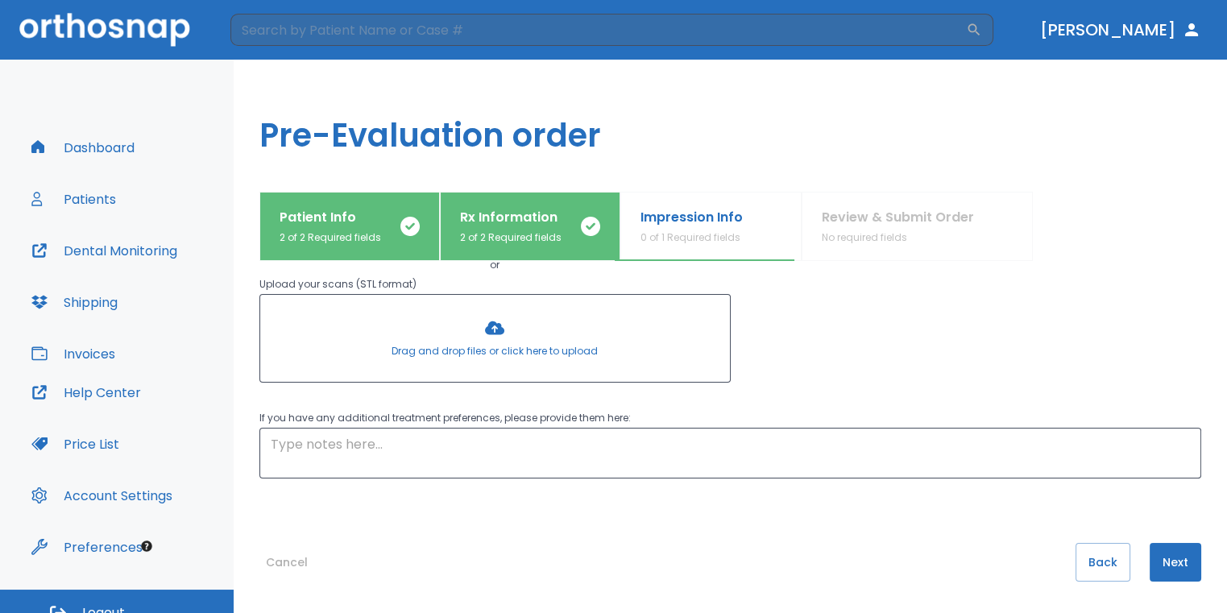
scroll to position [0, 0]
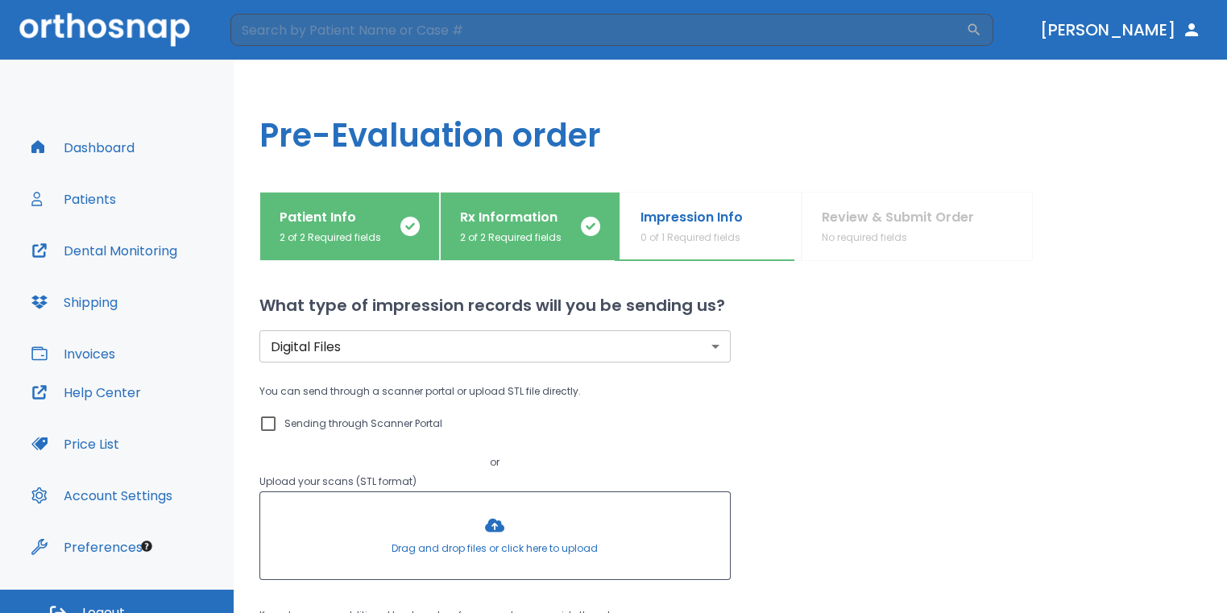
click at [271, 421] on input "Sending through Scanner Portal" at bounding box center [268, 423] width 19 height 19
checkbox input "true"
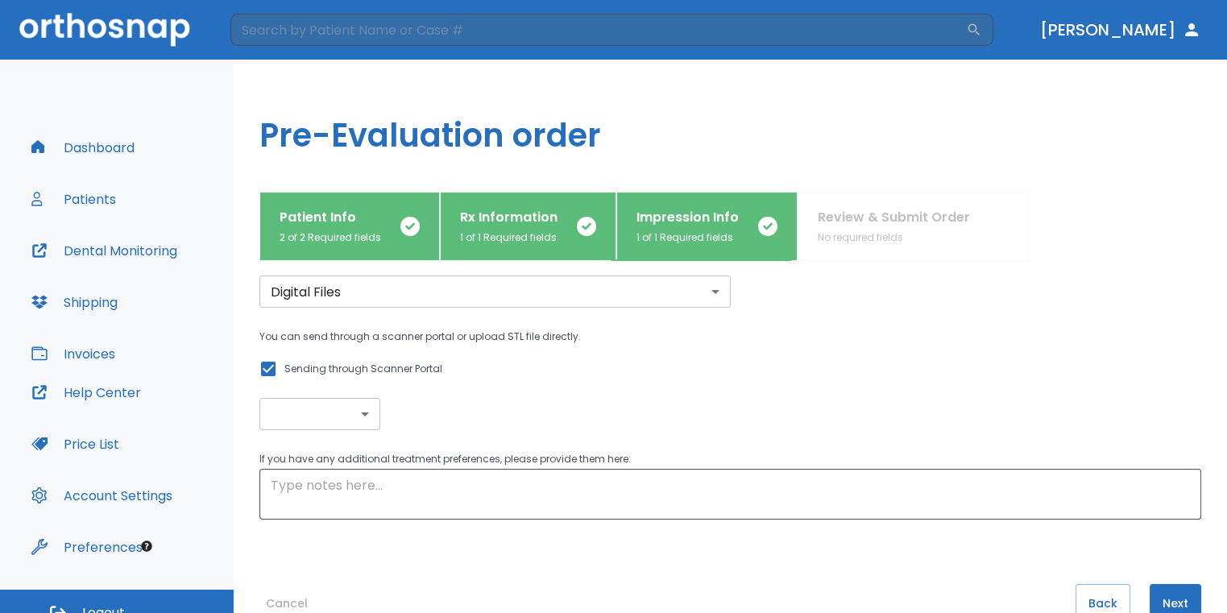
scroll to position [96, 0]
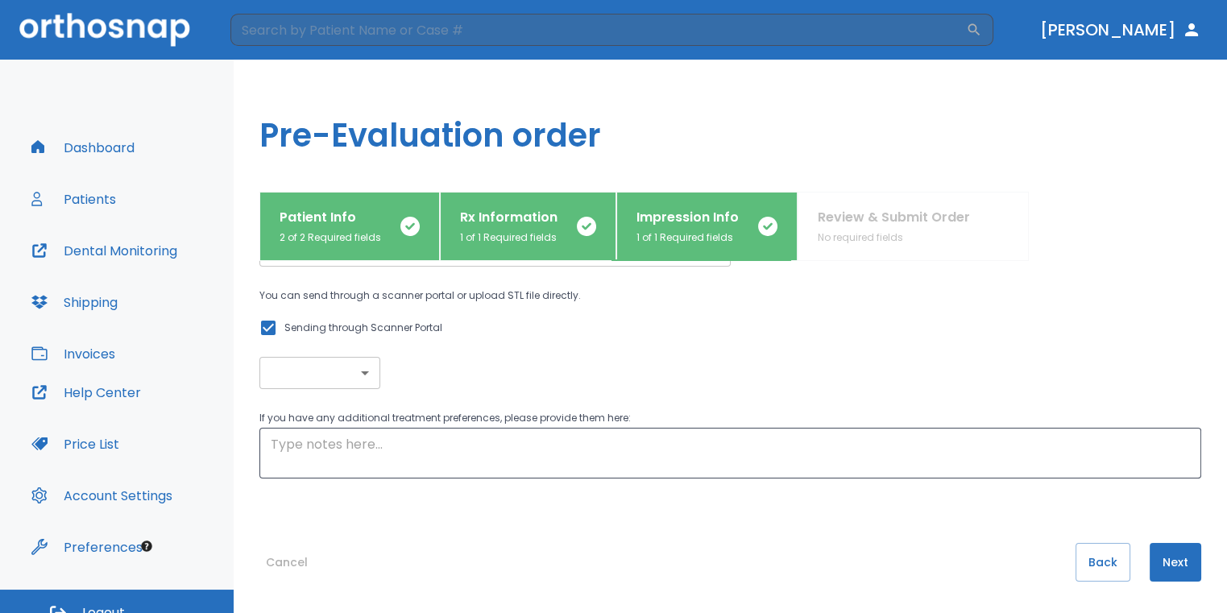
click at [1189, 547] on button "Next" at bounding box center [1176, 562] width 52 height 39
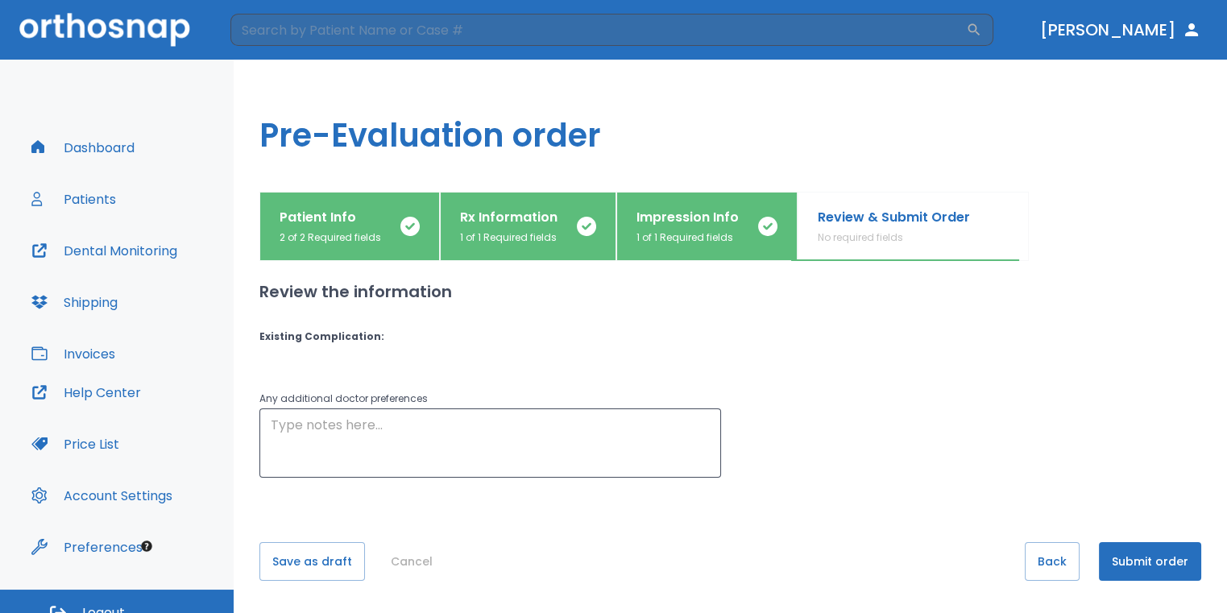
scroll to position [0, 0]
click at [1180, 560] on button "Submit order" at bounding box center [1150, 562] width 102 height 39
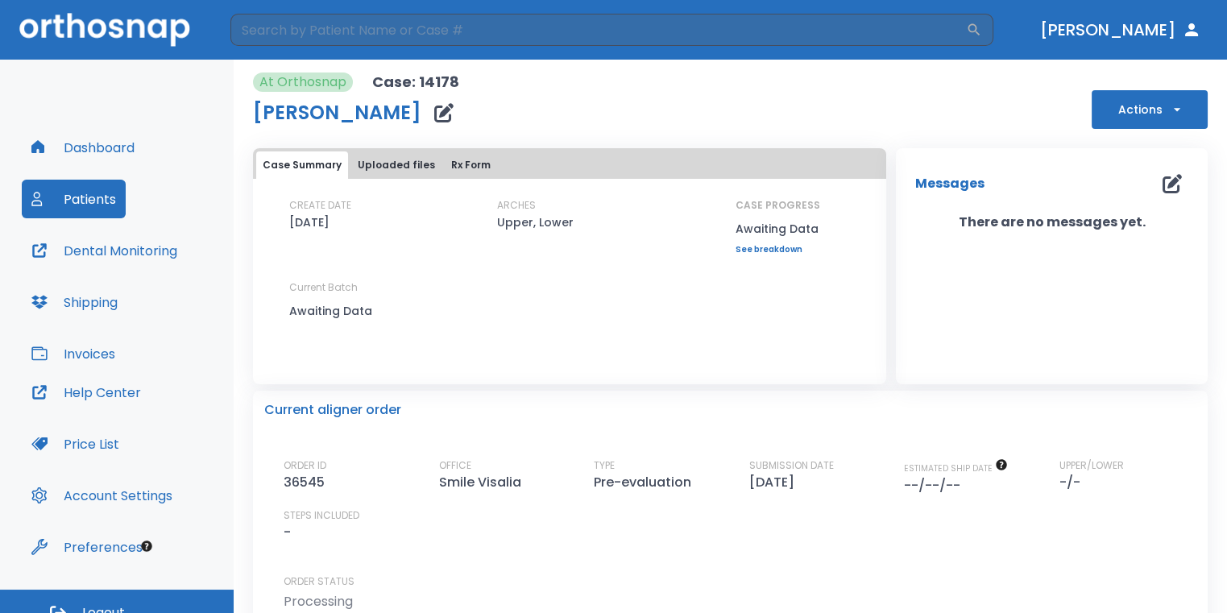
click at [130, 147] on button "Dashboard" at bounding box center [83, 147] width 122 height 39
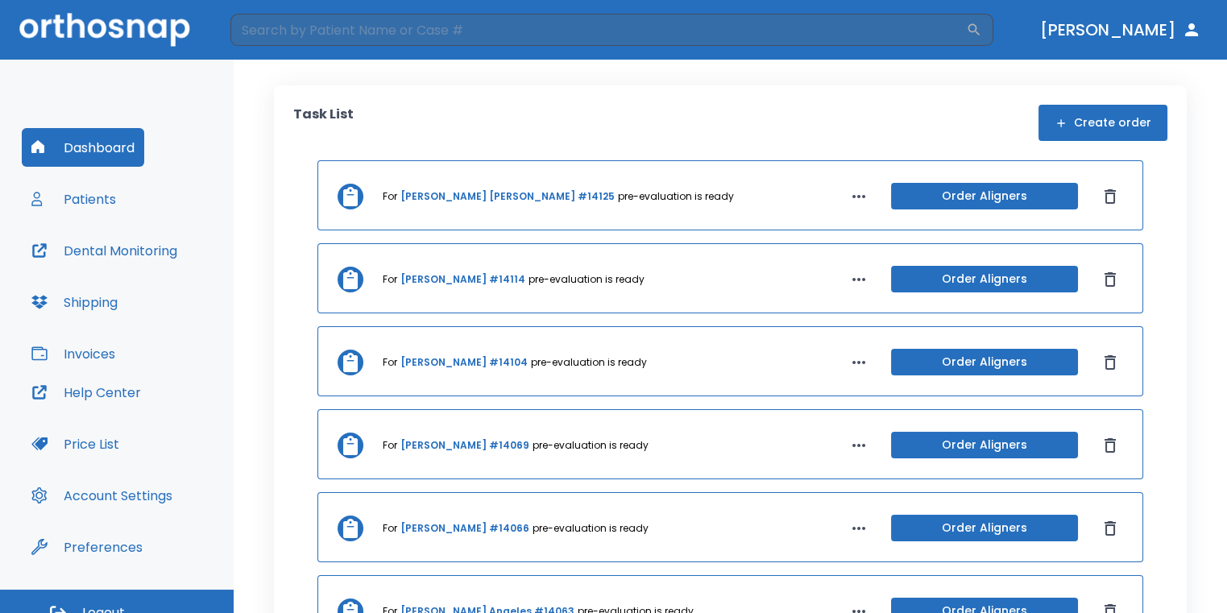
click at [1083, 108] on button "Create order" at bounding box center [1103, 123] width 129 height 36
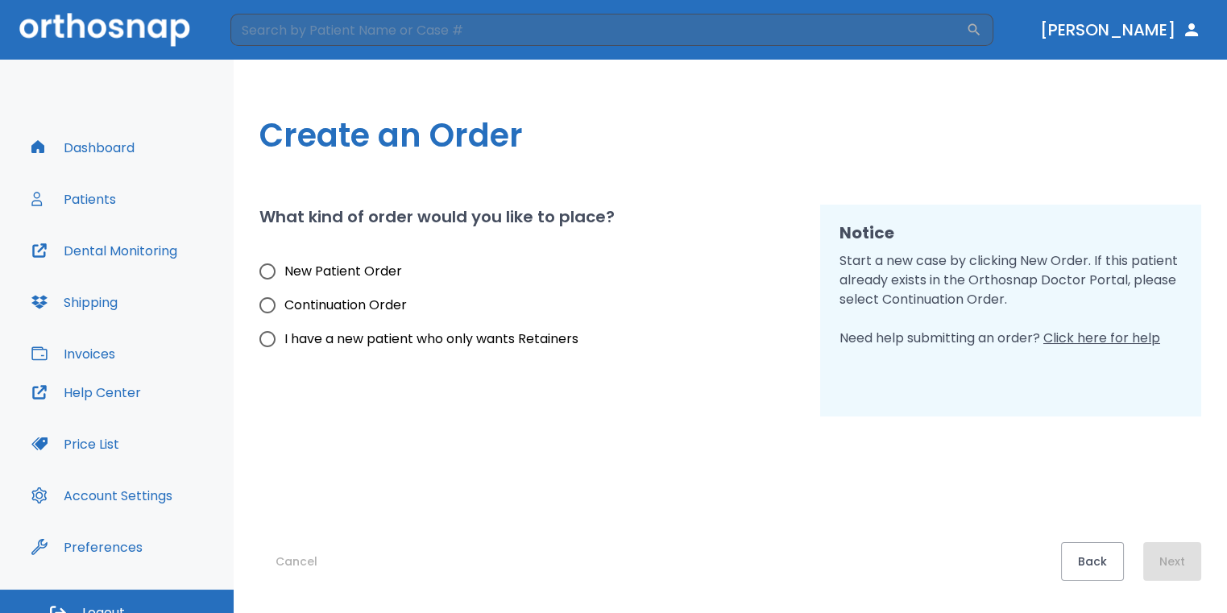
click at [366, 266] on span "New Patient Order" at bounding box center [343, 271] width 118 height 19
click at [284, 266] on input "New Patient Order" at bounding box center [268, 272] width 34 height 34
radio input "true"
click at [1182, 552] on button "Next" at bounding box center [1172, 561] width 58 height 39
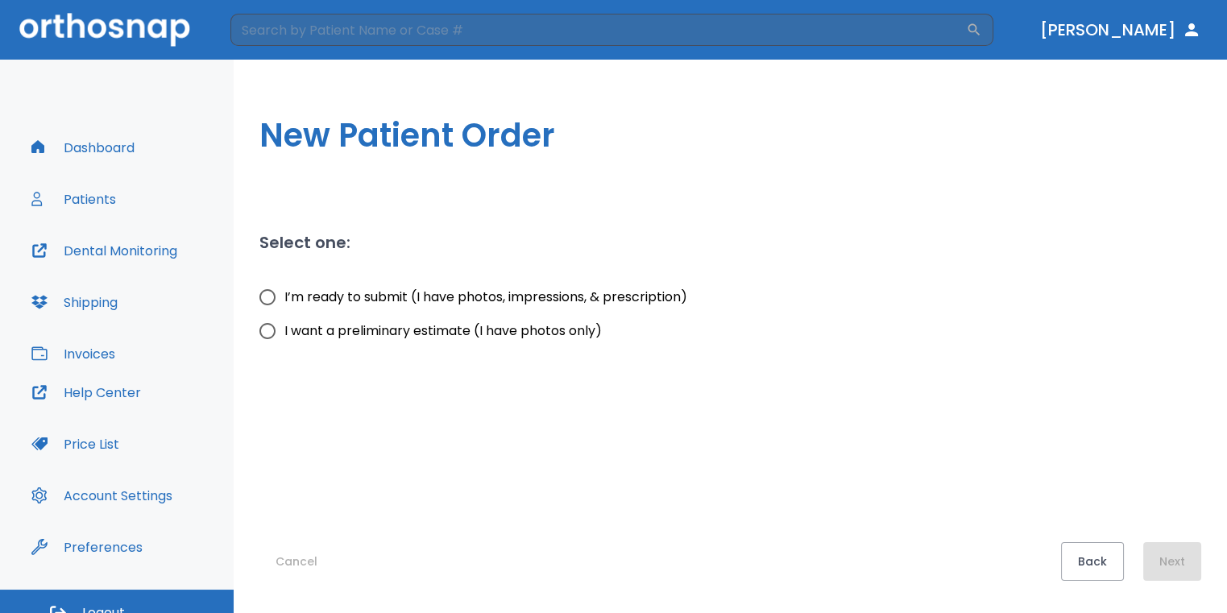
click at [268, 335] on input "I want a preliminary estimate (I have photos only)" at bounding box center [268, 331] width 34 height 34
radio input "true"
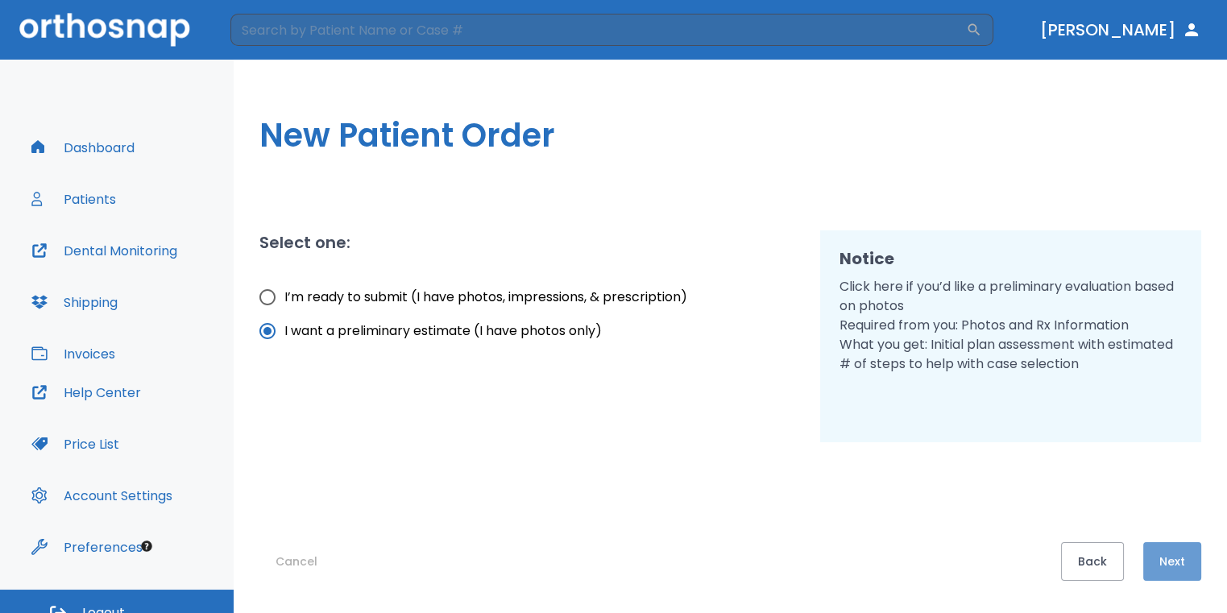
click at [1182, 553] on button "Next" at bounding box center [1172, 561] width 58 height 39
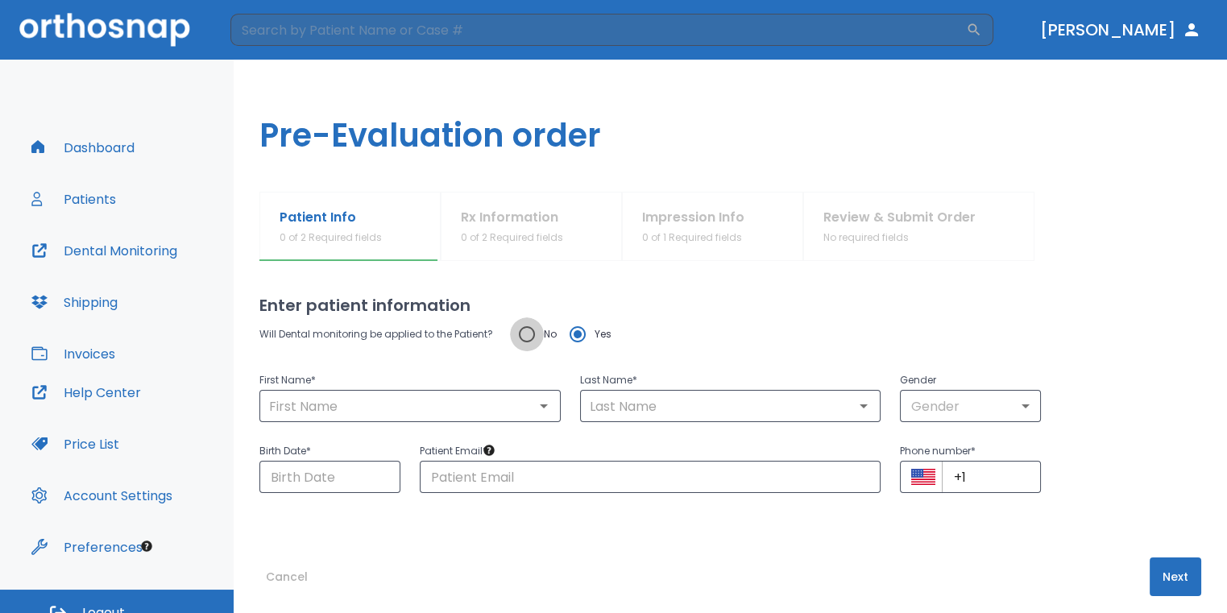
click at [519, 334] on input "No" at bounding box center [527, 334] width 34 height 34
radio input "true"
click at [477, 407] on input "text" at bounding box center [410, 406] width 292 height 23
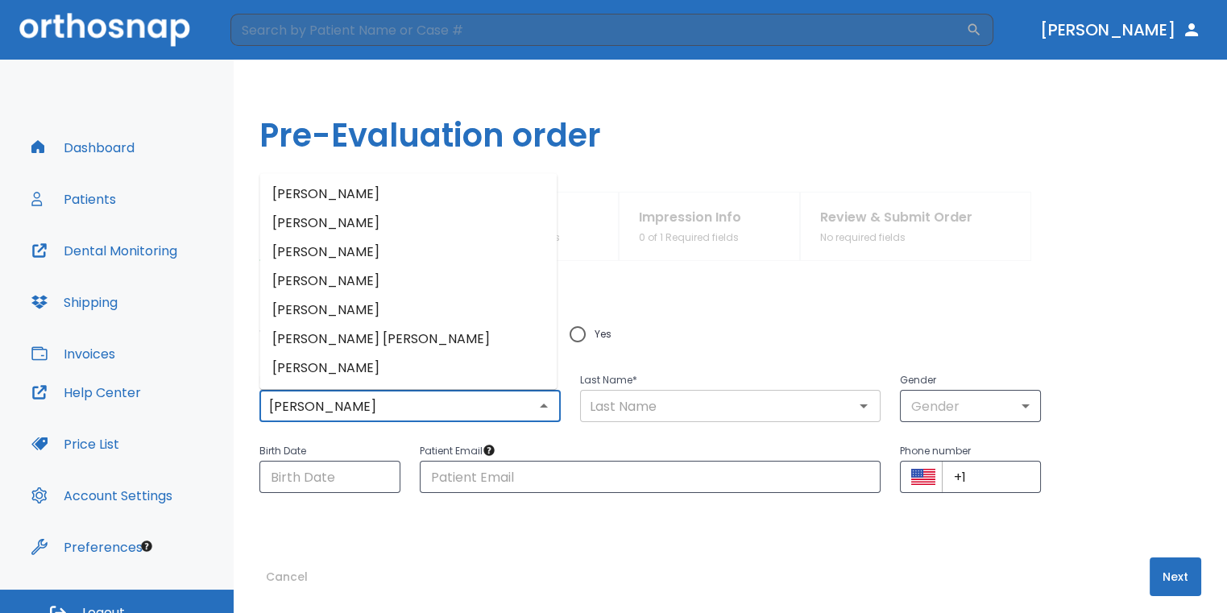
click at [641, 417] on div "​" at bounding box center [730, 406] width 301 height 32
type input "[PERSON_NAME]"
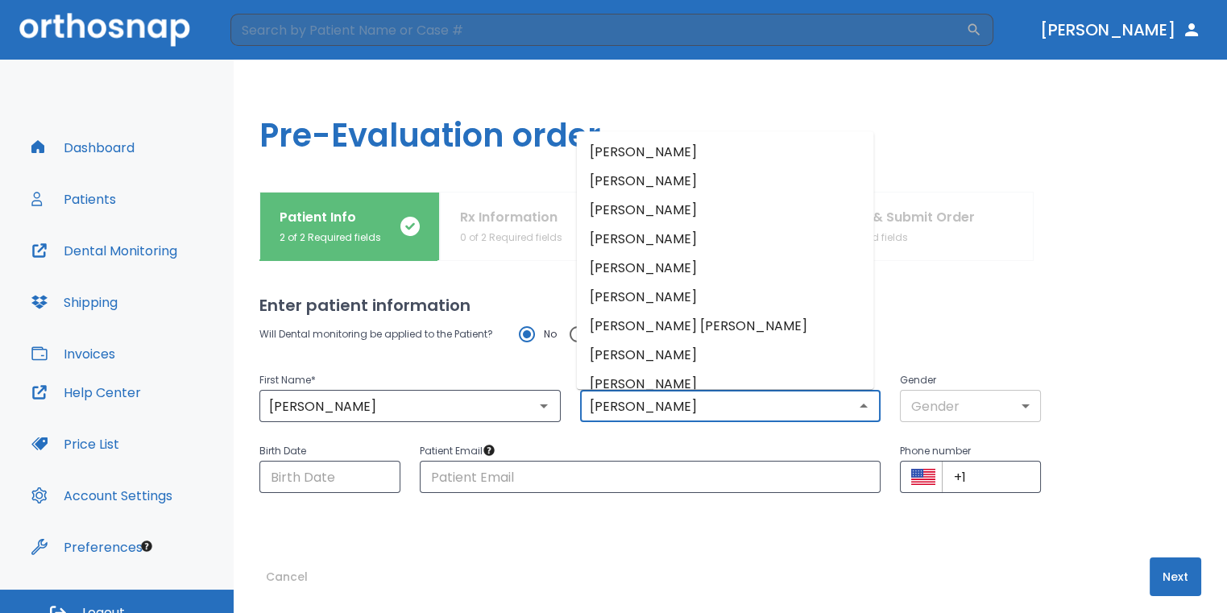
type input "Guzman"
click at [927, 393] on body "​ Dr. Sedillo Dashboard Patients Dental Monitoring Shipping Invoices Help Cente…" at bounding box center [613, 306] width 1227 height 613
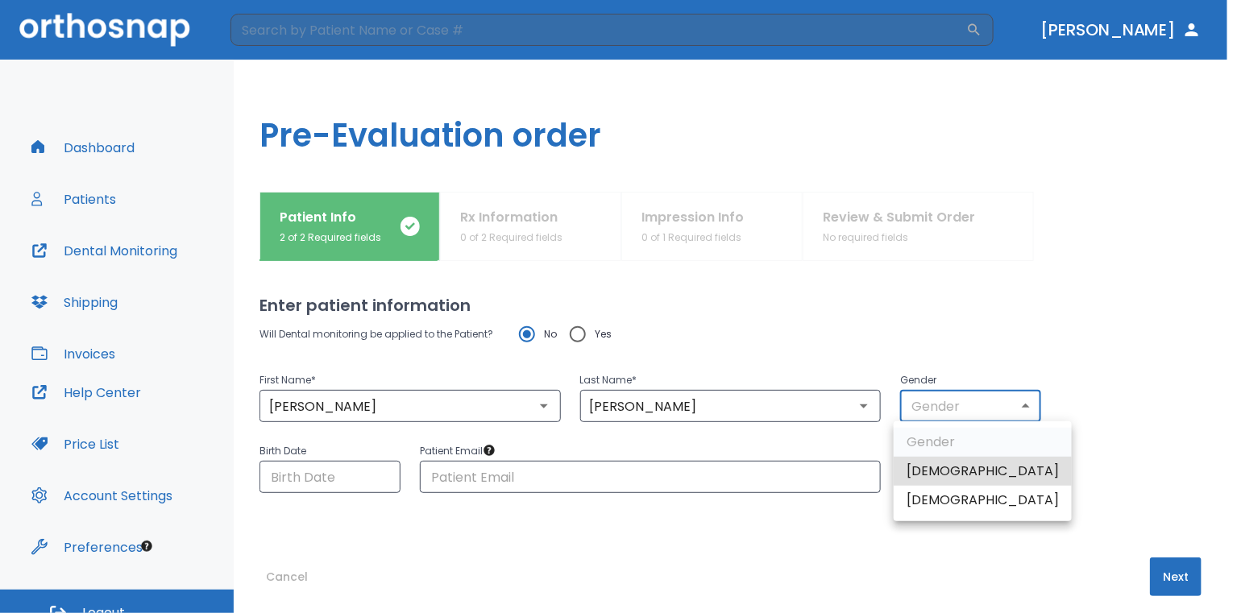
click at [986, 500] on li "[DEMOGRAPHIC_DATA]" at bounding box center [983, 500] width 178 height 29
type input "0"
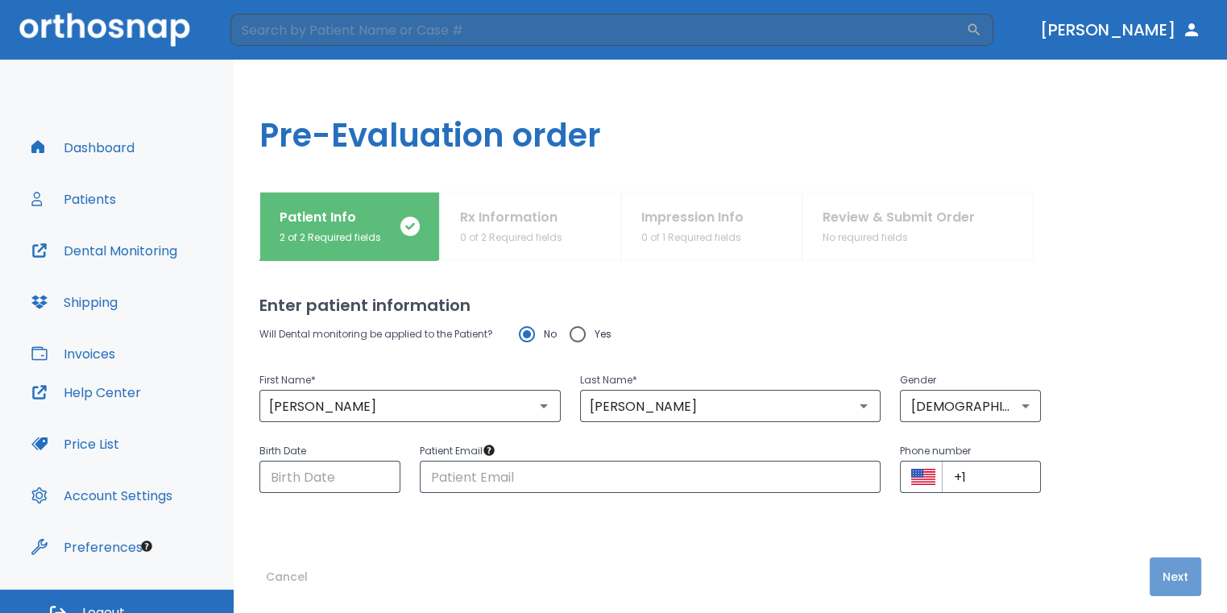
click at [1182, 575] on button "Next" at bounding box center [1176, 577] width 52 height 39
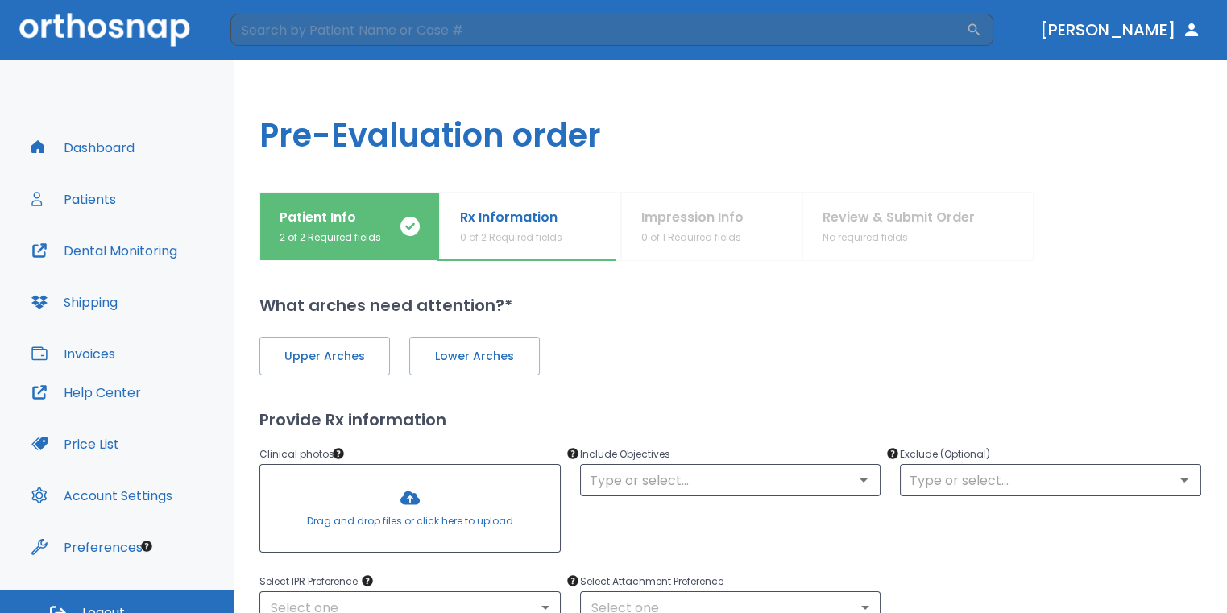
drag, startPoint x: 358, startPoint y: 357, endPoint x: 396, endPoint y: 361, distance: 38.1
click at [365, 358] on span "Upper Arches" at bounding box center [324, 356] width 97 height 17
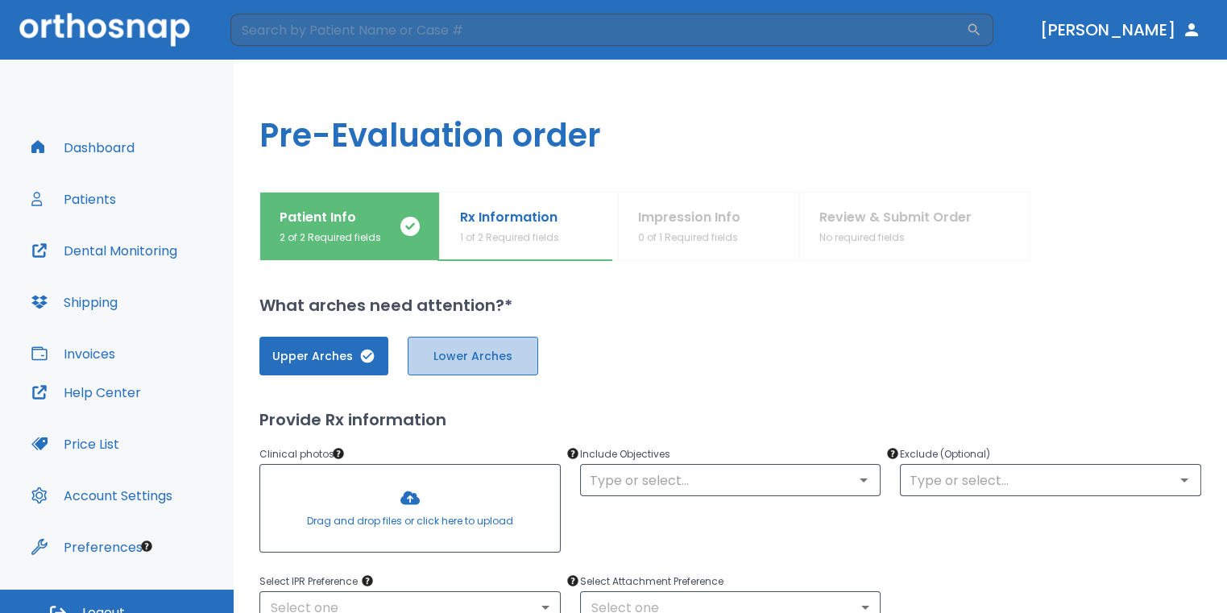
click at [450, 366] on button "Lower Arches" at bounding box center [473, 356] width 131 height 39
click at [428, 508] on div at bounding box center [410, 508] width 300 height 87
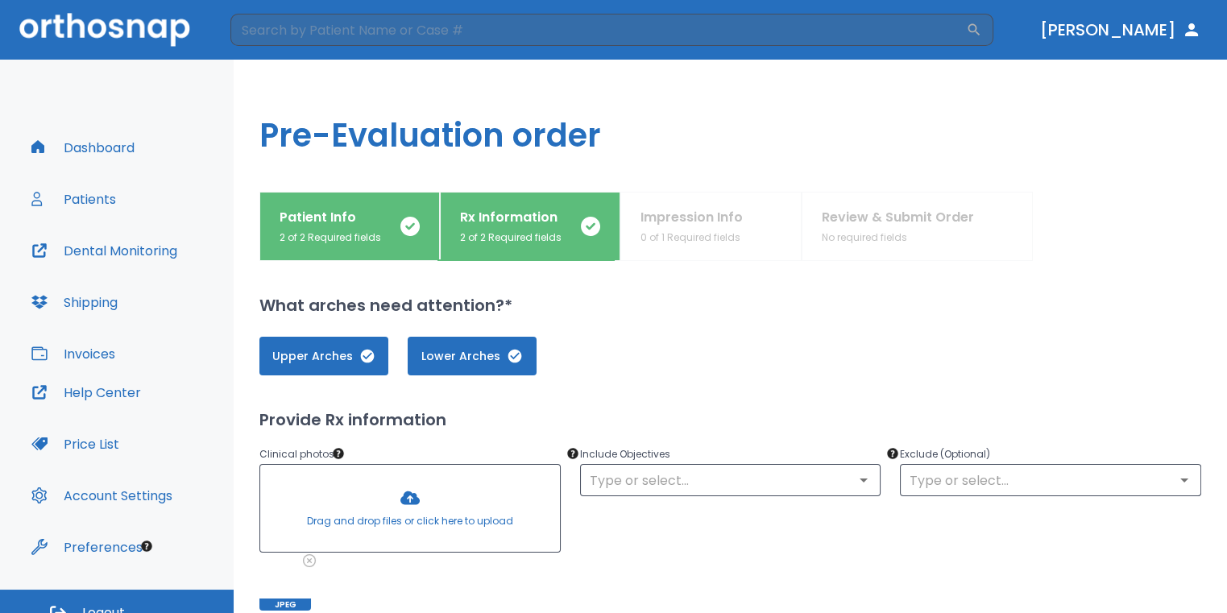
click at [383, 508] on div at bounding box center [410, 508] width 300 height 87
click at [397, 493] on div at bounding box center [410, 508] width 300 height 87
click at [417, 474] on div at bounding box center [410, 508] width 300 height 87
click at [412, 504] on div at bounding box center [410, 508] width 300 height 87
click at [459, 474] on div at bounding box center [410, 508] width 300 height 87
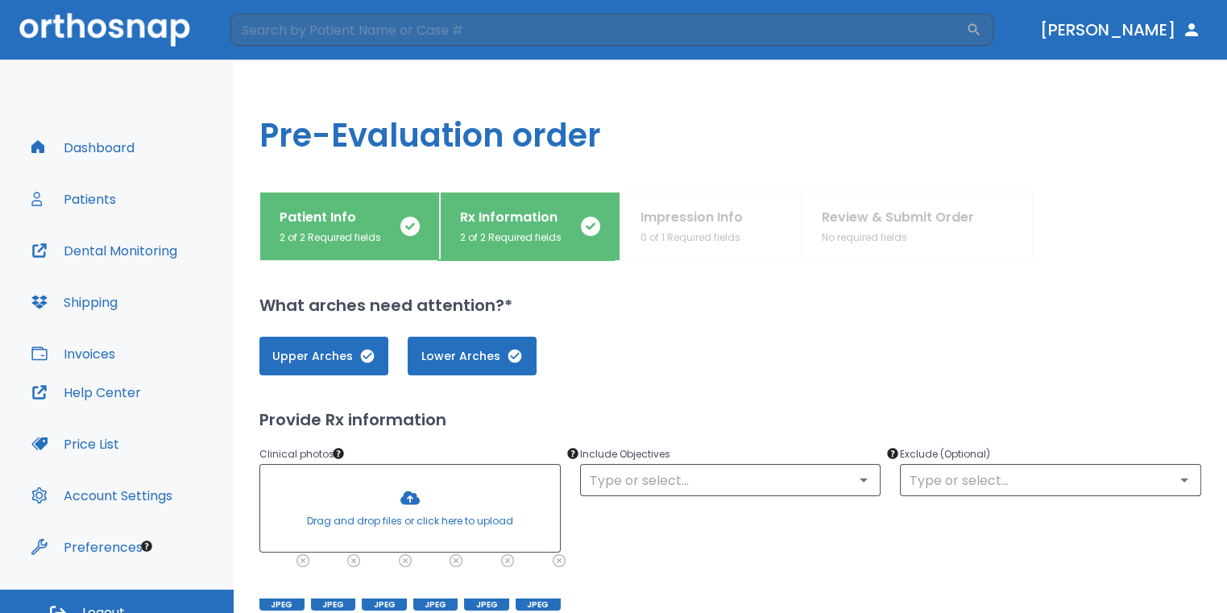
click at [416, 488] on div at bounding box center [410, 508] width 300 height 87
click at [431, 496] on div at bounding box center [410, 508] width 300 height 87
click at [453, 521] on div at bounding box center [410, 508] width 300 height 87
click at [443, 501] on div at bounding box center [410, 508] width 300 height 87
click at [470, 472] on div at bounding box center [410, 508] width 300 height 87
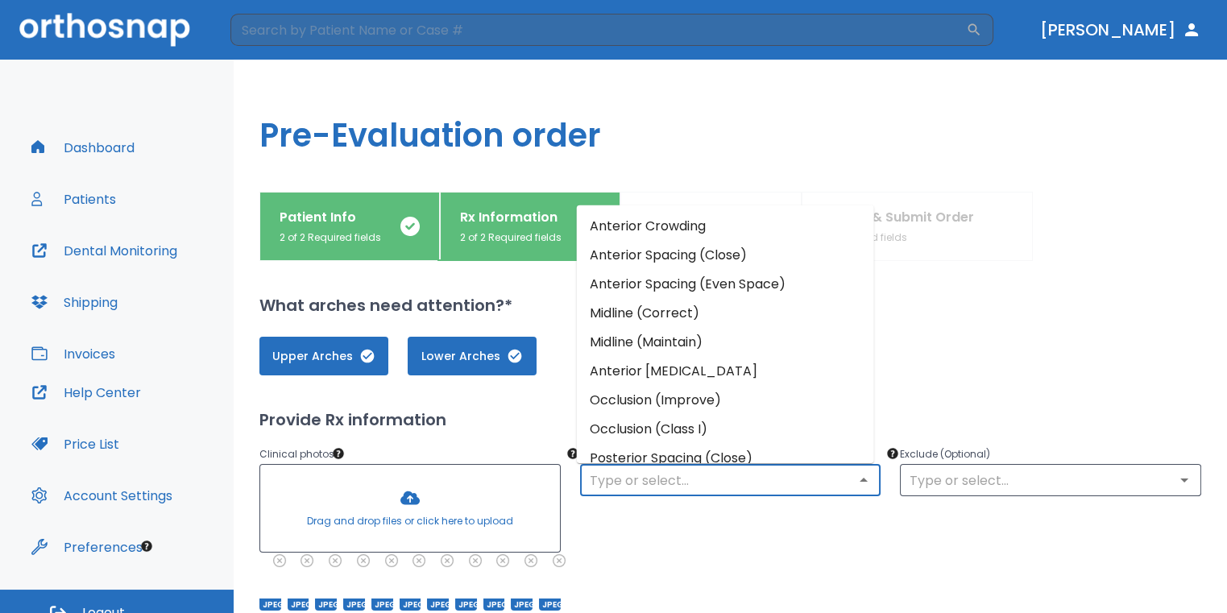
click at [648, 473] on input "text" at bounding box center [731, 480] width 292 height 23
click at [676, 218] on li "Anterior Crowding" at bounding box center [725, 225] width 297 height 29
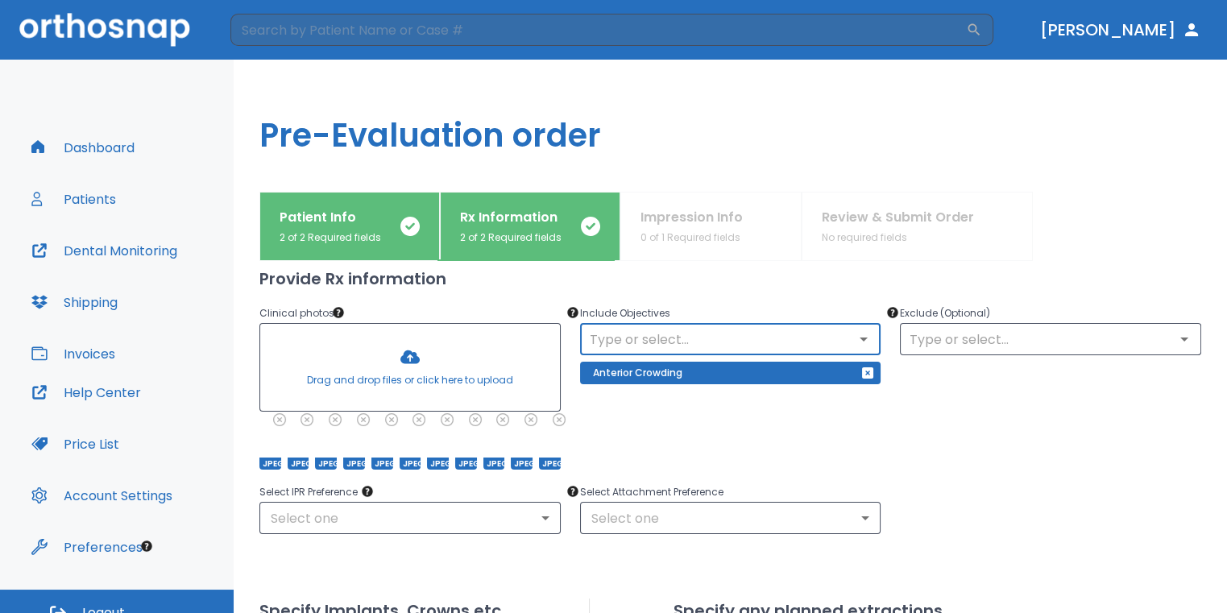
scroll to position [242, 0]
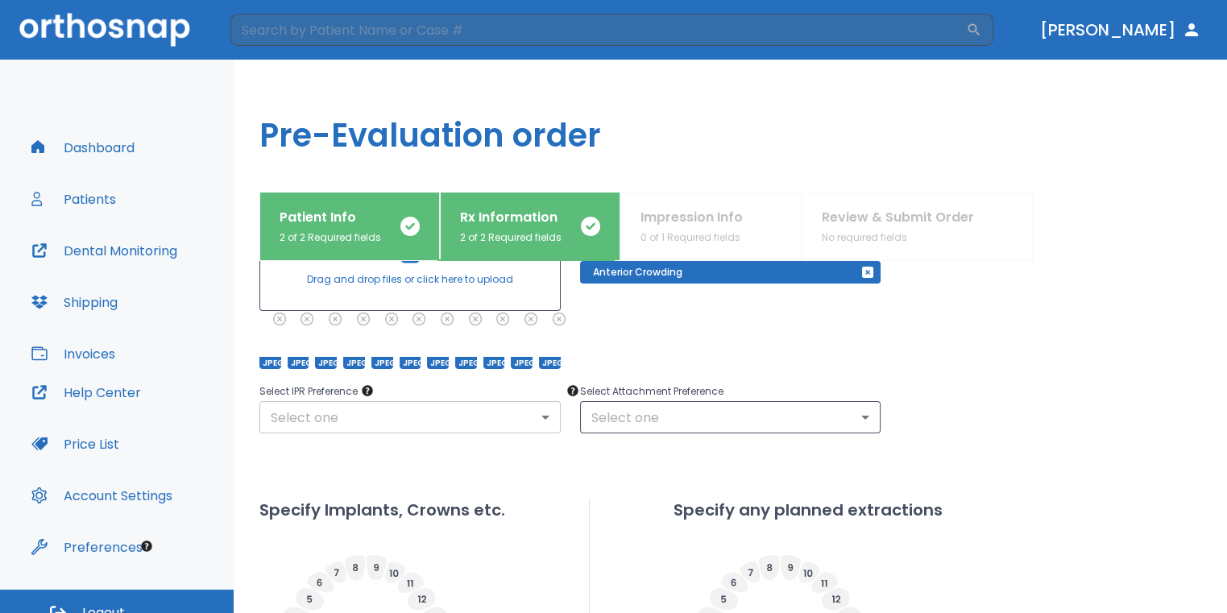
click at [355, 424] on body "​ Dr. Sedillo Dashboard Patients Dental Monitoring Shipping Invoices Help Cente…" at bounding box center [613, 306] width 1227 height 613
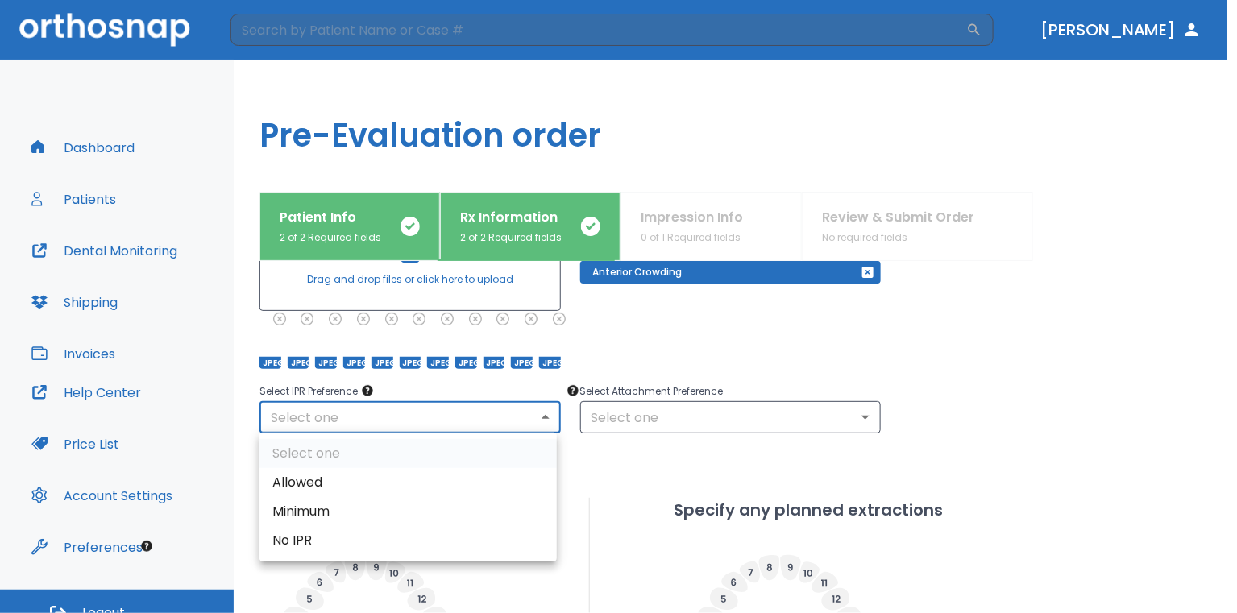
click at [361, 470] on li "Allowed" at bounding box center [407, 482] width 297 height 29
type input "1"
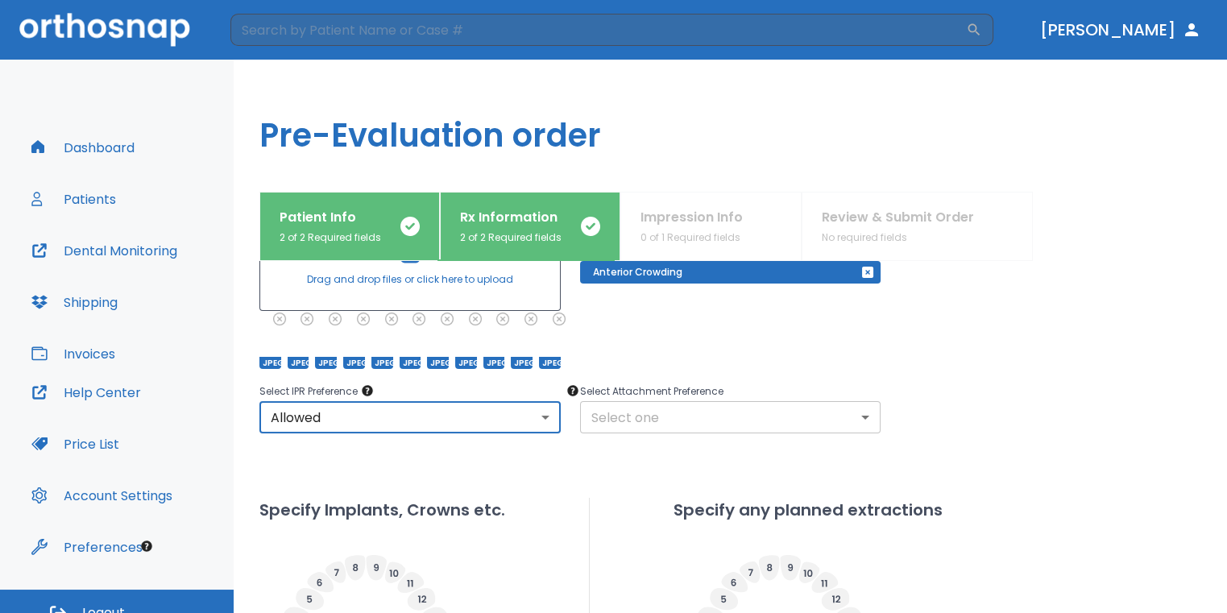
click at [615, 420] on body "​ Dr. Sedillo Dashboard Patients Dental Monitoring Shipping Invoices Help Cente…" at bounding box center [613, 306] width 1227 height 613
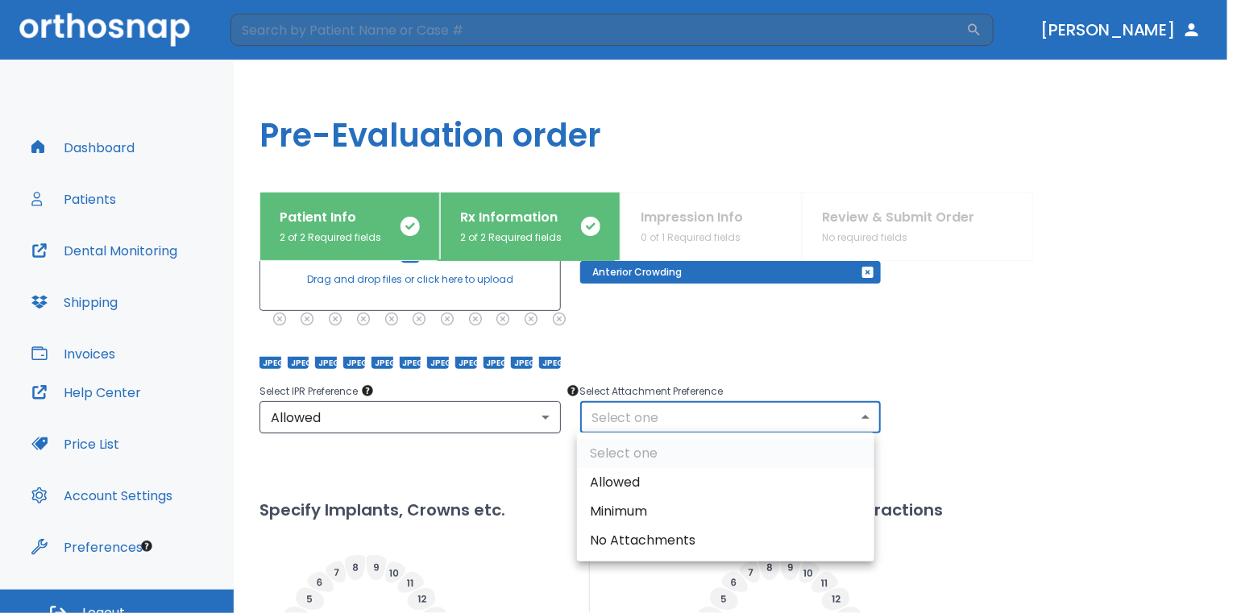
click at [614, 476] on li "Allowed" at bounding box center [725, 482] width 297 height 29
type input "1"
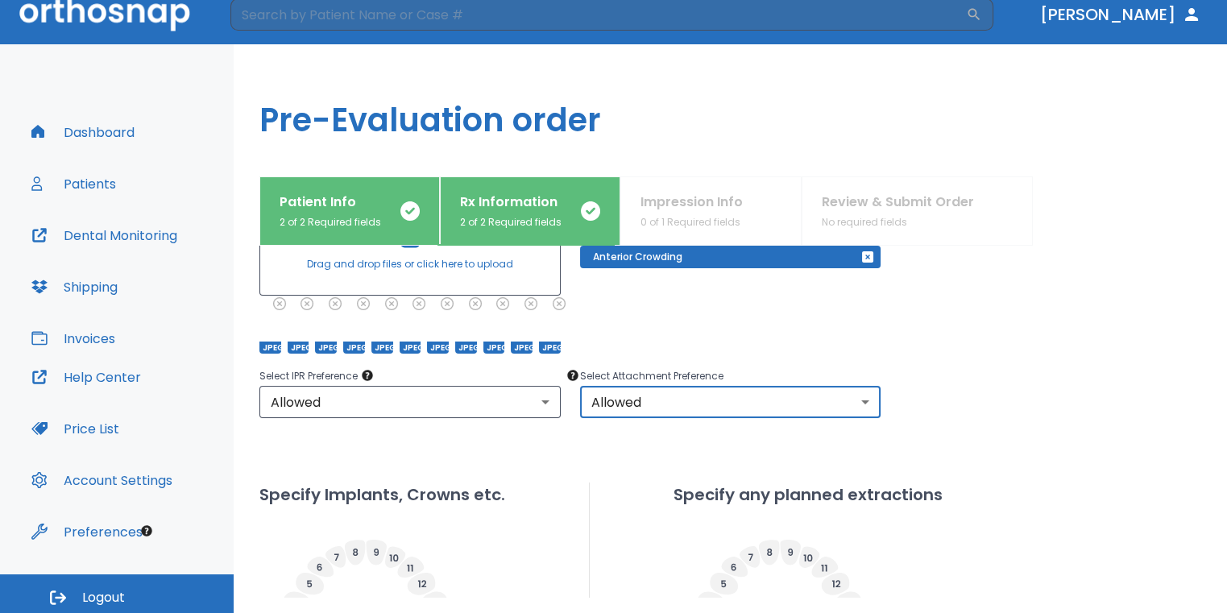
scroll to position [19, 0]
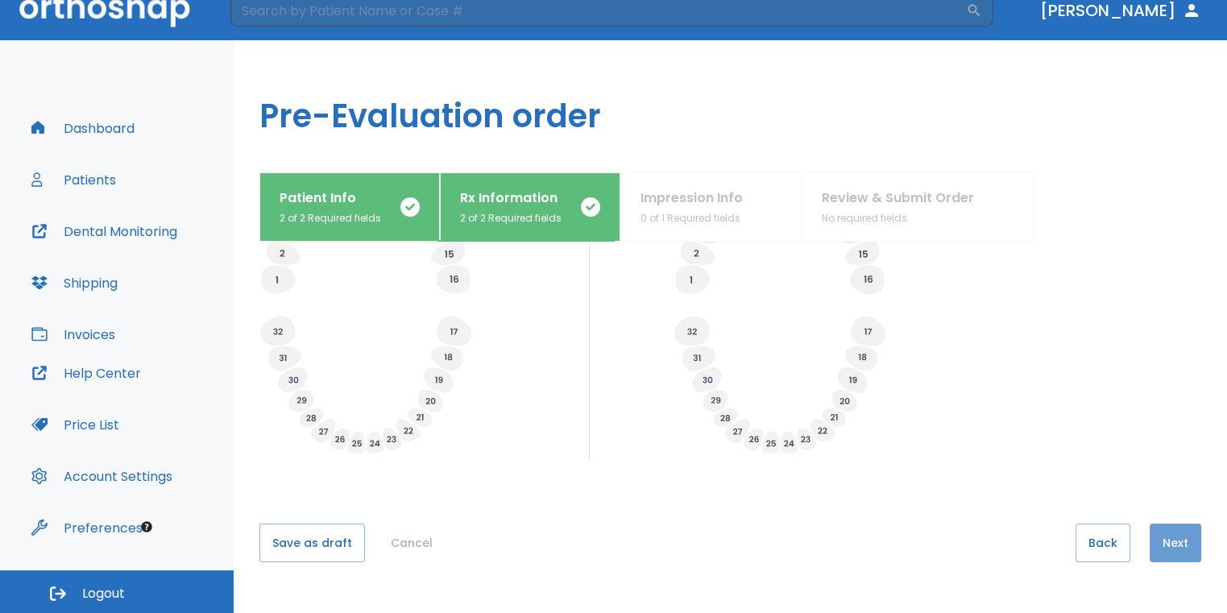
click at [1164, 554] on button "Next" at bounding box center [1176, 543] width 52 height 39
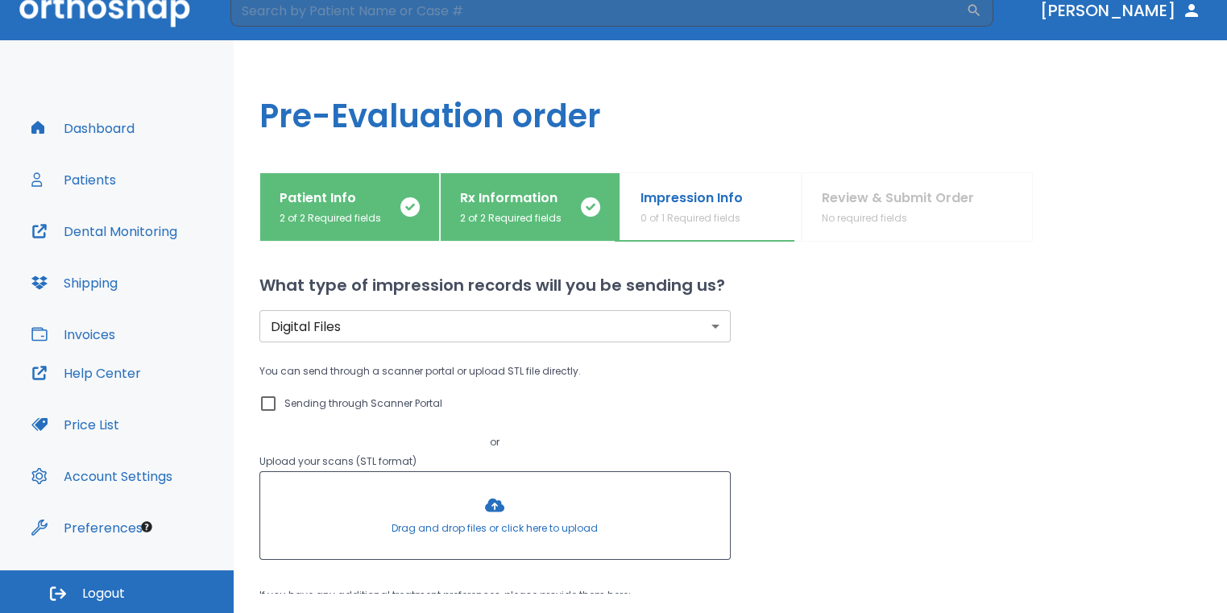
scroll to position [0, 0]
click at [262, 401] on input "Sending through Scanner Portal" at bounding box center [268, 404] width 19 height 19
checkbox input "true"
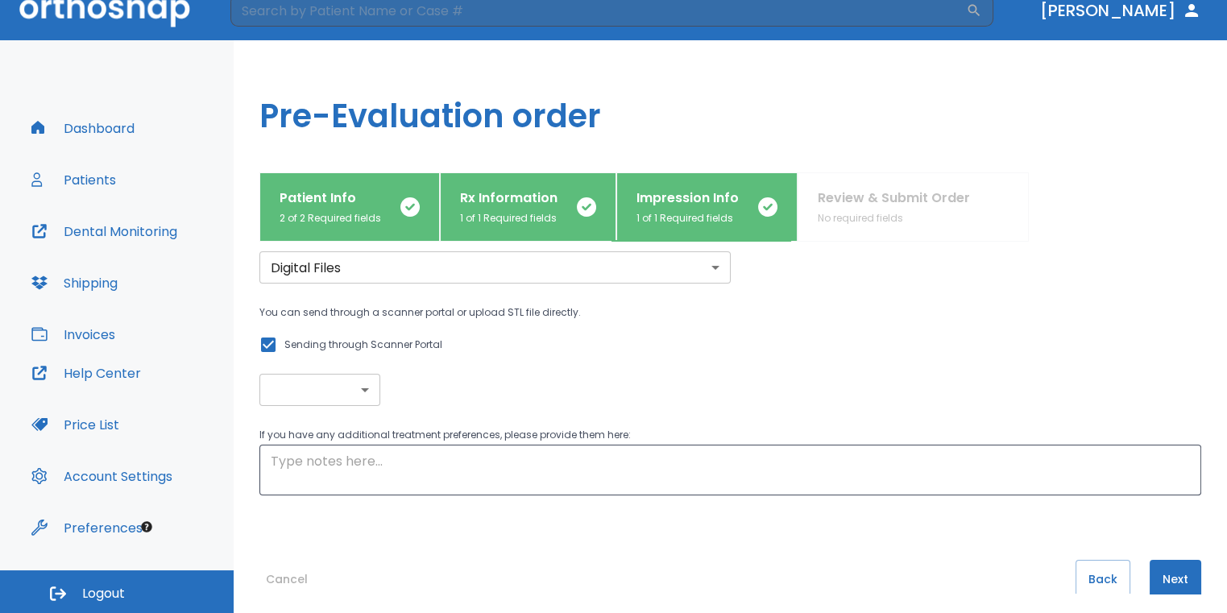
scroll to position [96, 0]
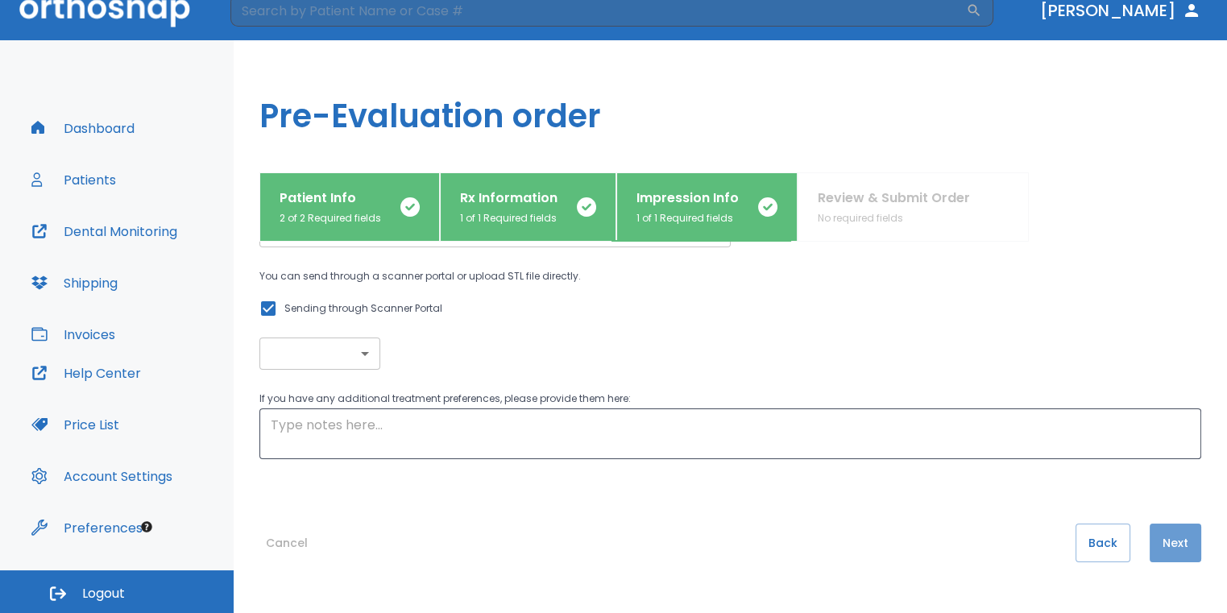
click at [1180, 552] on button "Next" at bounding box center [1176, 543] width 52 height 39
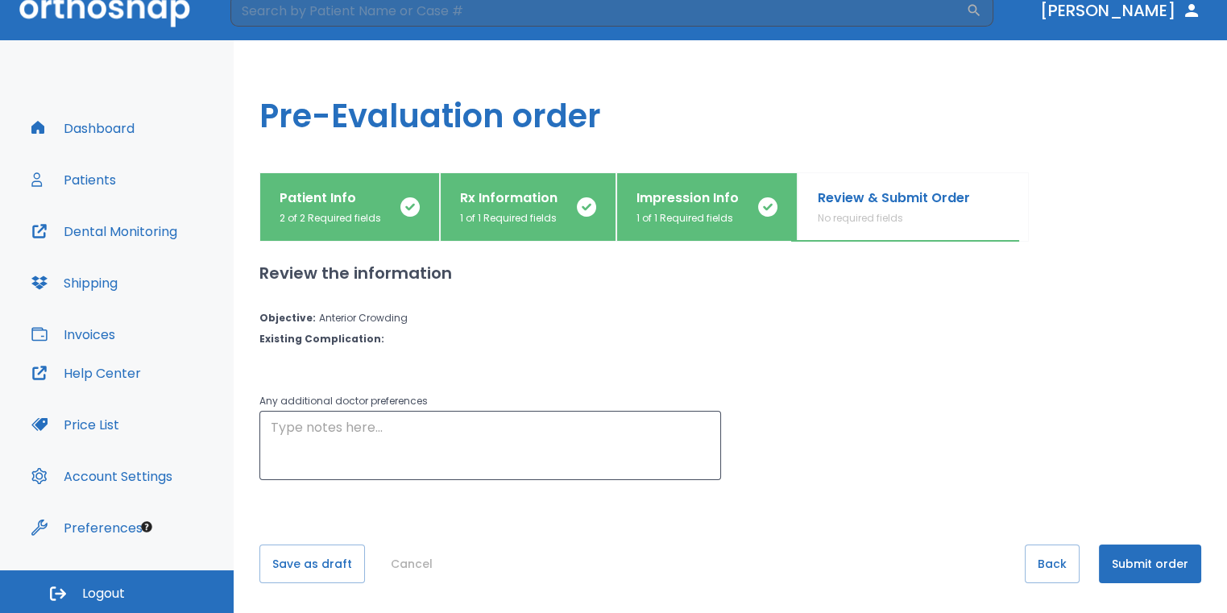
scroll to position [0, 0]
click at [1176, 566] on button "Submit order" at bounding box center [1150, 564] width 102 height 39
